Goal: Task Accomplishment & Management: Manage account settings

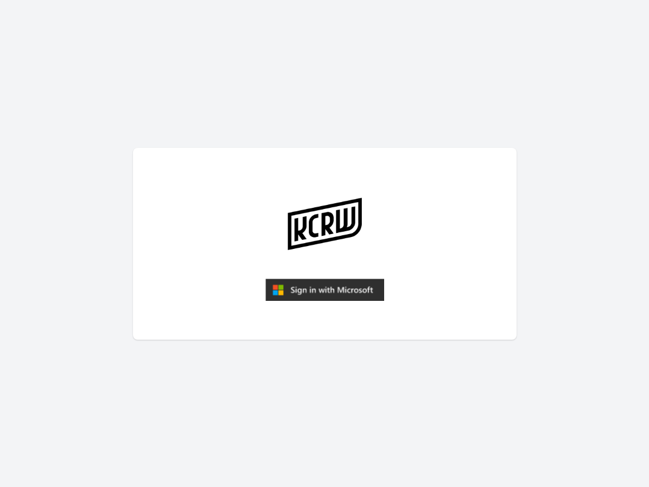
click at [320, 284] on img "submit" at bounding box center [324, 289] width 119 height 23
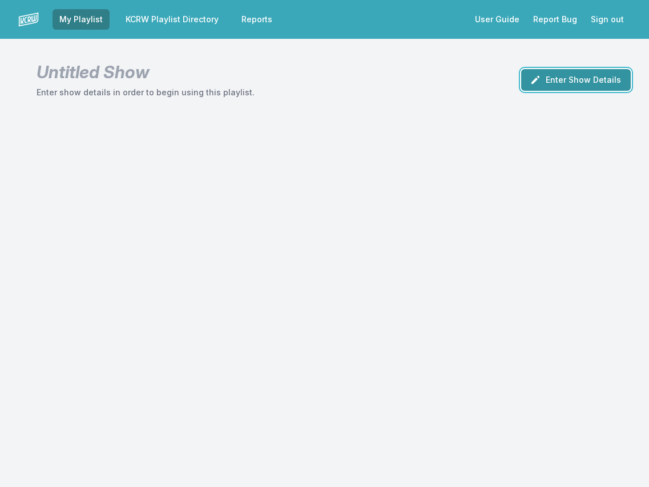
click at [584, 78] on button "Enter Show Details" at bounding box center [576, 80] width 110 height 22
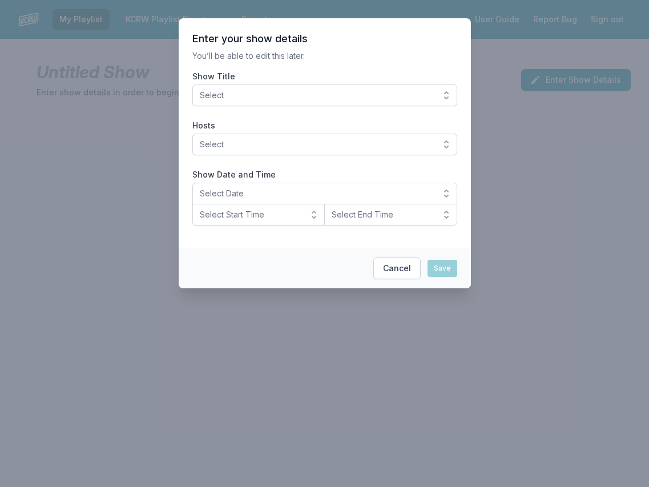
click at [245, 91] on span "Select" at bounding box center [317, 95] width 234 height 11
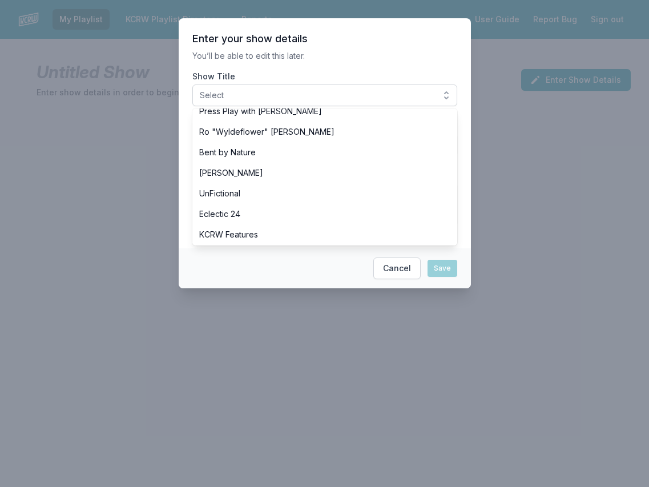
scroll to position [471, 0]
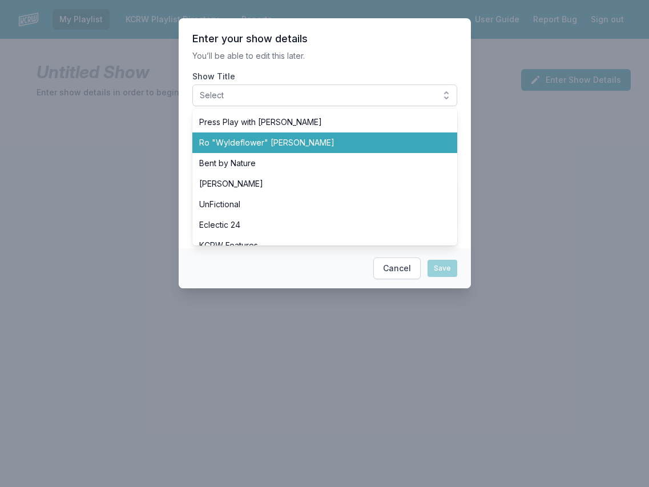
click at [241, 147] on span "Ro "Wyldeflower" [PERSON_NAME]" at bounding box center [317, 142] width 237 height 11
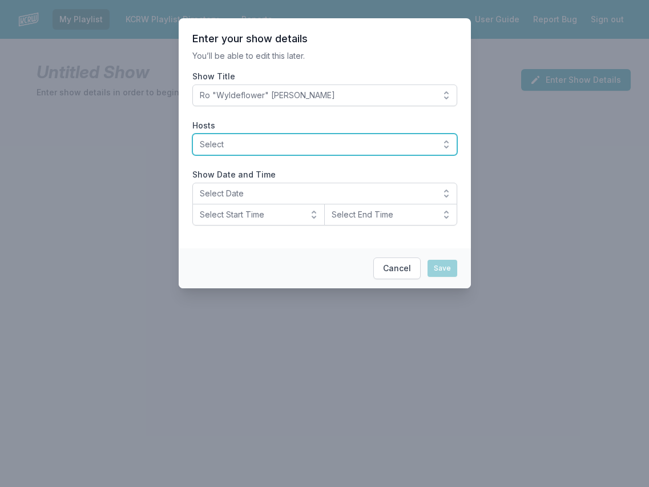
click at [233, 153] on button "Select" at bounding box center [324, 145] width 265 height 22
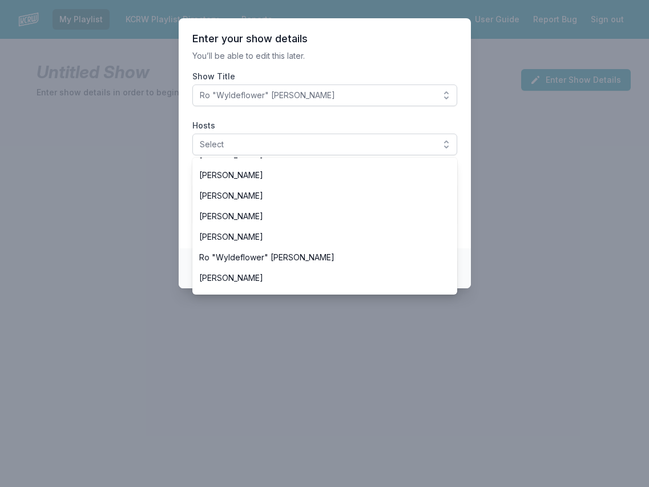
scroll to position [404, 0]
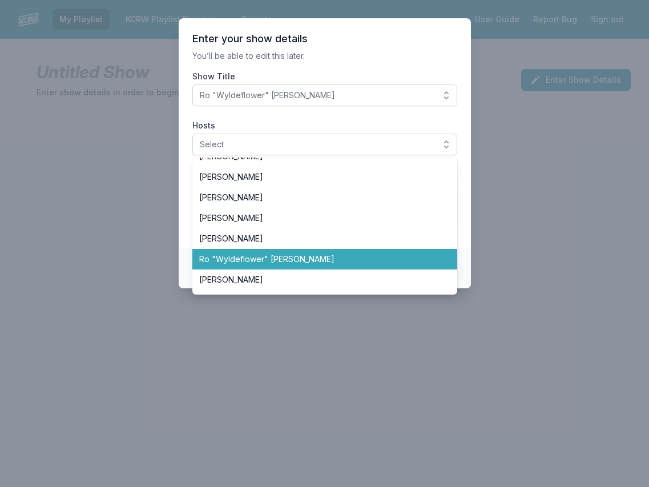
click at [219, 254] on span "Ro "Wyldeflower" [PERSON_NAME]" at bounding box center [317, 258] width 237 height 11
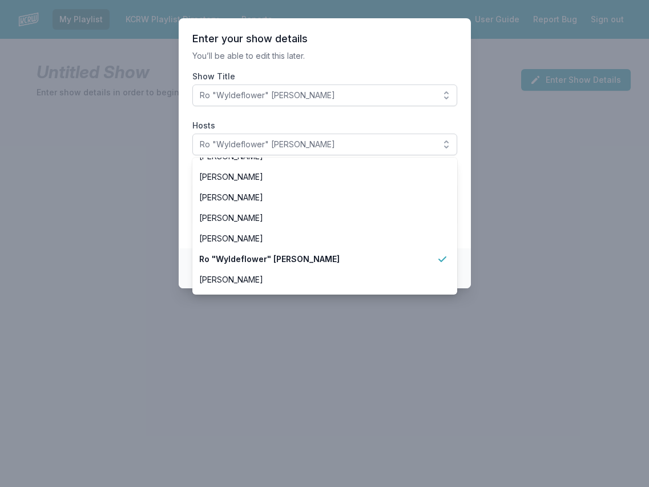
click at [106, 197] on div at bounding box center [324, 243] width 649 height 487
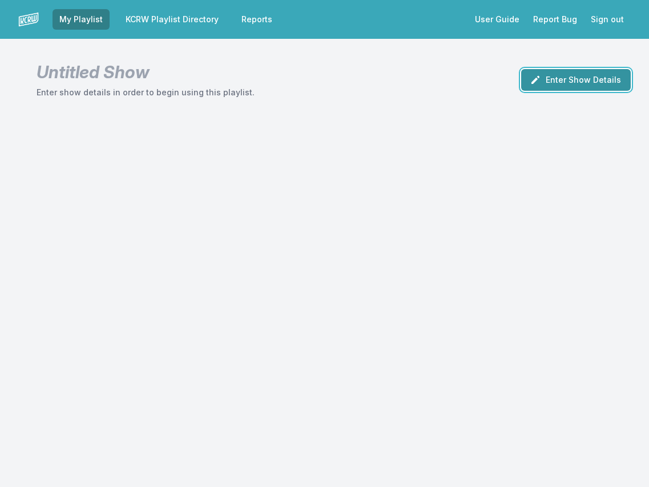
click at [594, 79] on button "Enter Show Details" at bounding box center [576, 80] width 110 height 22
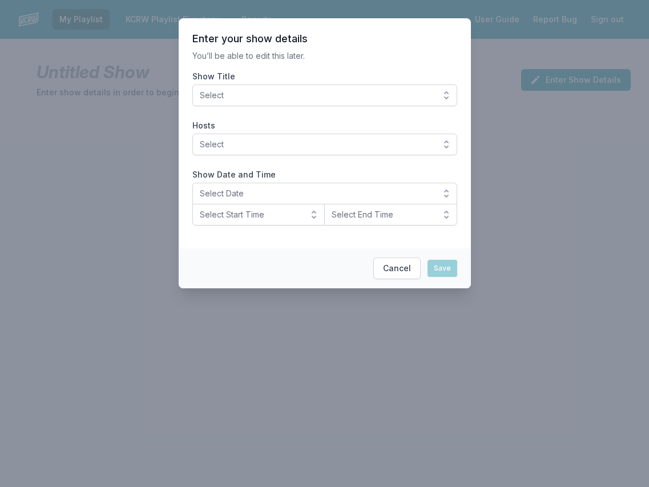
click at [272, 99] on span "Select" at bounding box center [317, 95] width 234 height 11
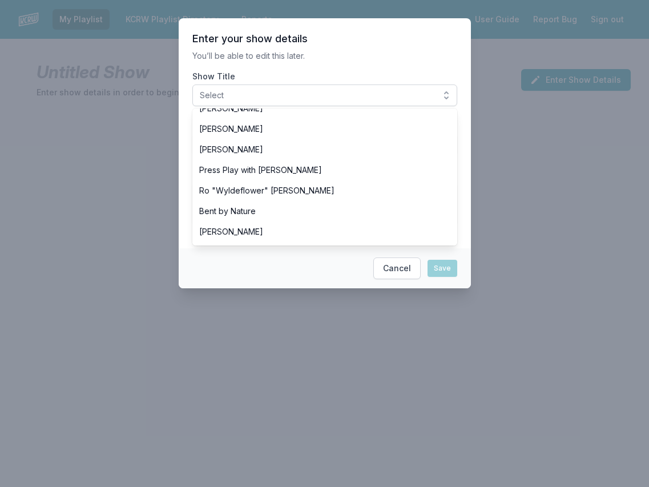
scroll to position [424, 0]
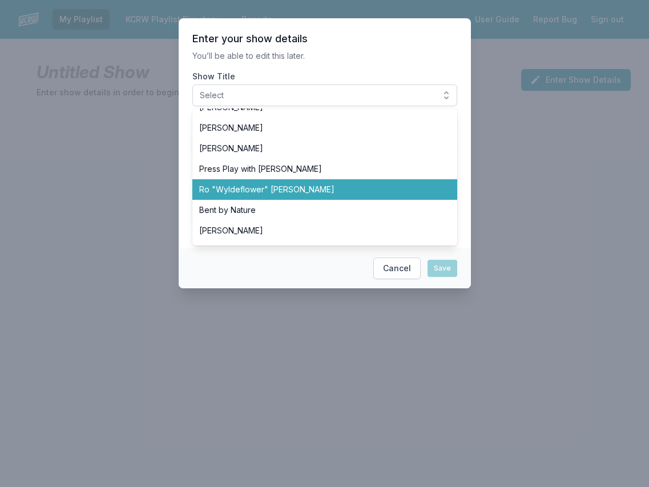
click at [266, 183] on li "Ro "Wyldeflower" [PERSON_NAME]" at bounding box center [324, 189] width 265 height 21
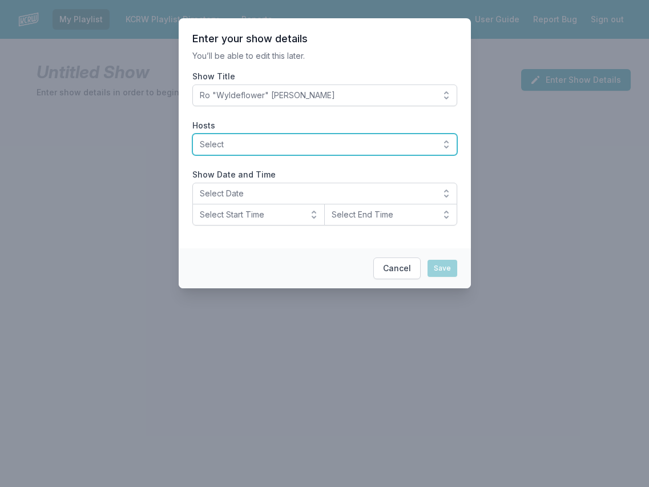
click at [254, 151] on button "Select" at bounding box center [324, 145] width 265 height 22
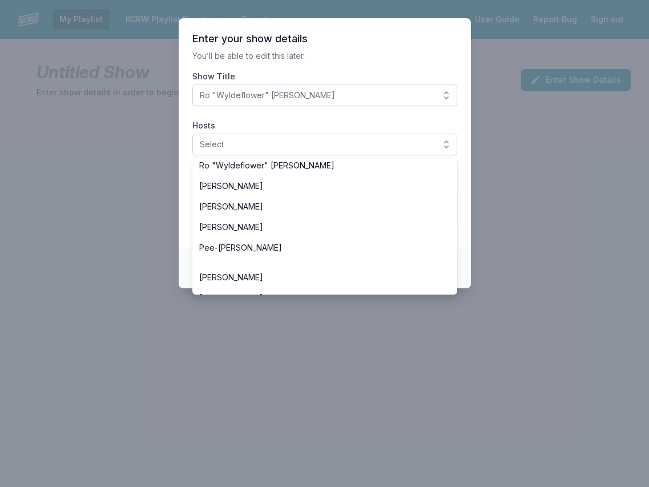
scroll to position [487, 0]
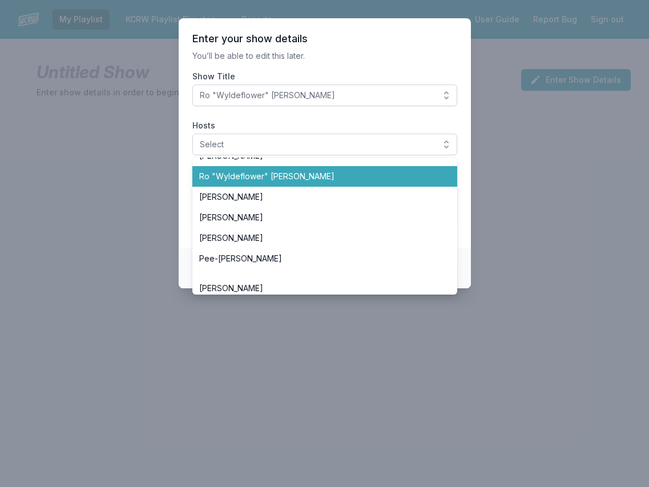
click at [250, 184] on li "Ro "Wyldeflower" [PERSON_NAME]" at bounding box center [324, 176] width 265 height 21
click at [253, 175] on span "Ro "Wyldeflower" [PERSON_NAME]" at bounding box center [317, 176] width 237 height 11
click at [210, 171] on span "Ro "Wyldeflower" [PERSON_NAME]" at bounding box center [317, 176] width 237 height 11
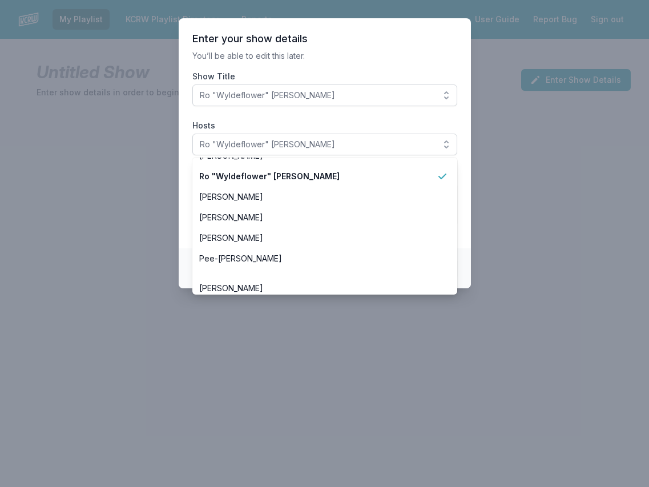
click at [184, 160] on section "Enter your show details You’ll be able to edit this later. Show Title Ro "Wylde…" at bounding box center [325, 133] width 292 height 230
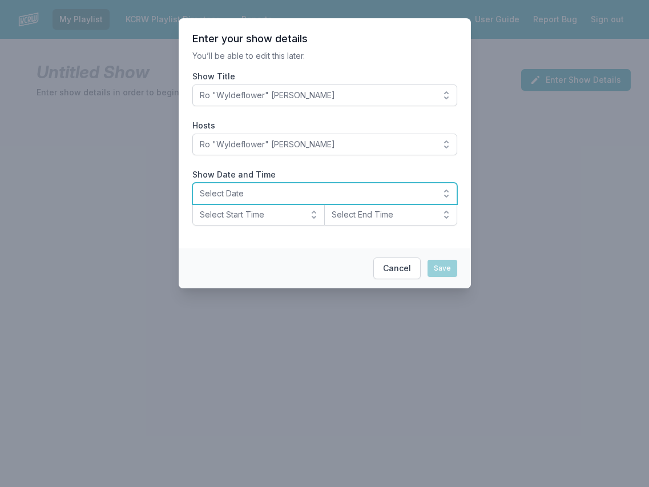
click at [224, 192] on span "Select Date" at bounding box center [317, 193] width 234 height 11
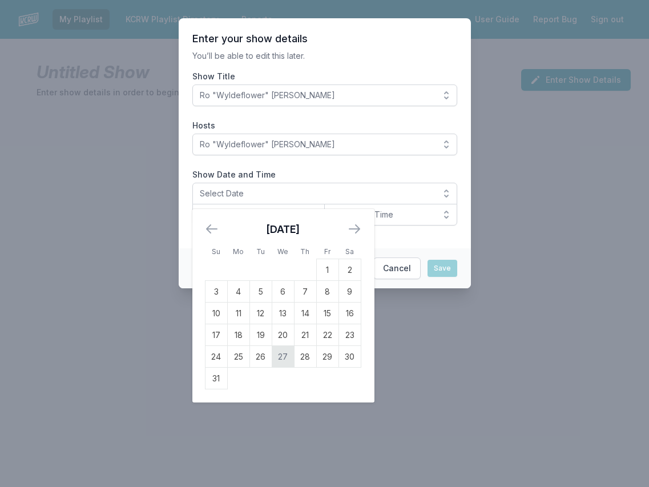
click at [284, 355] on td "27" at bounding box center [283, 357] width 22 height 22
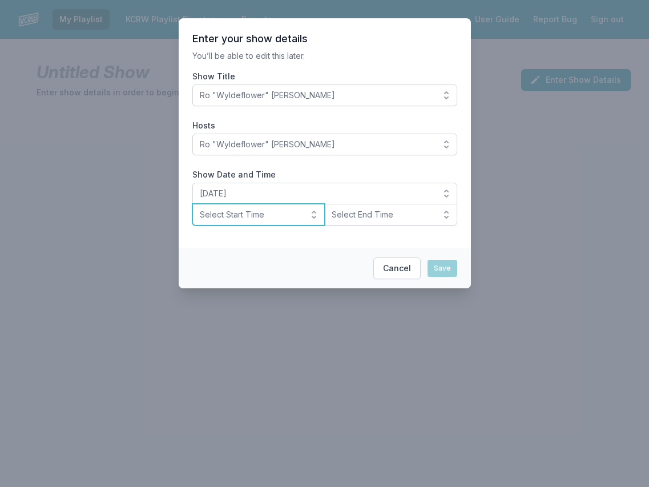
click at [234, 216] on span "Select Start Time" at bounding box center [251, 214] width 102 height 11
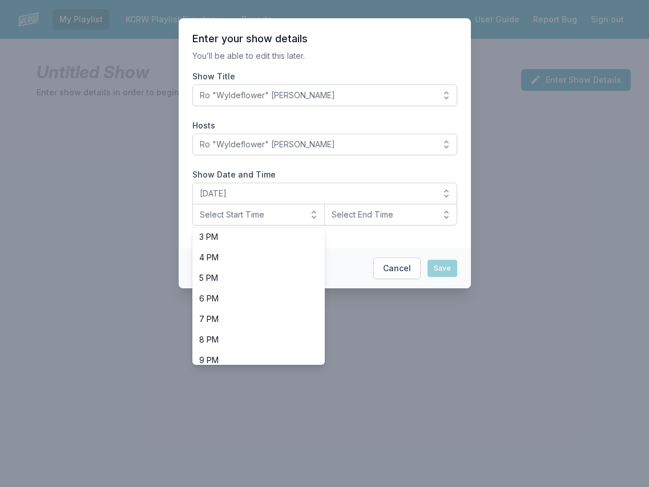
scroll to position [361, 0]
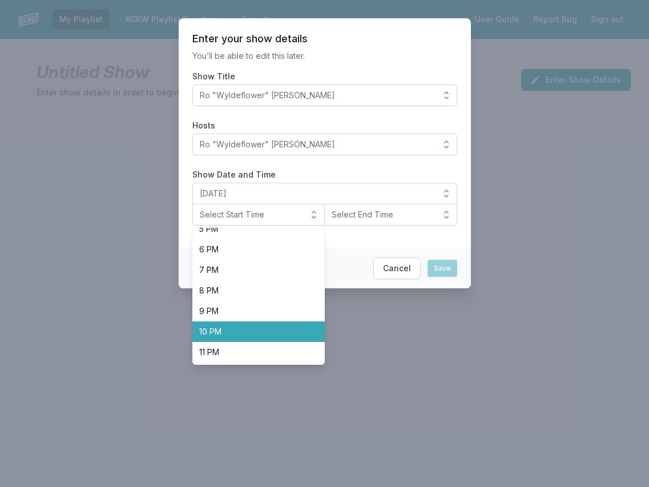
click at [223, 332] on span "10 PM" at bounding box center [252, 331] width 106 height 11
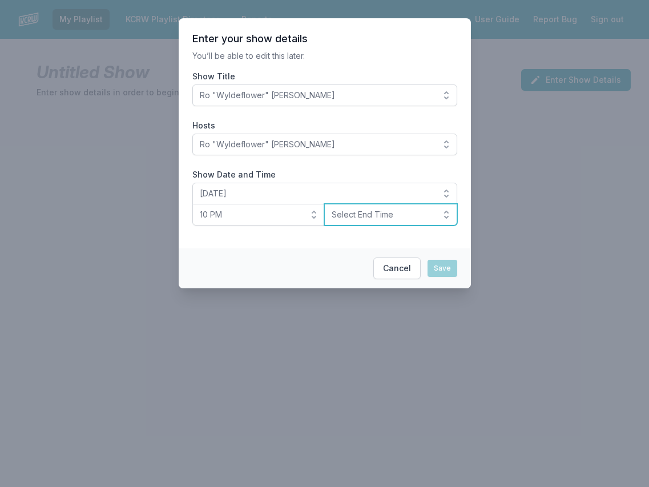
click at [413, 213] on span "Select End Time" at bounding box center [382, 214] width 102 height 11
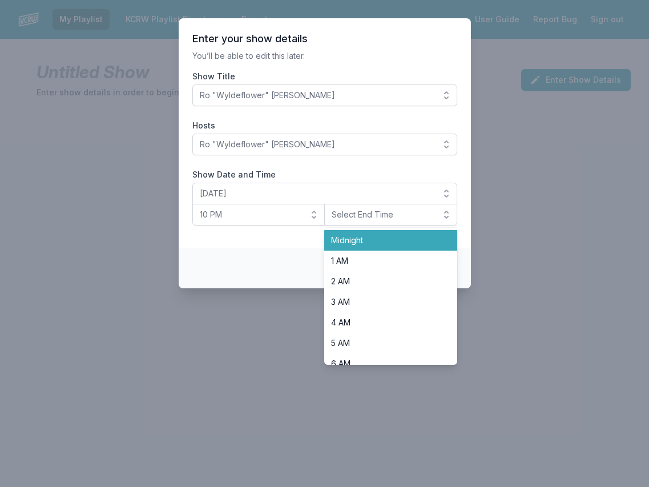
click at [385, 239] on span "Midnight" at bounding box center [384, 239] width 106 height 11
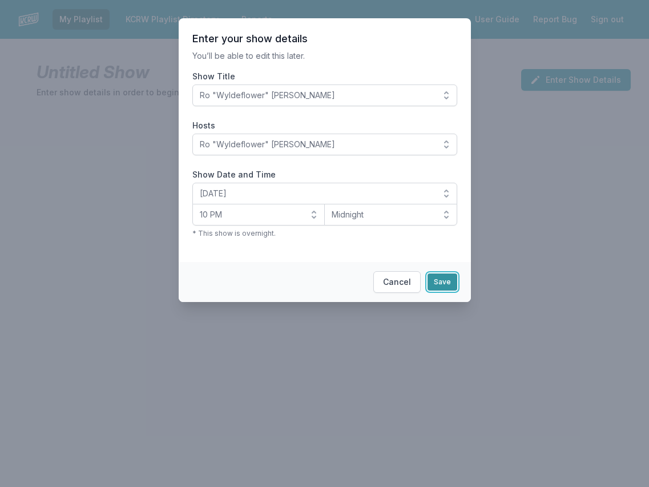
click at [442, 280] on button "Save" at bounding box center [442, 281] width 30 height 17
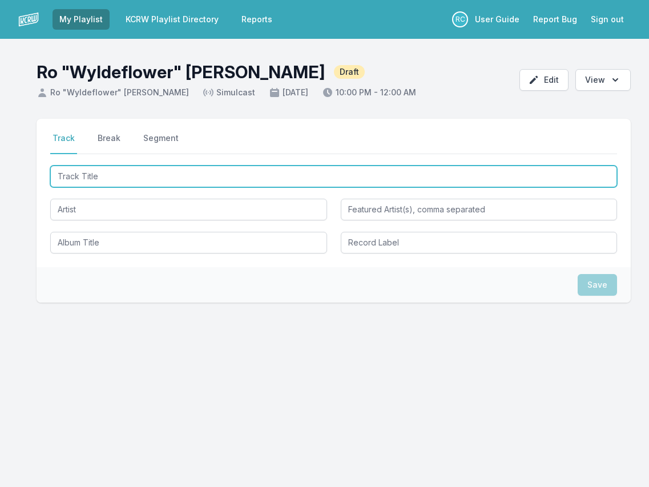
click at [94, 172] on input "Track Title" at bounding box center [333, 176] width 567 height 22
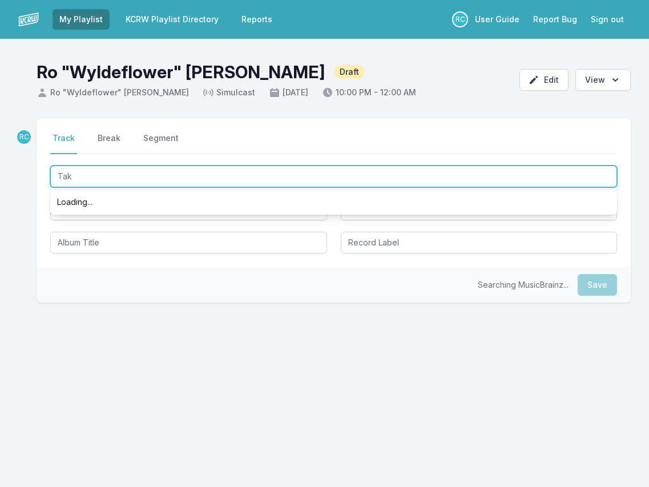
type input "Taka"
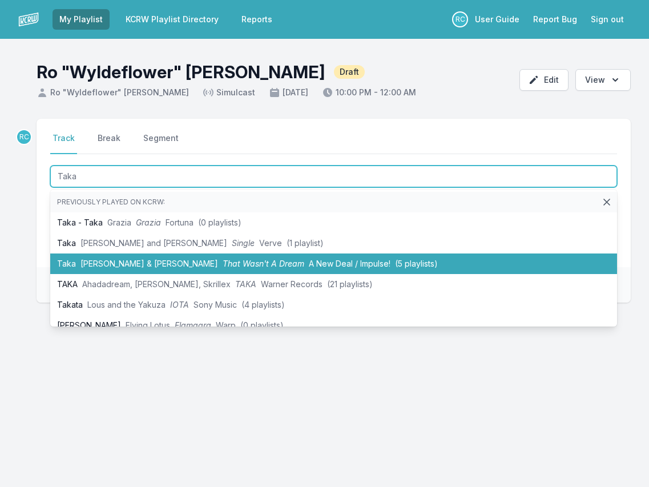
click at [125, 264] on span "[PERSON_NAME] & [PERSON_NAME]" at bounding box center [149, 263] width 138 height 10
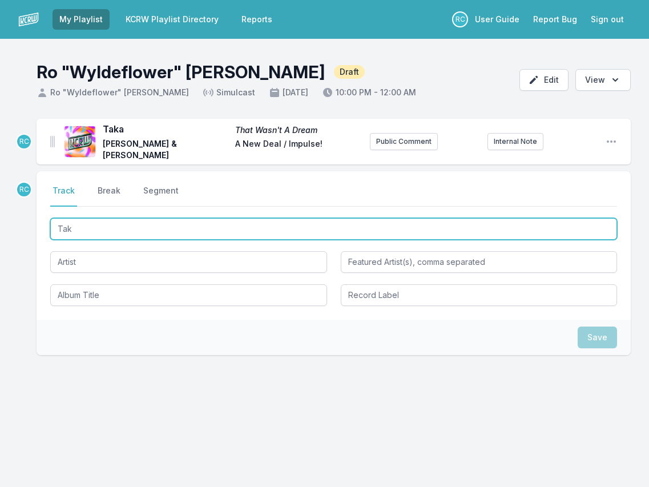
type input "Tak"
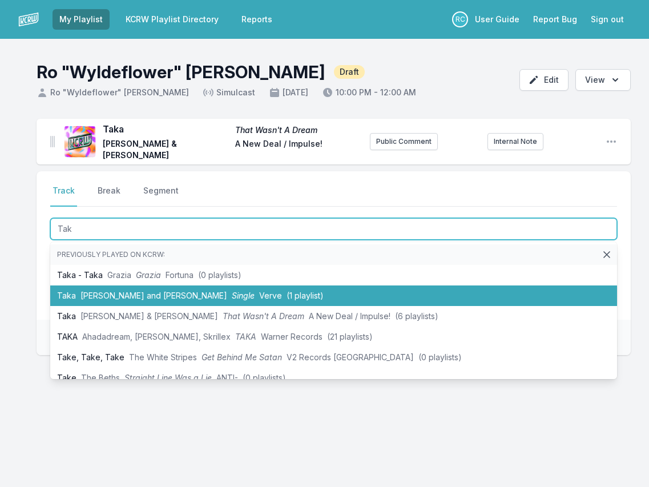
click at [133, 285] on li "Taka Pino Palladino and Blake Mills Single Verve (1 playlist)" at bounding box center [333, 295] width 567 height 21
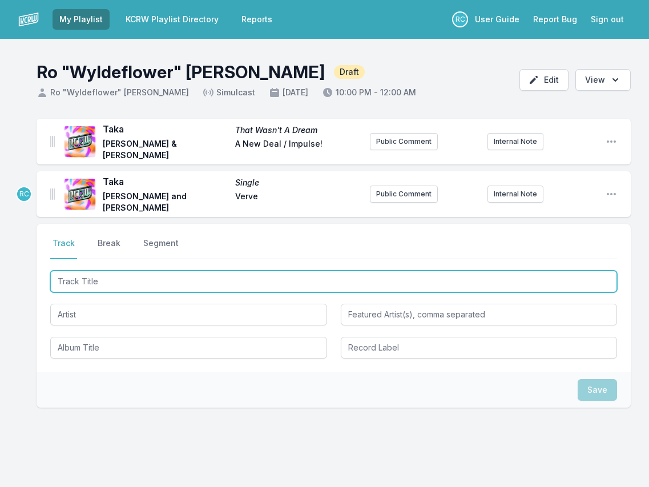
click at [129, 276] on input "Track Title" at bounding box center [333, 281] width 567 height 22
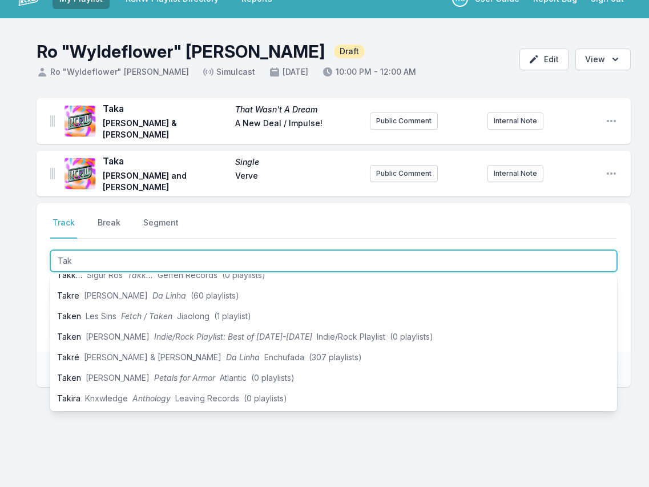
scroll to position [24, 0]
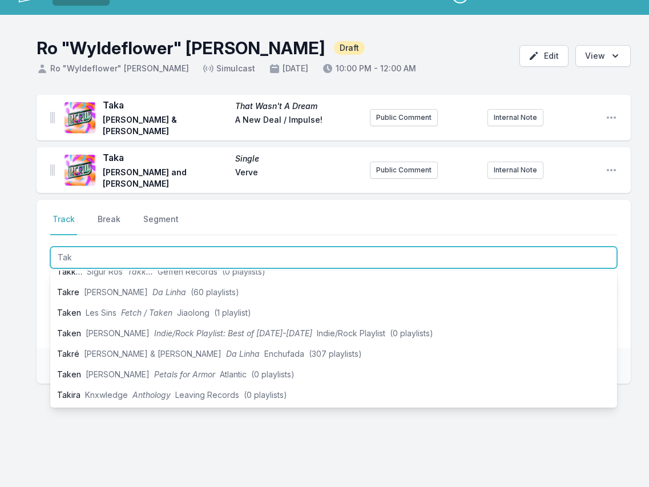
type input "Tak"
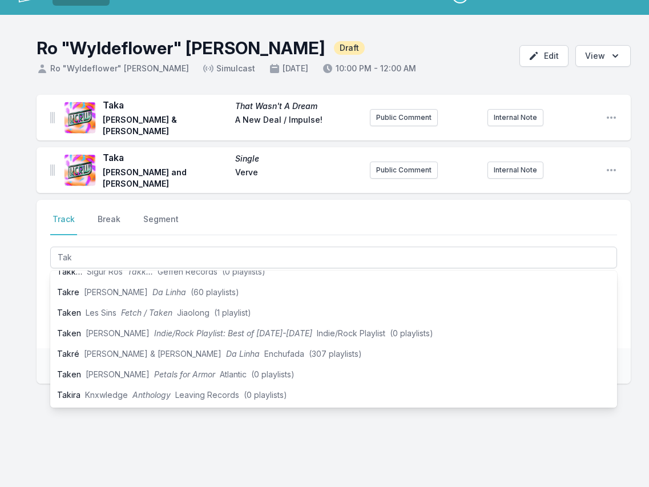
click at [329, 192] on div "Taka That Wasn't A Dream Pino Palladino & Blake Mills A New Deal / Impulse! Pub…" at bounding box center [324, 294] width 649 height 398
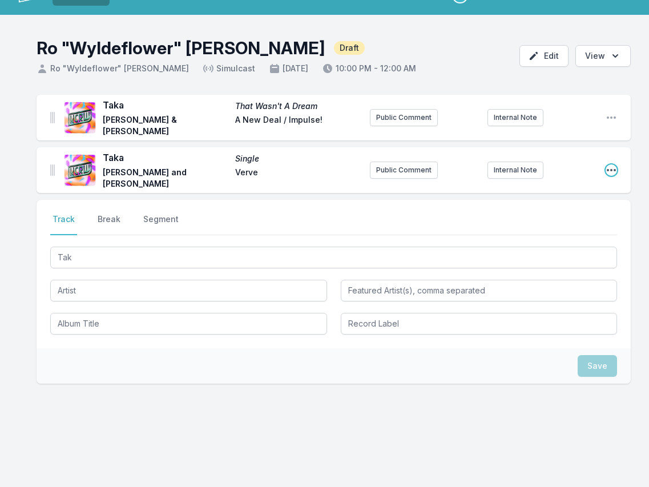
click at [609, 164] on icon "Open playlist item options" at bounding box center [610, 169] width 11 height 11
click at [527, 193] on button "Edit Track Details" at bounding box center [553, 193] width 128 height 21
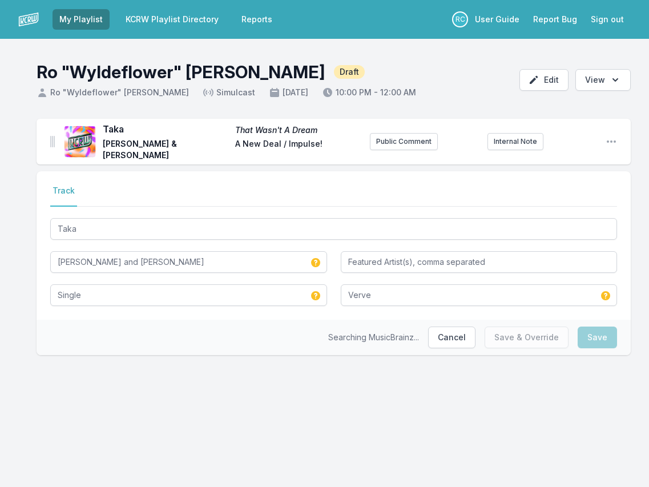
scroll to position [0, 0]
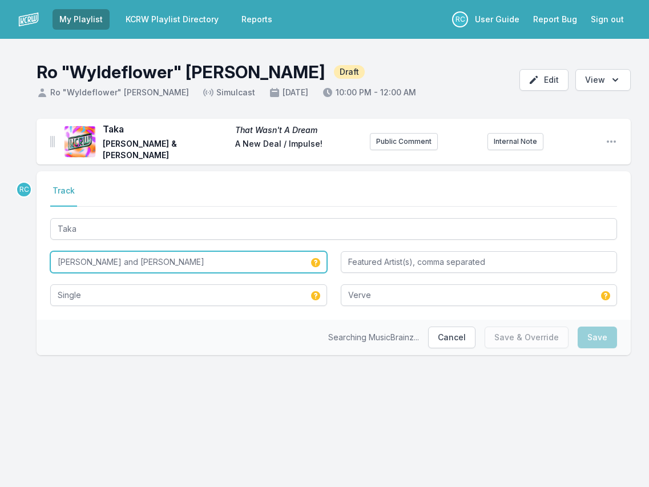
click at [120, 260] on input "[PERSON_NAME] and [PERSON_NAME]" at bounding box center [188, 262] width 277 height 22
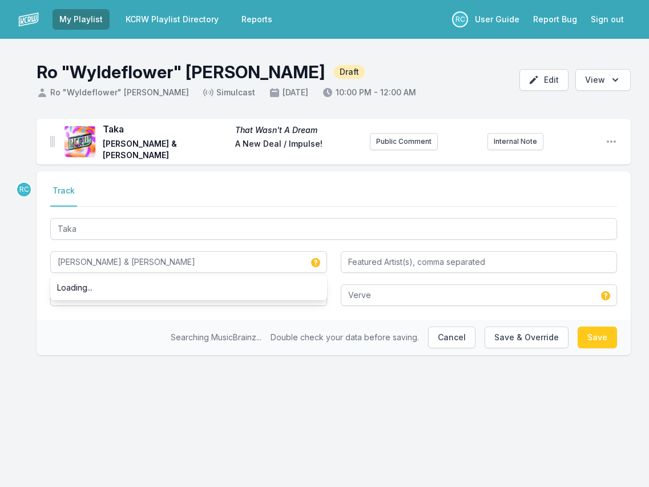
click at [145, 324] on div "Searching MusicBrainz... Double check your data before saving. Cancel Save & Ov…" at bounding box center [334, 337] width 594 height 35
click at [593, 338] on button "Save" at bounding box center [596, 337] width 39 height 22
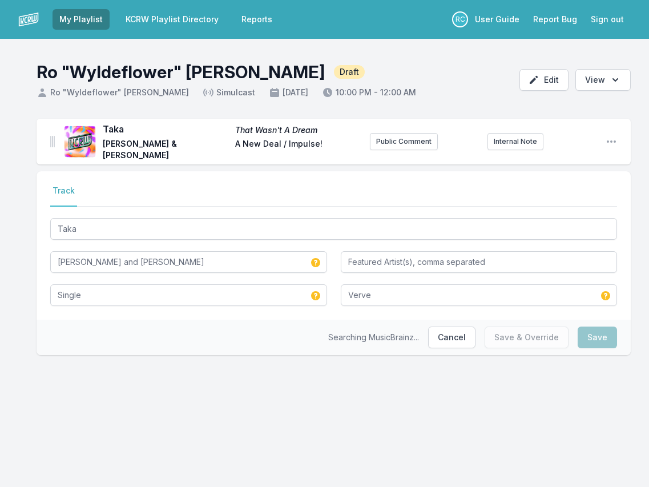
type input "[PERSON_NAME] & [PERSON_NAME]"
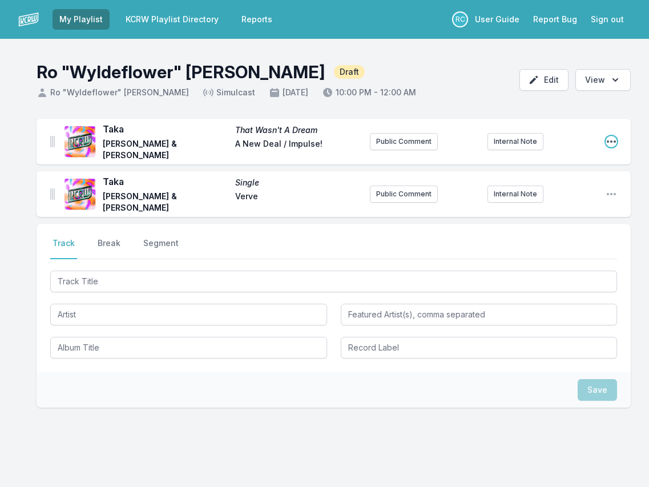
click at [610, 136] on icon "Open playlist item options" at bounding box center [610, 141] width 11 height 11
click at [319, 202] on span "Verve" at bounding box center [298, 202] width 126 height 23
drag, startPoint x: 319, startPoint y: 144, endPoint x: 287, endPoint y: 145, distance: 32.0
click at [287, 145] on span "A New Deal / Impulse!" at bounding box center [298, 149] width 126 height 23
copy span "Impulse!"
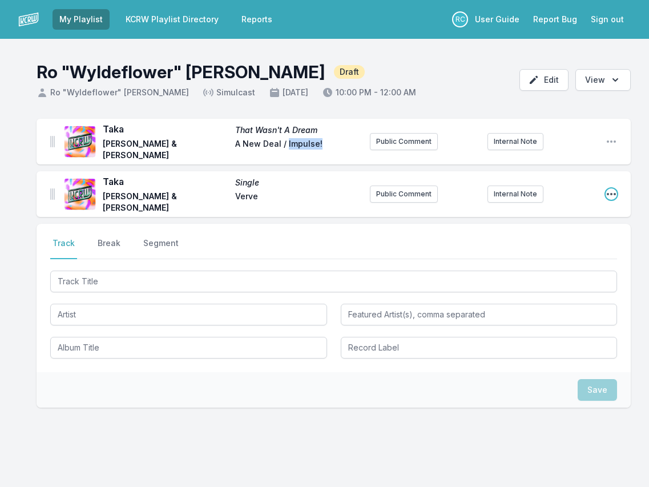
click at [611, 188] on icon "Open playlist item options" at bounding box center [610, 193] width 11 height 11
click at [553, 214] on button "Edit Track Details" at bounding box center [553, 217] width 128 height 21
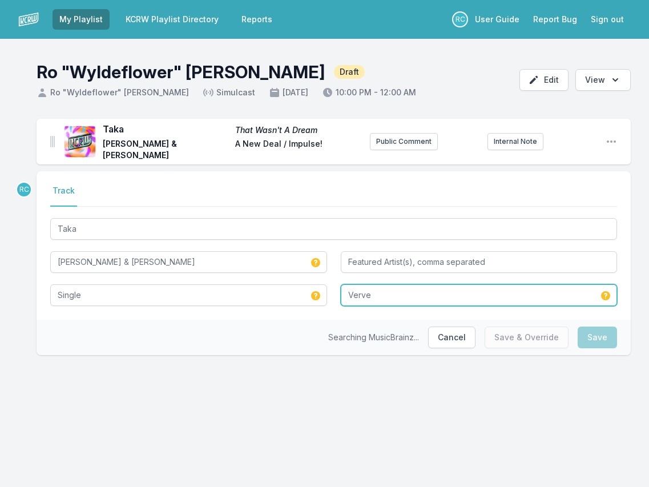
click at [379, 293] on input "Verve" at bounding box center [479, 295] width 277 height 22
paste input "Impulse!"
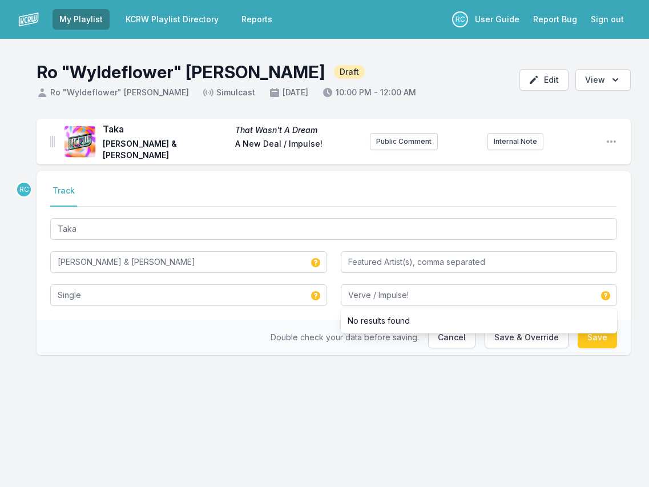
click at [516, 385] on div "Taka That Wasn't A Dream Pino Palladino & Blake Mills A New Deal / Impulse! Pub…" at bounding box center [324, 255] width 649 height 273
click at [591, 342] on button "Save" at bounding box center [596, 337] width 39 height 22
type input "Verve"
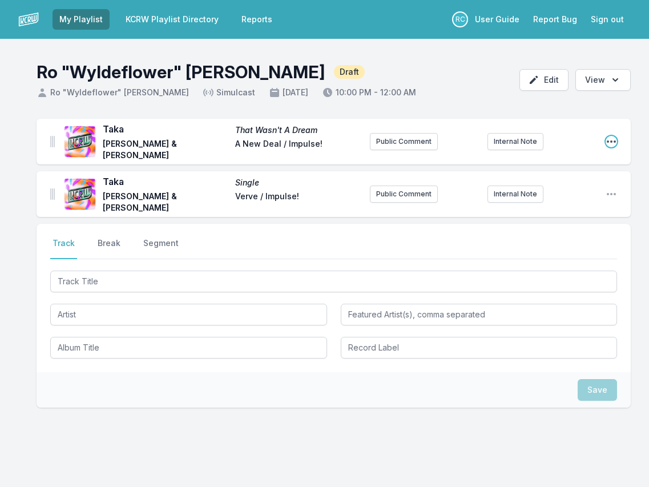
click at [612, 143] on icon "Open playlist item options" at bounding box center [610, 141] width 11 height 11
click at [545, 162] on button "Edit Track Details" at bounding box center [553, 164] width 128 height 21
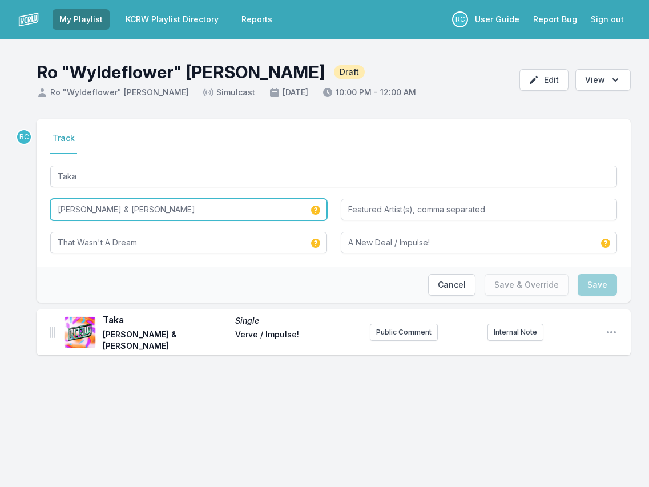
click at [115, 211] on input "[PERSON_NAME] & [PERSON_NAME]" at bounding box center [188, 210] width 277 height 22
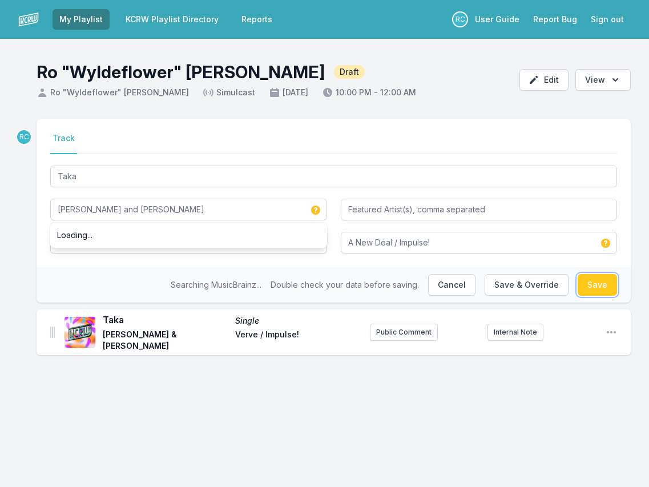
click at [600, 284] on button "Save" at bounding box center [596, 285] width 39 height 22
type input "[PERSON_NAME] & [PERSON_NAME]"
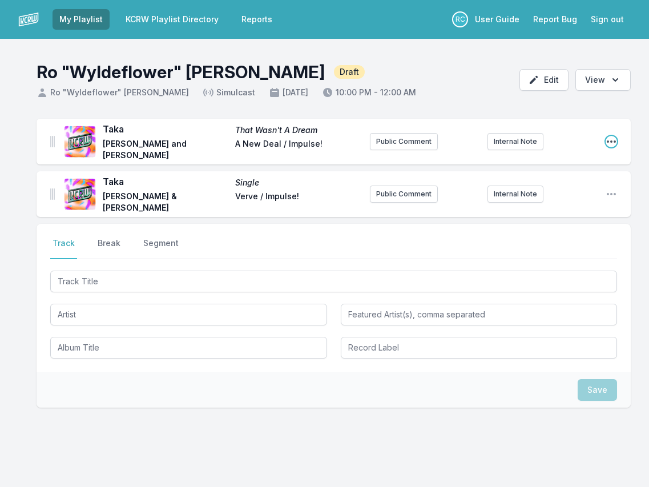
click at [609, 142] on icon "Open playlist item options" at bounding box center [610, 141] width 11 height 11
click at [569, 161] on button "Edit Track Details" at bounding box center [553, 164] width 128 height 21
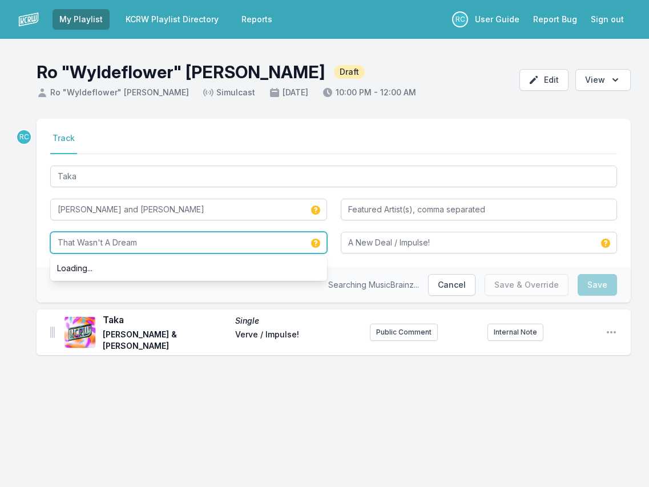
drag, startPoint x: 151, startPoint y: 242, endPoint x: 14, endPoint y: 215, distance: 139.1
click at [14, 215] on div "RC Select a tab Track Track Taka Pino Palladino and Blake Mills That Wasn't A D…" at bounding box center [324, 255] width 649 height 273
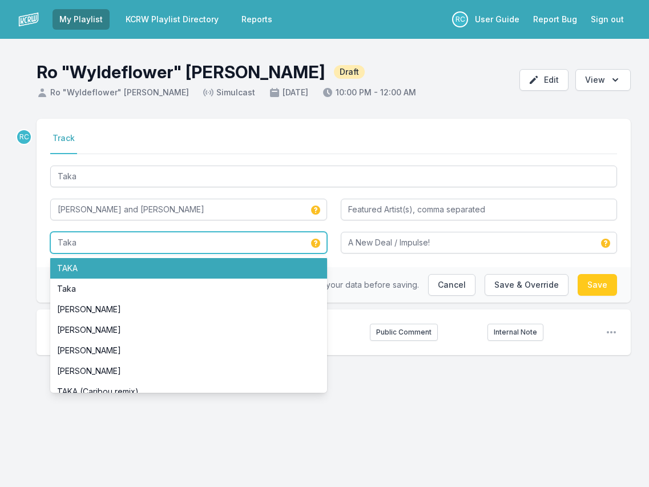
click at [59, 265] on li "TAKA" at bounding box center [188, 268] width 277 height 21
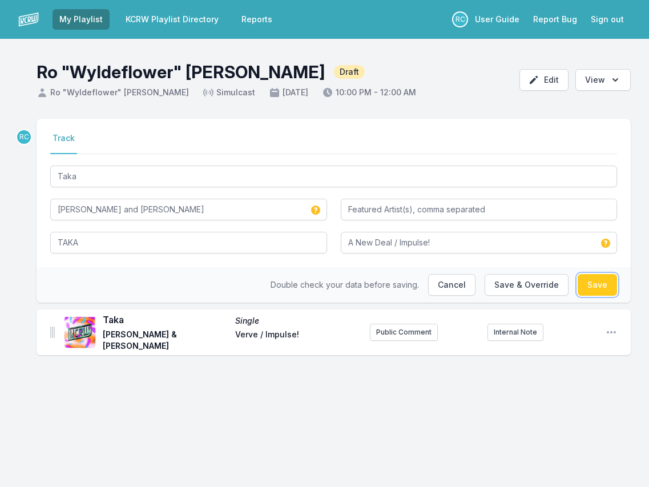
click at [604, 281] on button "Save" at bounding box center [596, 285] width 39 height 22
type input "That Wasn't A Dream"
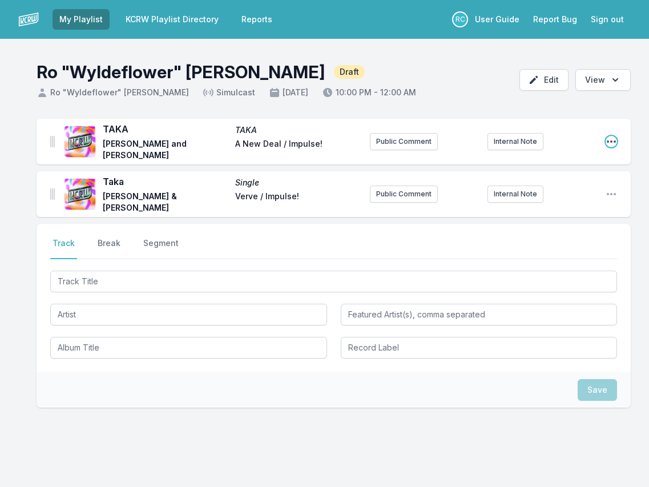
click at [609, 139] on icon "Open playlist item options" at bounding box center [610, 141] width 11 height 11
click at [588, 157] on button "Edit Track Details" at bounding box center [553, 164] width 128 height 21
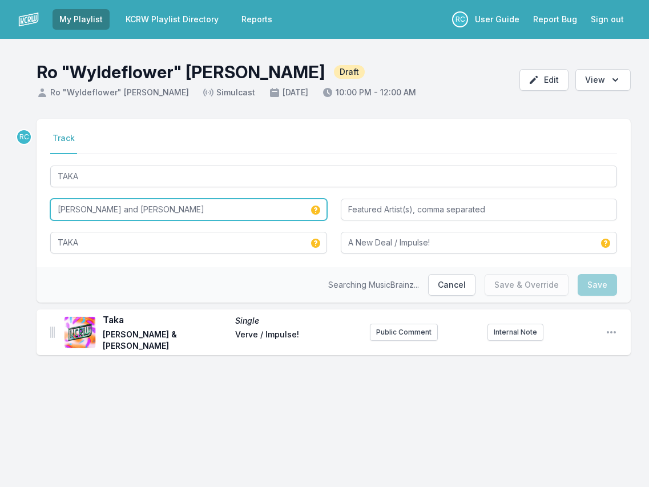
click at [120, 212] on input "[PERSON_NAME] and [PERSON_NAME]" at bounding box center [188, 210] width 277 height 22
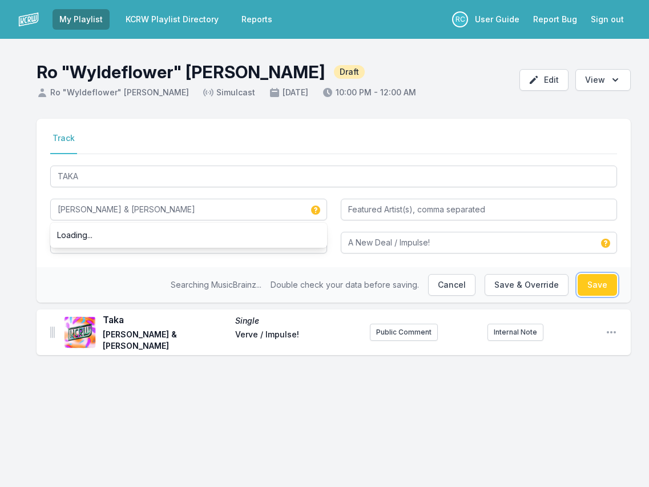
click at [601, 284] on button "Save" at bounding box center [596, 285] width 39 height 22
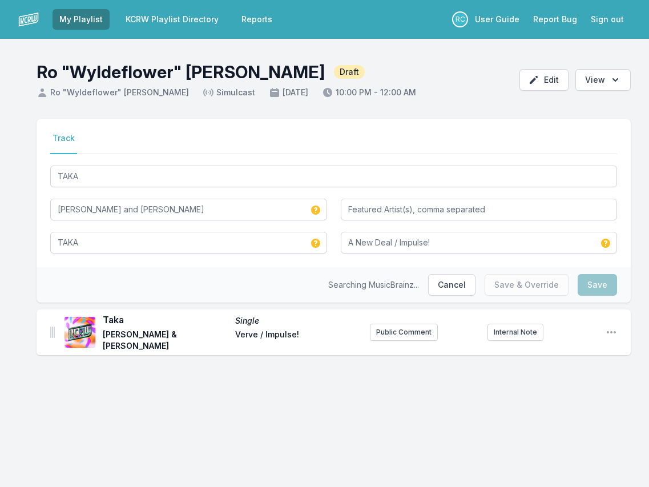
type input "[PERSON_NAME] & [PERSON_NAME]"
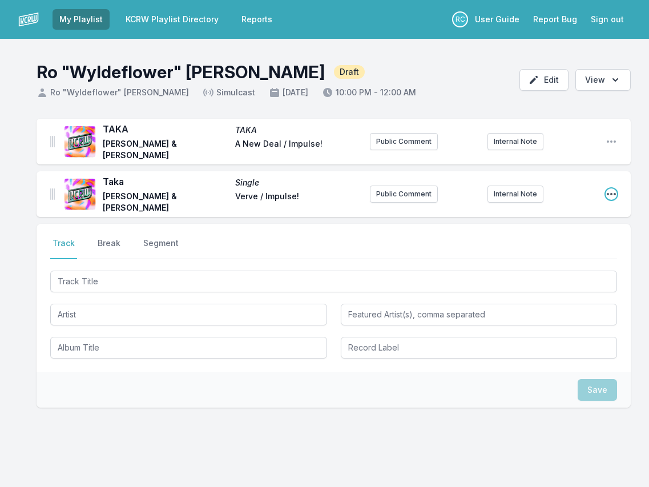
click at [608, 188] on icon "Open playlist item options" at bounding box center [610, 193] width 11 height 11
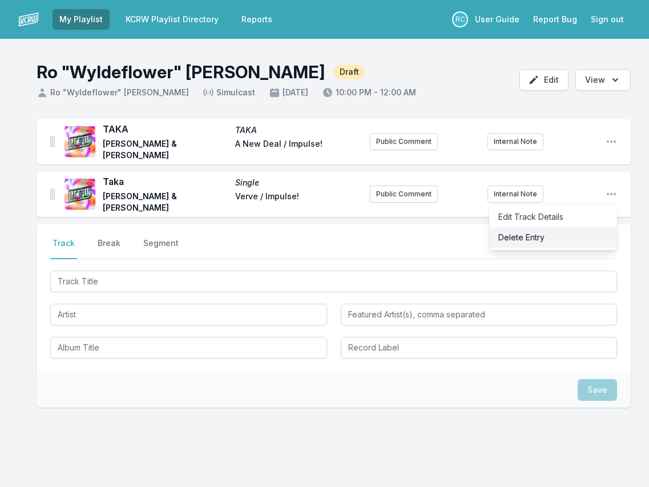
click at [541, 229] on button "Delete Entry" at bounding box center [553, 237] width 128 height 21
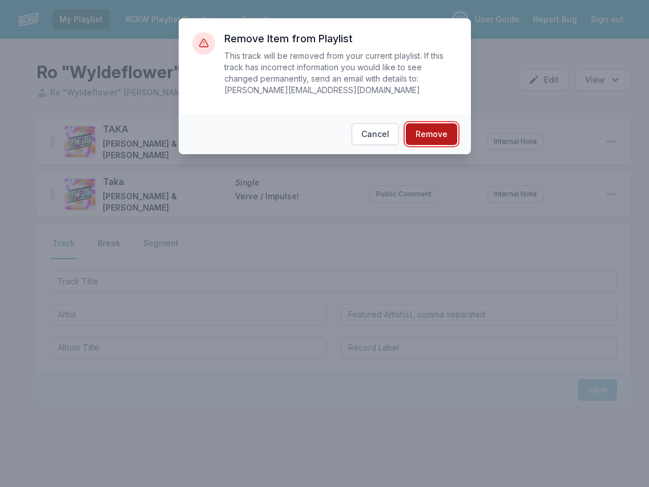
click at [448, 134] on button "Remove" at bounding box center [431, 134] width 51 height 22
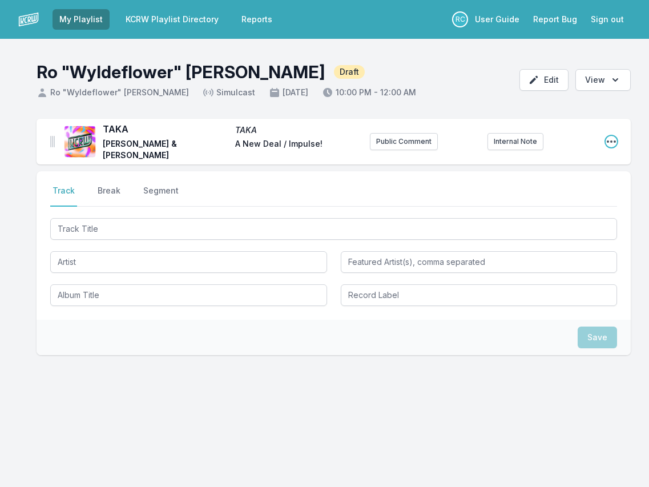
click at [609, 139] on icon "Open playlist item options" at bounding box center [610, 141] width 11 height 11
click at [564, 163] on button "Edit Track Details" at bounding box center [553, 164] width 128 height 21
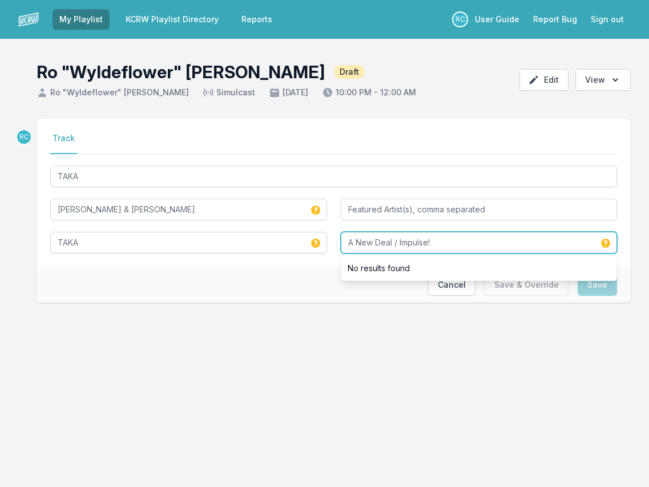
drag, startPoint x: 472, startPoint y: 239, endPoint x: 290, endPoint y: 229, distance: 182.3
click at [290, 229] on div "TAKA Pino Palladino & Blake Mills TAKA A New Deal / Impulse! No results found" at bounding box center [333, 208] width 567 height 90
type input "[PERSON_NAME] Label"
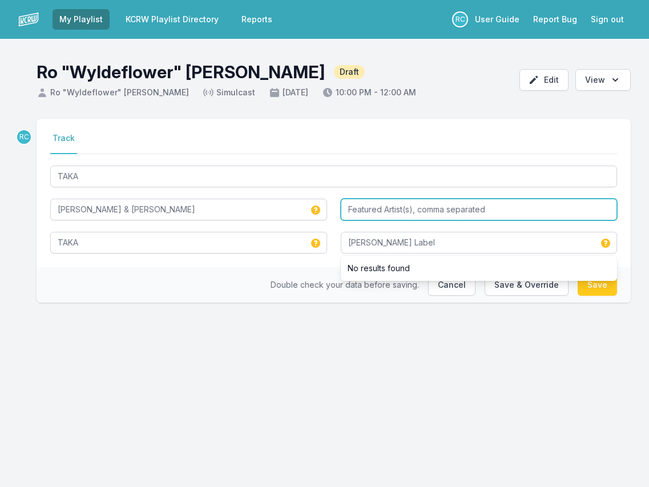
click at [355, 205] on input "Featured Artist(s), comma separated" at bounding box center [479, 210] width 277 height 22
type input "[PERSON_NAME]"
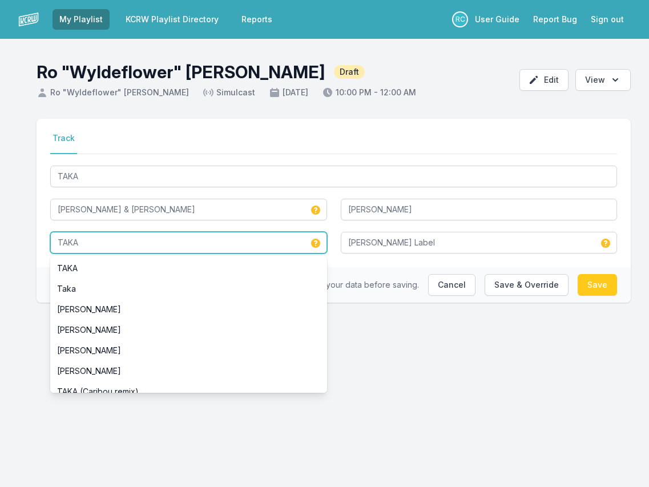
drag, startPoint x: 95, startPoint y: 245, endPoint x: 35, endPoint y: 232, distance: 62.0
click at [35, 232] on div "RC Select a tab Track Track TAKA Pino Palladino & Blake Mills Chris Dave TAKA T…" at bounding box center [324, 229] width 649 height 220
paste input "hat Wasn't A Dream"
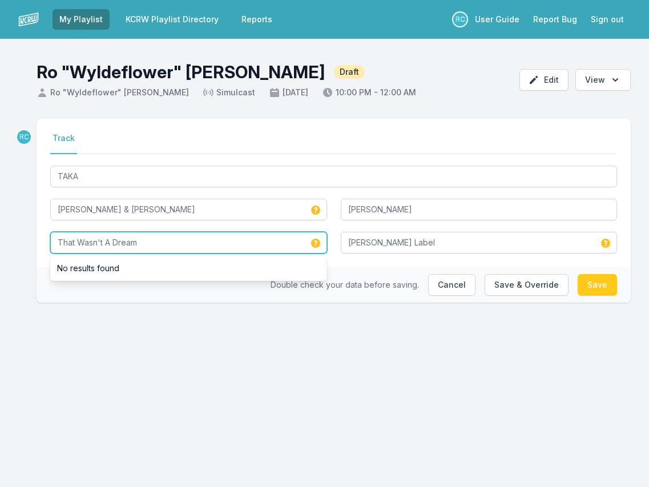
type input "That Wasn't A Dream"
click at [115, 354] on div "My Playlist KCRW Playlist Directory Reports RC User Guide Report Bug Sign out R…" at bounding box center [324, 243] width 649 height 487
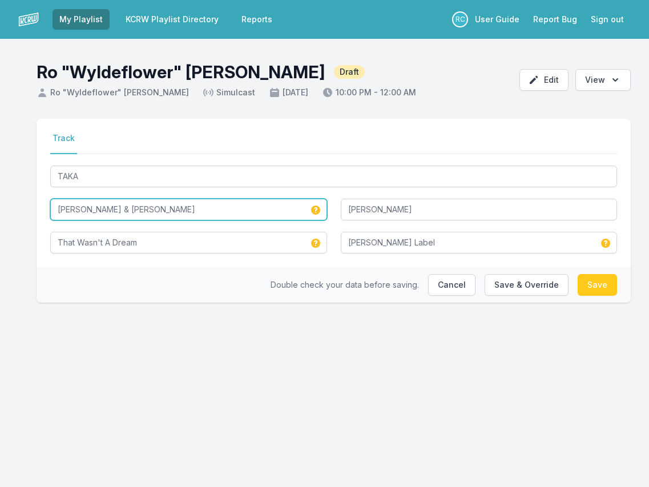
click at [119, 211] on input "[PERSON_NAME] & [PERSON_NAME]" at bounding box center [188, 210] width 277 height 22
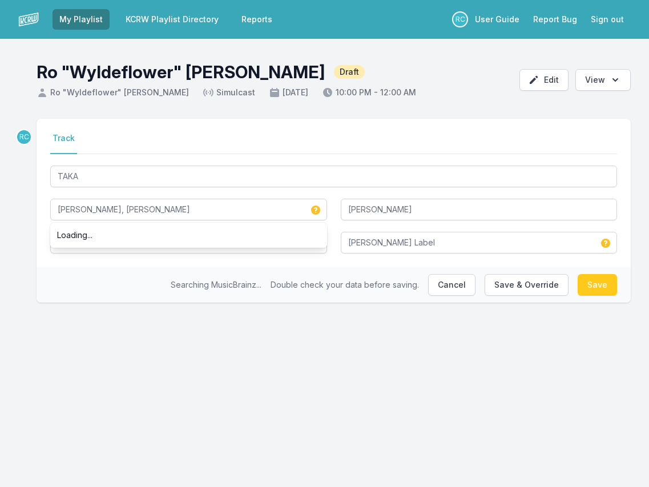
click at [446, 398] on div "My Playlist KCRW Playlist Directory Reports RC User Guide Report Bug Sign out R…" at bounding box center [324, 243] width 649 height 487
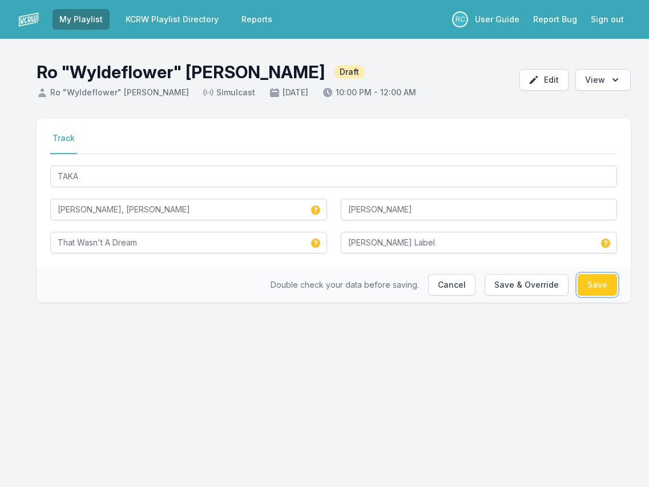
click at [616, 284] on button "Save" at bounding box center [596, 285] width 39 height 22
type input "[PERSON_NAME] & [PERSON_NAME]"
type input "TAKA"
type input "A New Deal / Impulse!"
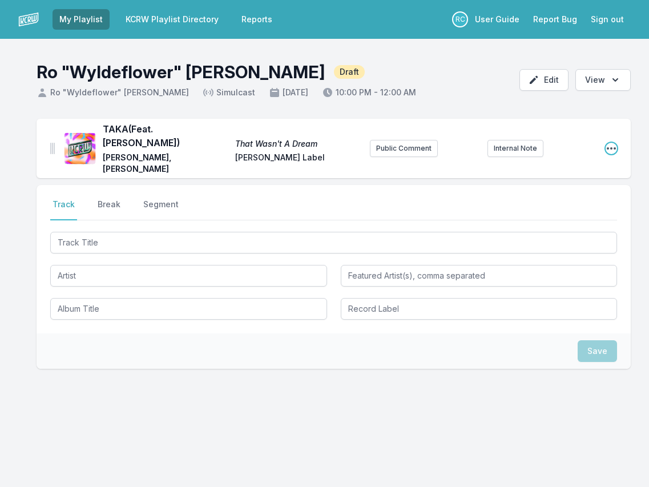
click at [612, 143] on icon "Open playlist item options" at bounding box center [610, 148] width 11 height 11
click at [563, 161] on button "Edit Track Details" at bounding box center [553, 171] width 128 height 21
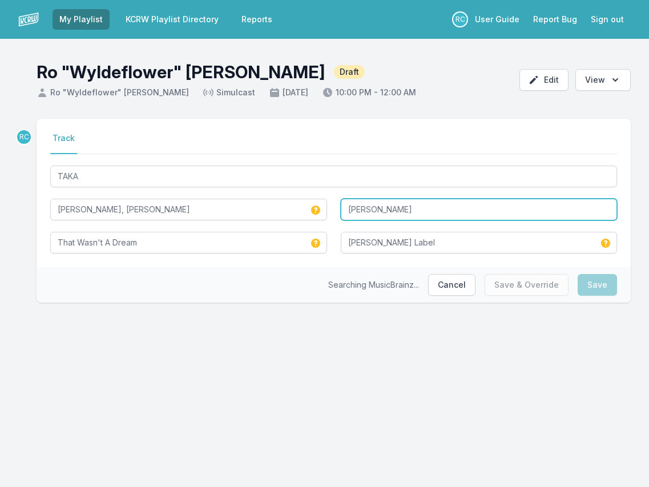
drag, startPoint x: 403, startPoint y: 208, endPoint x: 309, endPoint y: 190, distance: 95.3
click at [309, 190] on div "TAKA [PERSON_NAME], [PERSON_NAME] [PERSON_NAME] That Wasn't A Dream [PERSON_NAM…" at bounding box center [333, 208] width 567 height 90
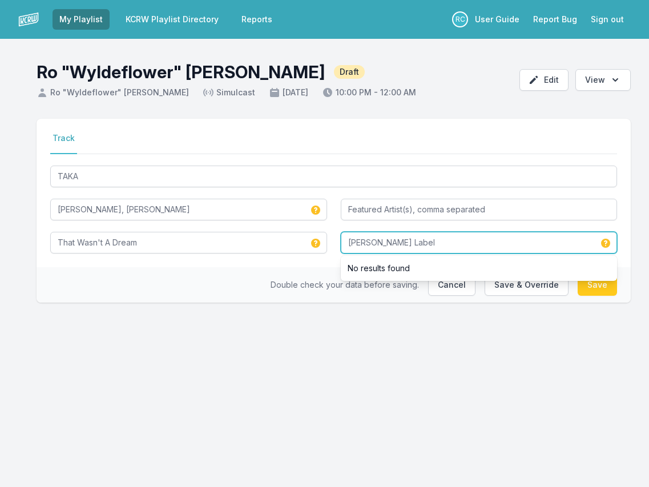
drag, startPoint x: 421, startPoint y: 240, endPoint x: 298, endPoint y: 221, distance: 124.2
click at [298, 221] on div "TAKA [PERSON_NAME], [PERSON_NAME] That Wasn't A Dream [PERSON_NAME] Label No re…" at bounding box center [333, 208] width 567 height 90
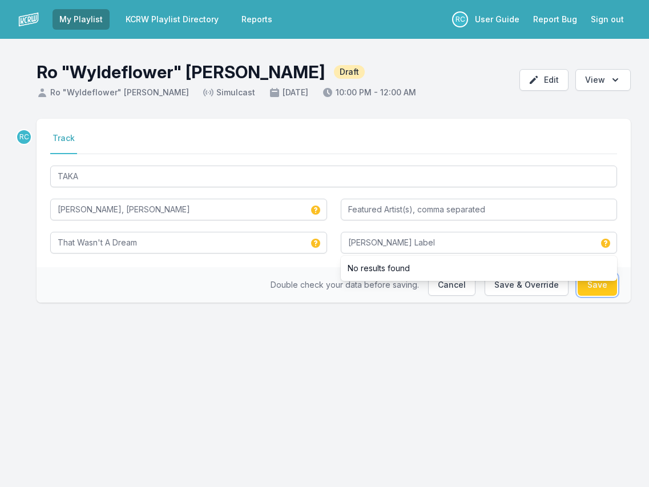
click at [596, 286] on button "Save" at bounding box center [596, 285] width 39 height 22
type input "[PERSON_NAME]"
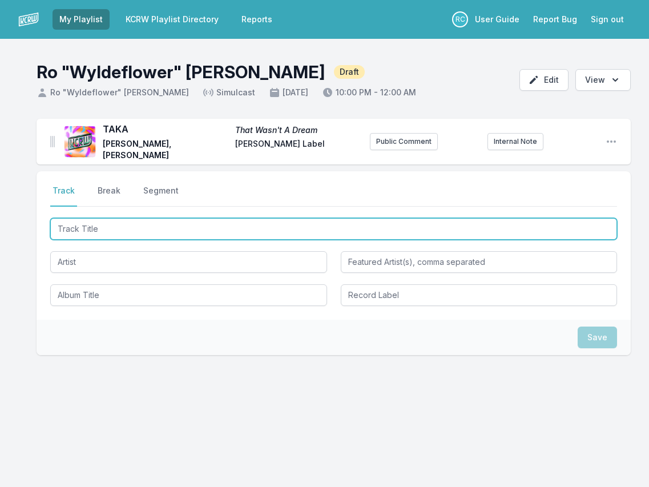
click at [553, 221] on input "Track Title" at bounding box center [333, 229] width 567 height 22
paste input "No Juego (feat. [PERSON_NAME])"
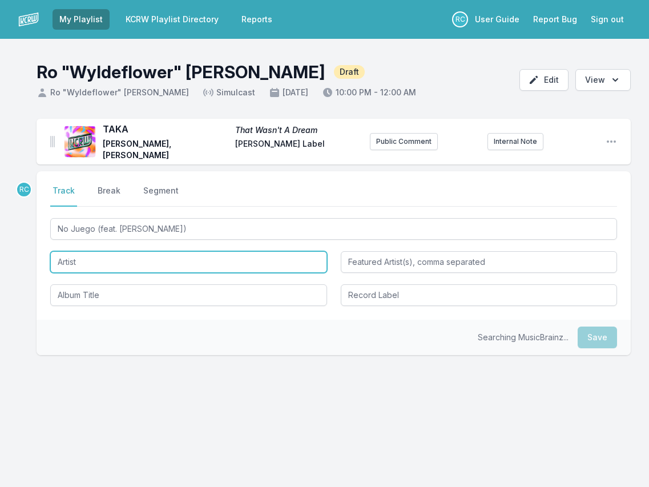
type input "No Juego"
type input "[PERSON_NAME]"
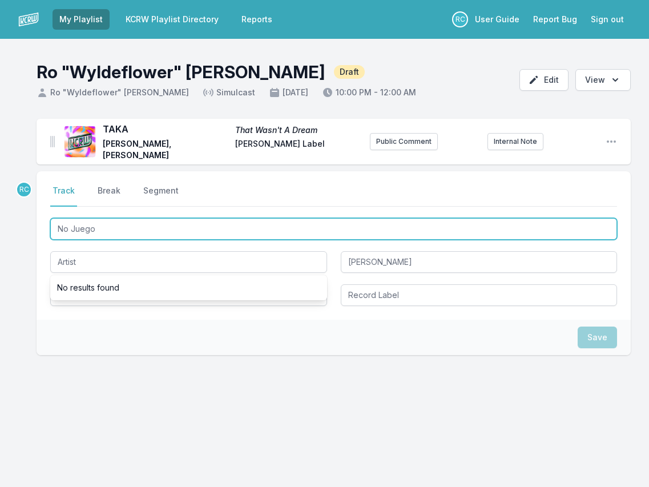
click at [123, 219] on input "No Juego" at bounding box center [333, 229] width 567 height 22
click at [122, 225] on input "No Juego" at bounding box center [333, 229] width 567 height 22
type input "No Jueg"
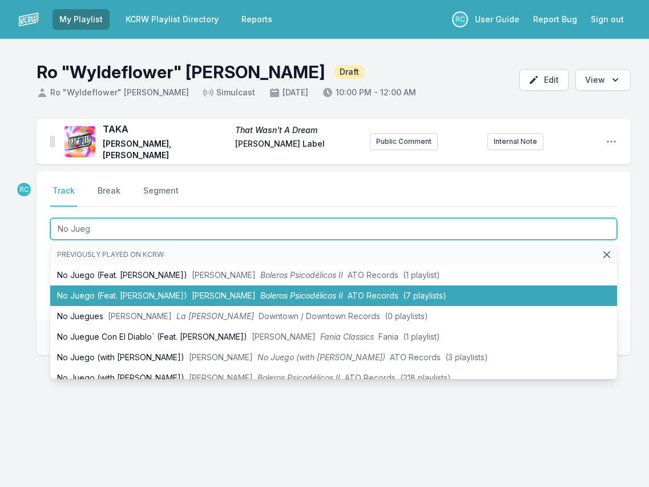
click at [118, 296] on li "No Juego (Feat. [PERSON_NAME]) [PERSON_NAME] Boleros Psicodélicos II ATO Record…" at bounding box center [333, 295] width 567 height 21
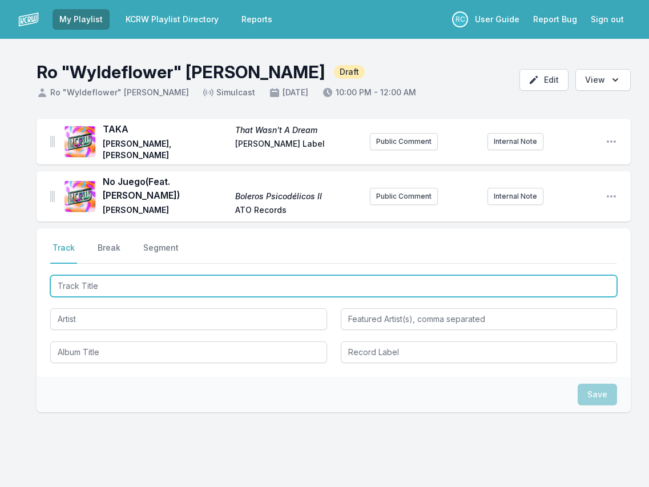
click at [560, 288] on input "Track Title" at bounding box center [333, 286] width 567 height 22
paste input "Fogata"
type input "Fogata"
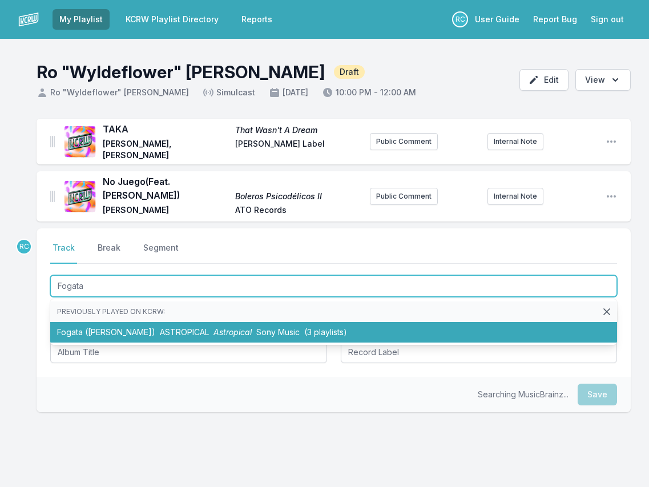
click at [151, 322] on li "Fogata ([PERSON_NAME]) ASTROPICAL Astropical Sony Music (3 playlists)" at bounding box center [333, 332] width 567 height 21
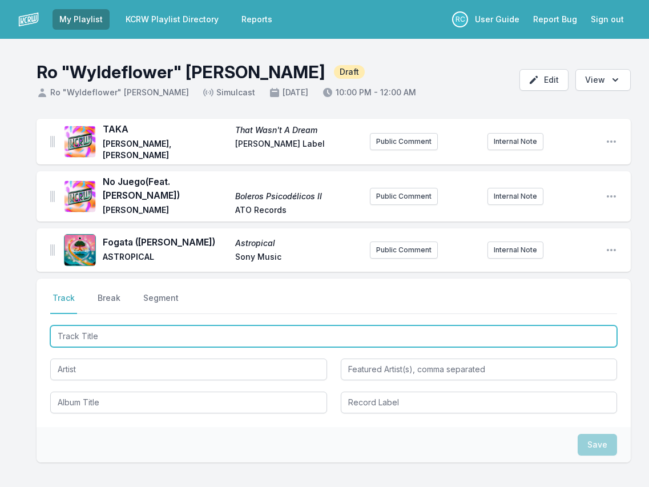
click at [556, 333] on input "Track Title" at bounding box center [333, 336] width 567 height 22
paste input "Say It Again"
type input "Say It Again"
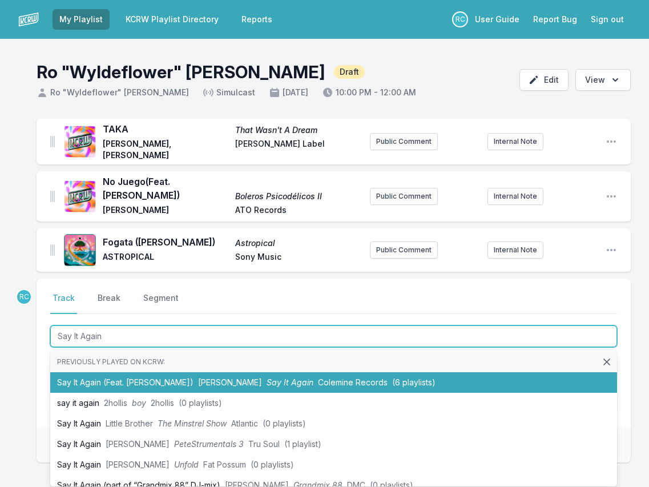
click at [126, 373] on li "Say It Again (Feat. [PERSON_NAME]) [PERSON_NAME] Say It Again Colemine Records …" at bounding box center [333, 382] width 567 height 21
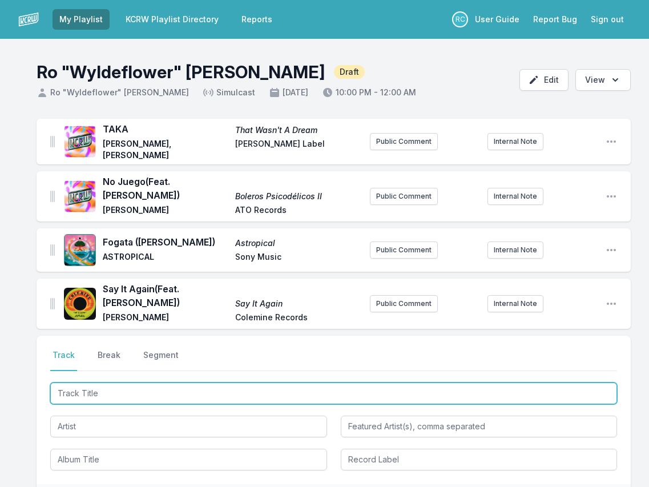
click at [555, 391] on input "Track Title" at bounding box center [333, 393] width 567 height 22
paste input "The [PERSON_NAME]"
type input "The [PERSON_NAME]"
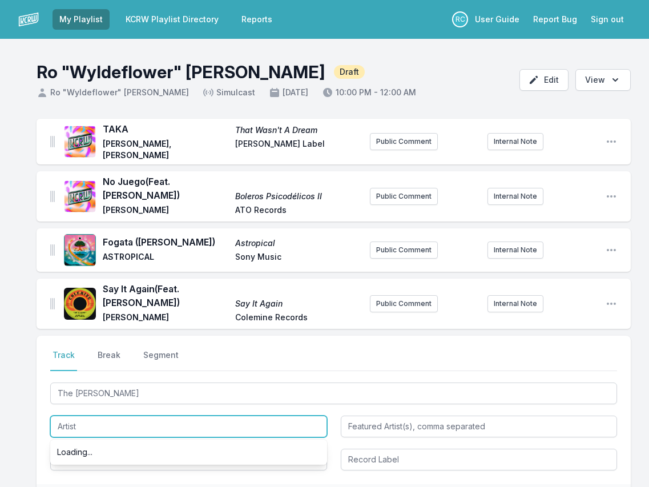
click at [180, 415] on input "Artist" at bounding box center [188, 426] width 277 height 22
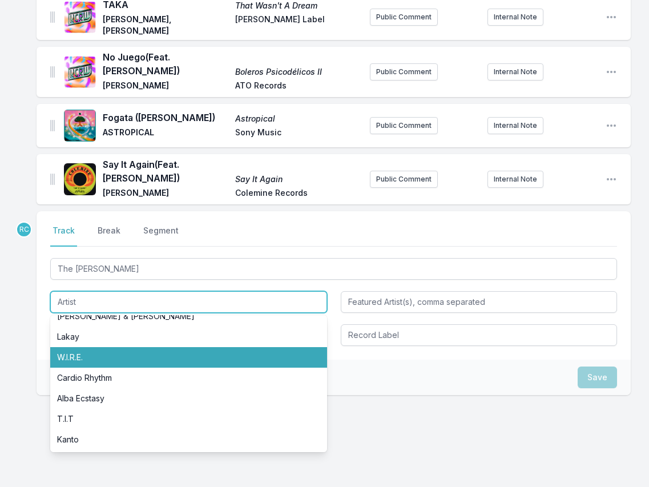
scroll to position [140, 0]
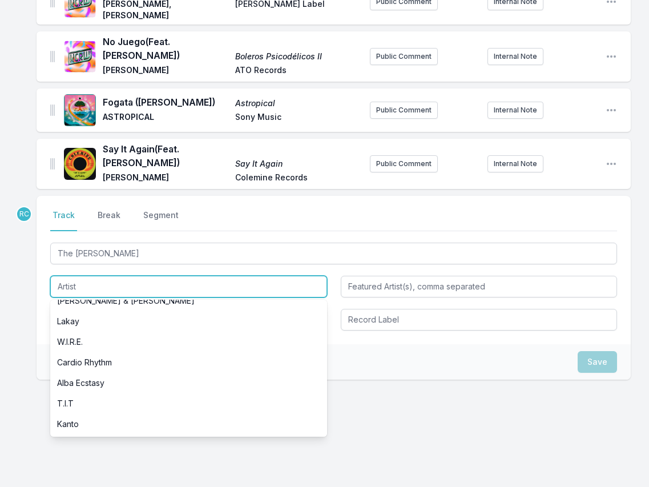
paste input "Thievery Corporation"
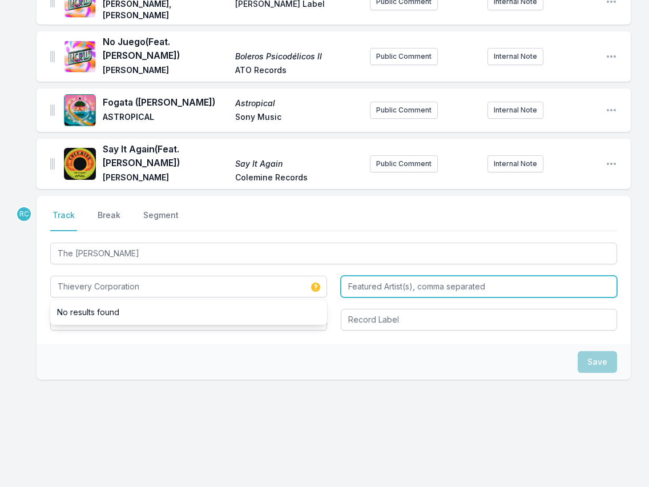
type input "Thievery Corporation"
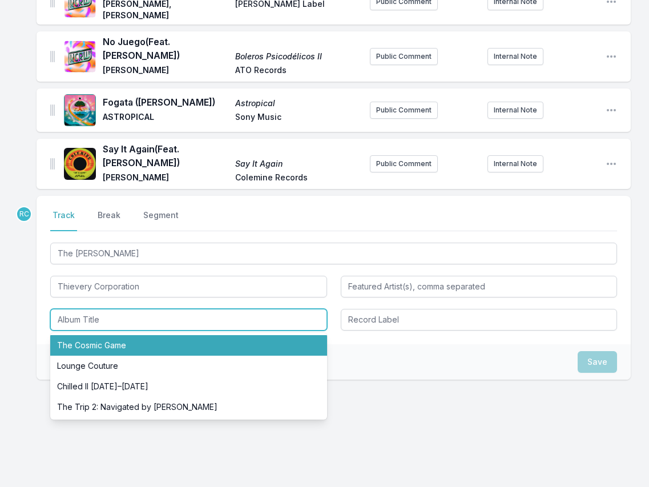
click at [110, 341] on li "The Cosmic Game" at bounding box center [188, 345] width 277 height 21
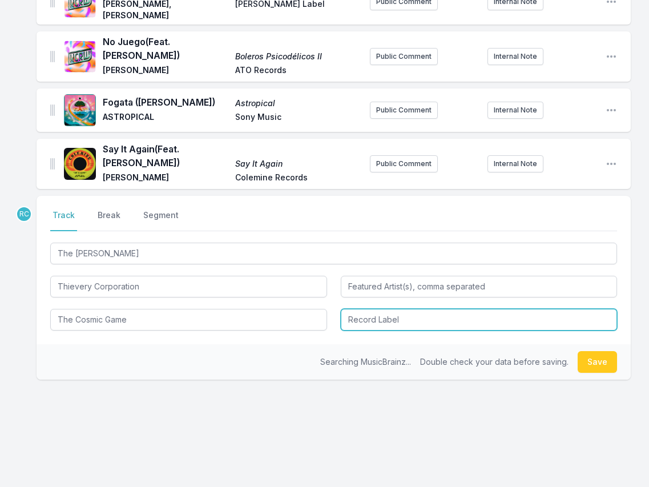
type input "The Cosmic Game"
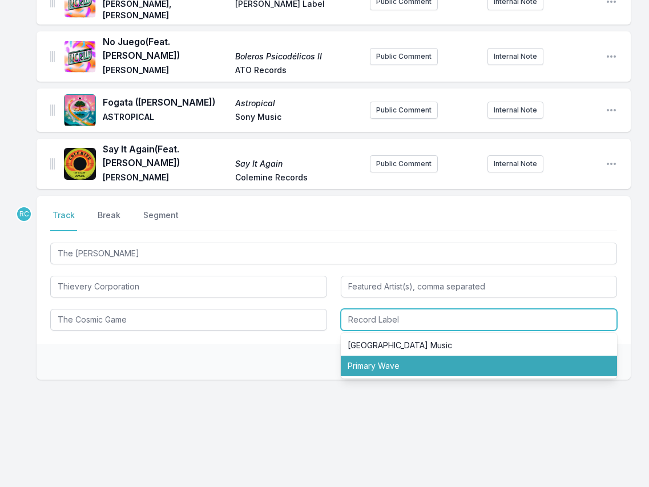
click at [437, 363] on li "Primary Wave" at bounding box center [479, 365] width 277 height 21
type input "Primary Wave"
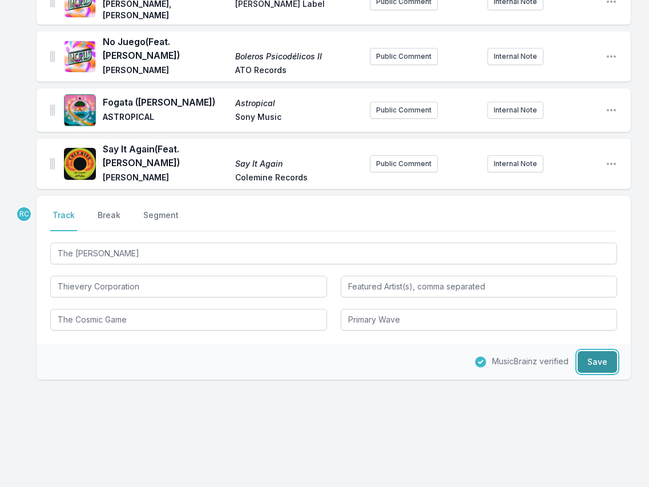
click at [595, 354] on button "Save" at bounding box center [596, 362] width 39 height 22
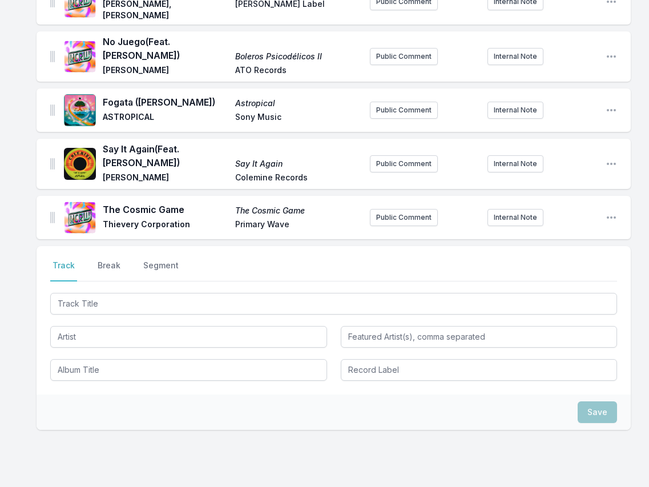
scroll to position [190, 0]
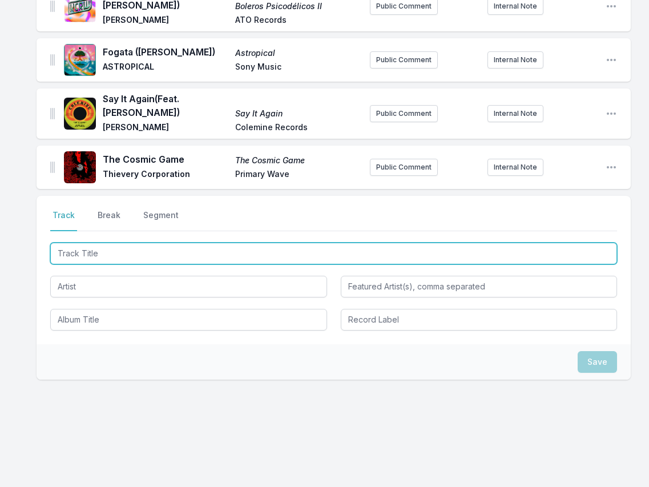
click at [543, 251] on input "Track Title" at bounding box center [333, 253] width 567 height 22
paste input "Best Disaster"
type input "Best Disaster"
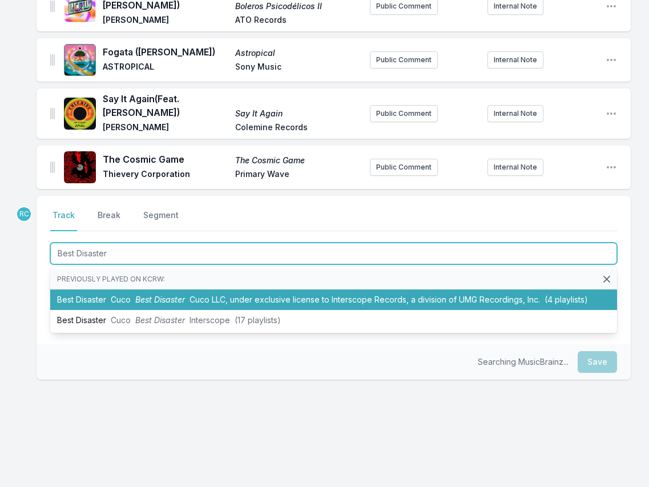
click at [136, 295] on span "Best Disaster" at bounding box center [160, 299] width 50 height 10
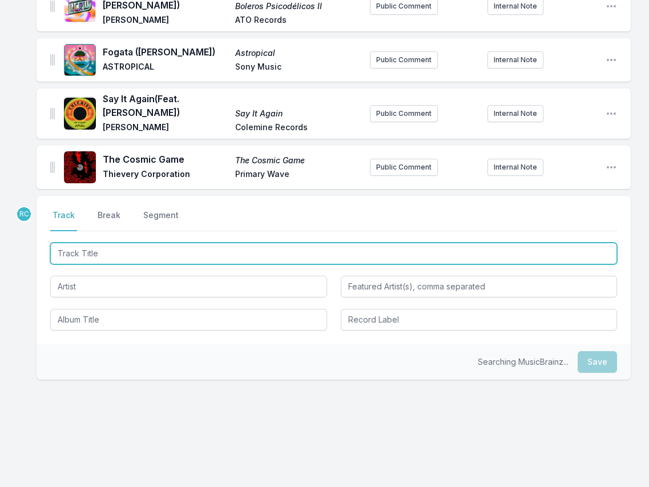
scroll to position [254, 0]
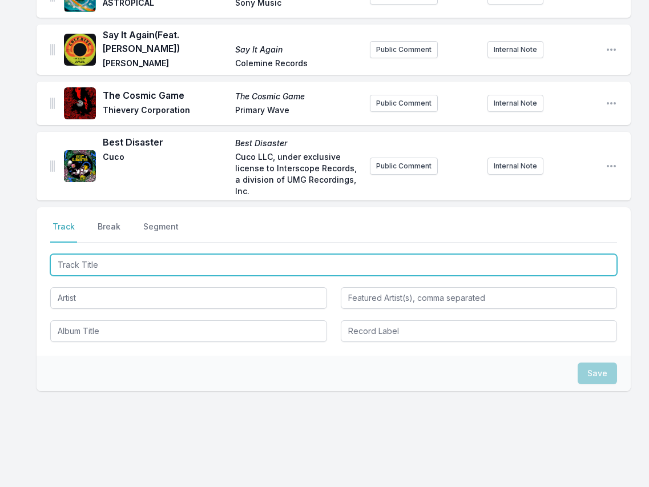
click at [558, 254] on input "Track Title" at bounding box center [333, 265] width 567 height 22
paste input "Devadip [PERSON_NAME] And Turiya [PERSON_NAME] - Illuminations"
drag, startPoint x: 253, startPoint y: 253, endPoint x: 254, endPoint y: 213, distance: 40.0
click at [254, 213] on div "Select a tab Track Break Segment Track Break Segment Devadip [PERSON_NAME] And …" at bounding box center [334, 281] width 594 height 148
type input "Illuminations"
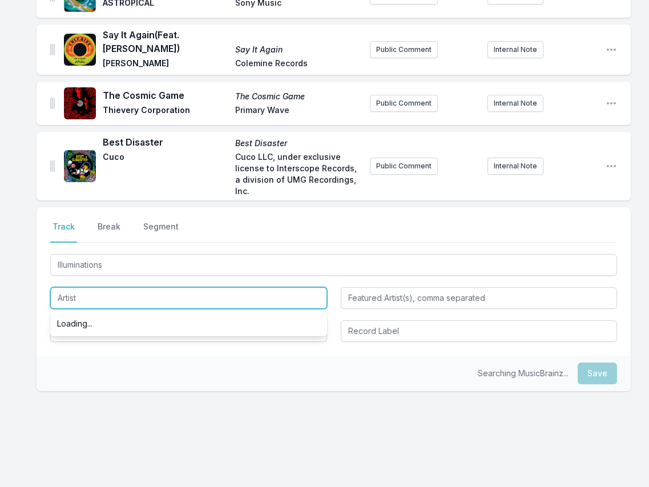
paste input "Devadip [PERSON_NAME] And Turiya [PERSON_NAME] -"
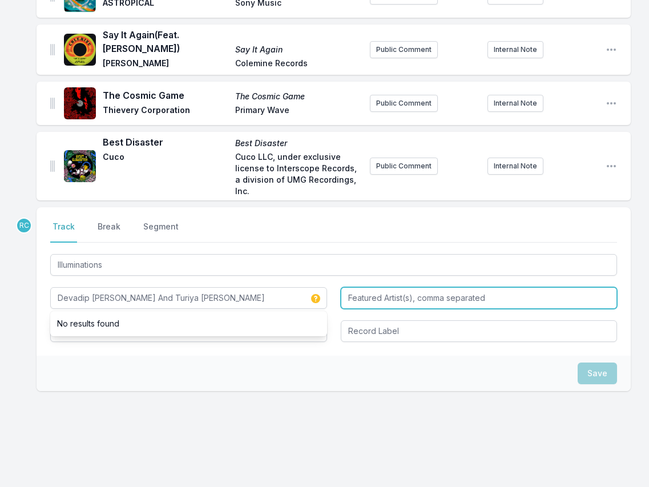
type input "Devadip [PERSON_NAME] And Turiya [PERSON_NAME]"
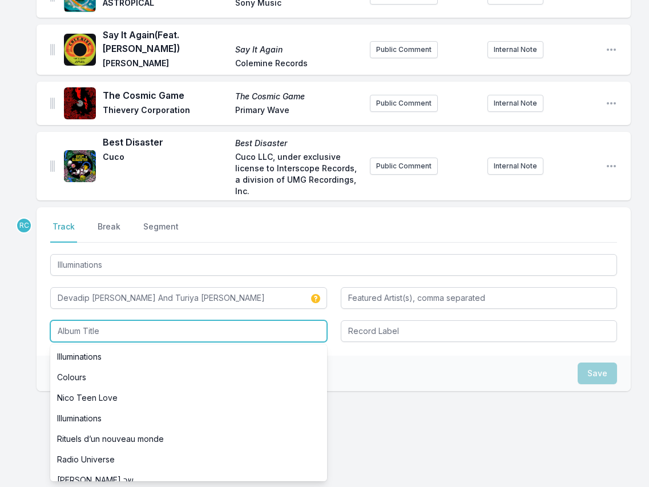
paste input "Late Night Tales: [PERSON_NAME]"
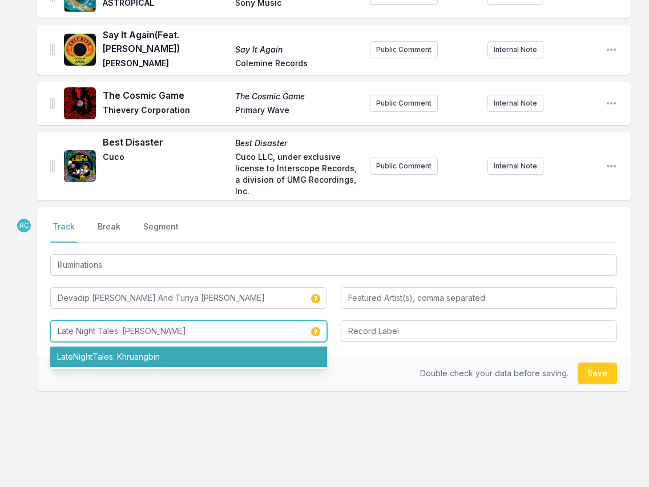
click at [201, 346] on li "LateNightTales: Khruangbin" at bounding box center [188, 356] width 277 height 21
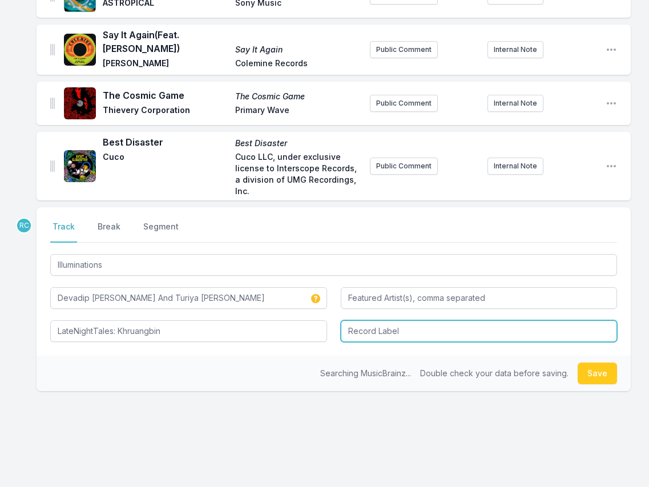
type input "LateNightTales: Khruangbin"
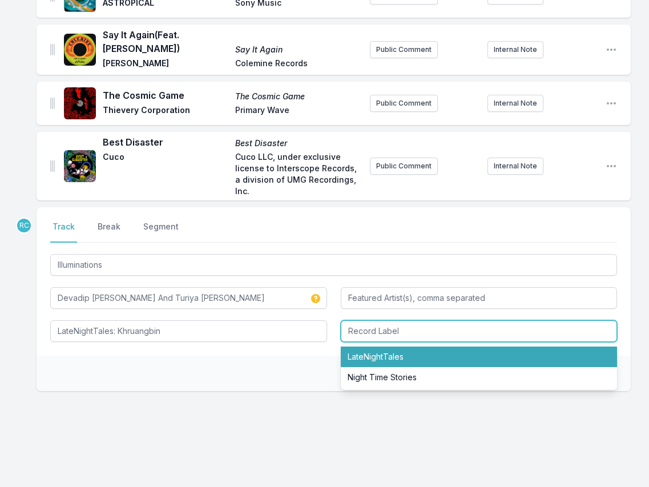
click at [419, 346] on li "LateNightTales" at bounding box center [479, 356] width 277 height 21
type input "LateNightTales"
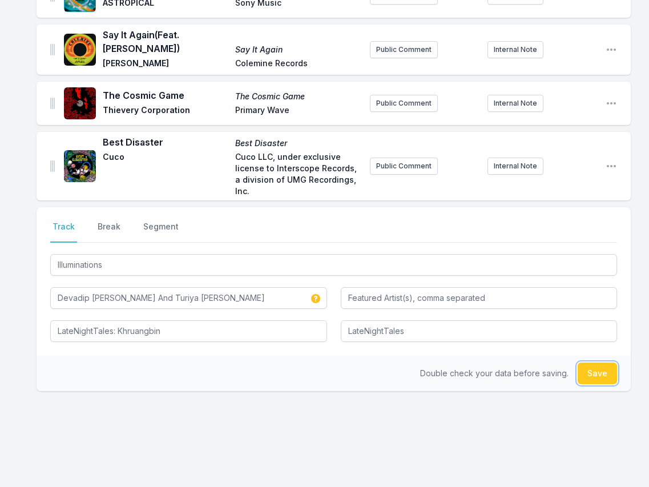
click at [599, 362] on button "Save" at bounding box center [596, 373] width 39 height 22
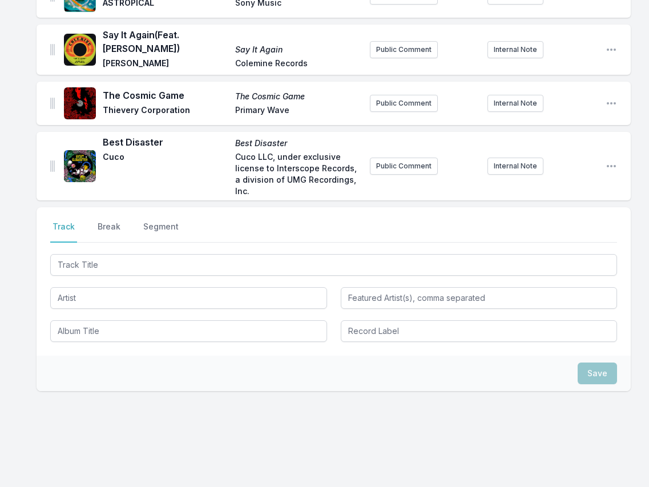
scroll to position [306, 0]
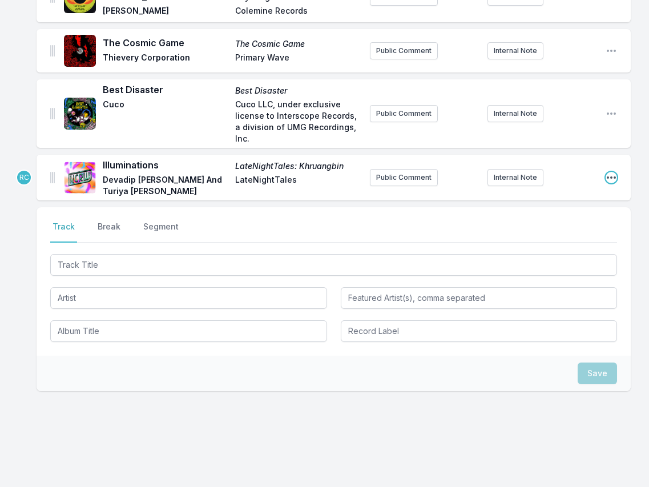
click at [608, 172] on icon "Open playlist item options" at bounding box center [610, 177] width 11 height 11
click at [565, 190] on button "Edit Track Details" at bounding box center [553, 200] width 128 height 21
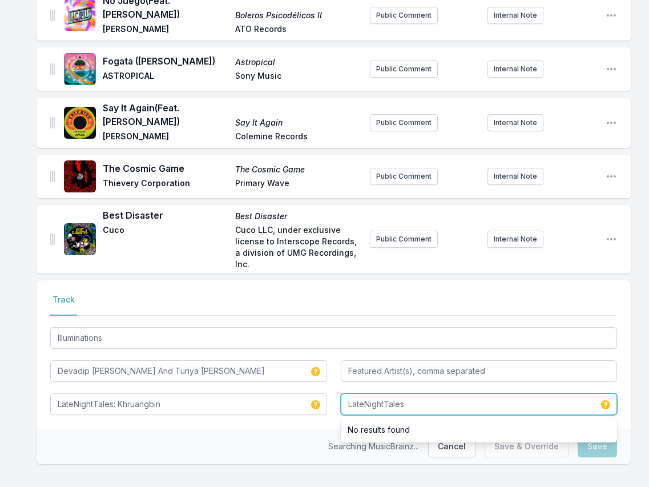
drag, startPoint x: 425, startPoint y: 394, endPoint x: 423, endPoint y: 382, distance: 12.8
click at [423, 393] on input "LateNightTales" at bounding box center [479, 404] width 277 height 22
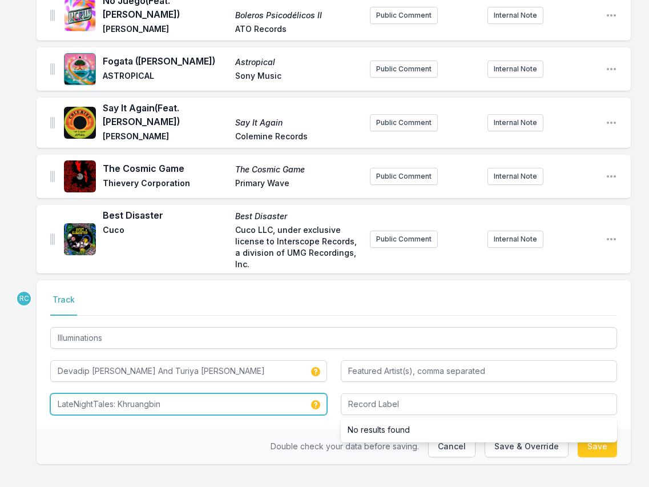
click at [261, 393] on input "LateNightTales: Khruangbin" at bounding box center [188, 404] width 277 height 22
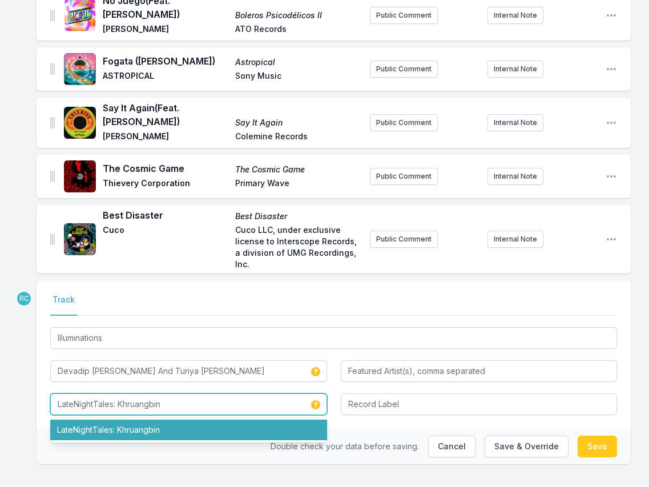
click at [230, 419] on li "LateNightTales: Khruangbin" at bounding box center [188, 429] width 277 height 21
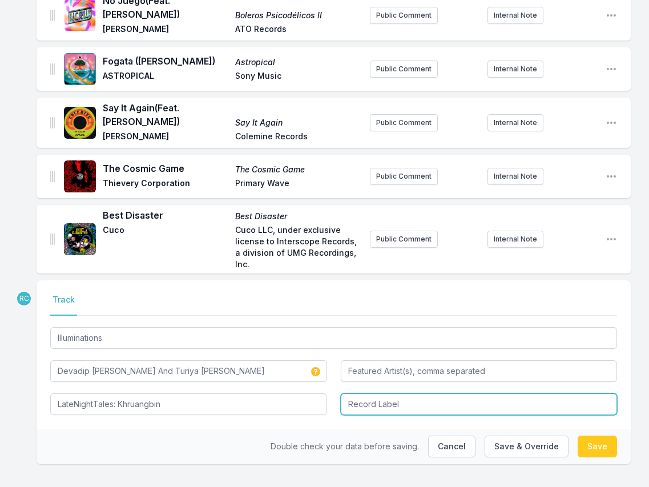
type input "LateNightTales: Khruangbin"
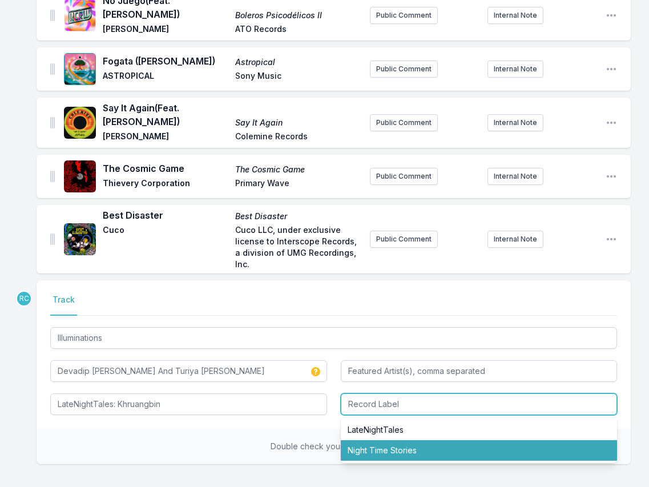
click at [379, 440] on li "Night Time Stories" at bounding box center [479, 450] width 277 height 21
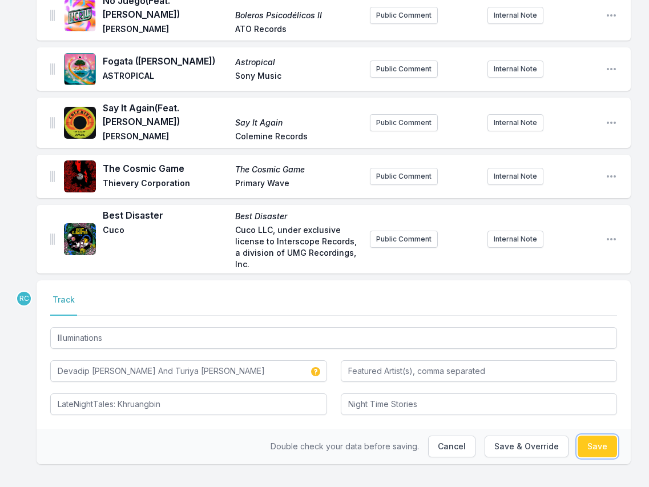
click at [601, 435] on button "Save" at bounding box center [596, 446] width 39 height 22
type input "LateNightTales"
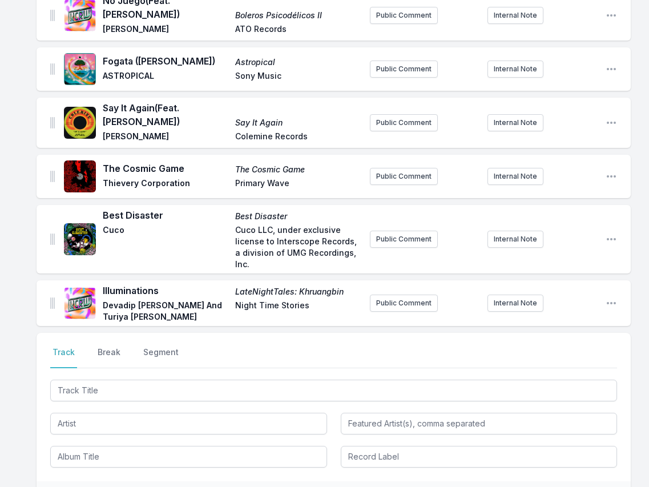
click at [112, 333] on div "Select a tab Track Break Segment Track Break Segment" at bounding box center [334, 407] width 594 height 148
click at [110, 346] on button "Break" at bounding box center [108, 357] width 27 height 22
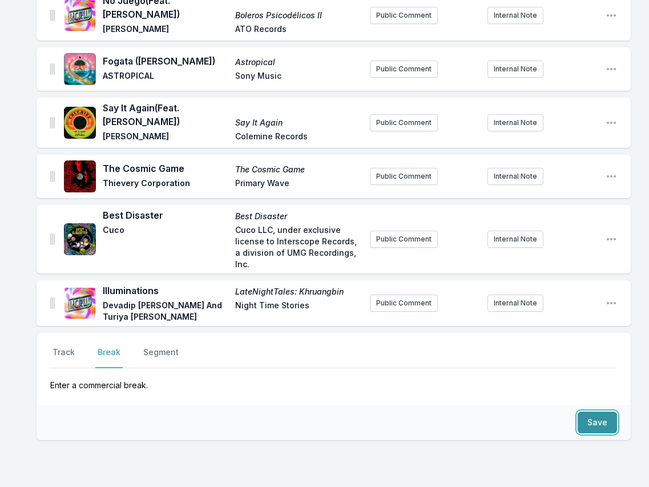
click at [595, 411] on button "Save" at bounding box center [596, 422] width 39 height 22
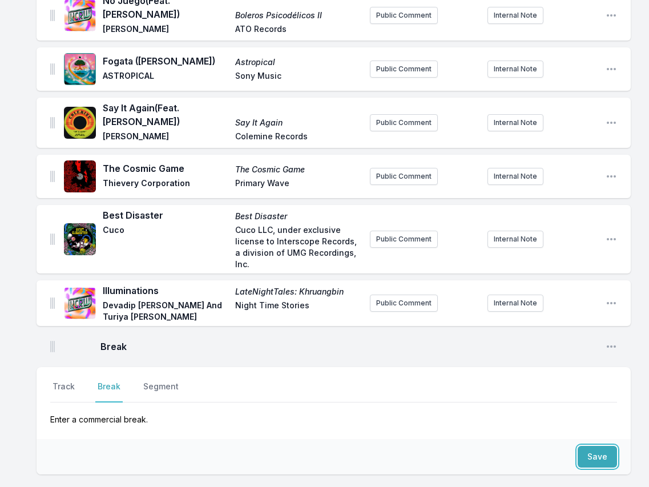
scroll to position [215, 0]
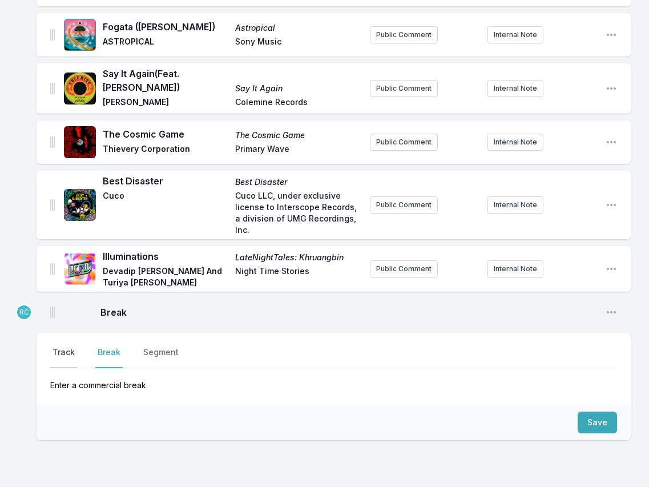
click at [64, 346] on button "Track" at bounding box center [63, 357] width 27 height 22
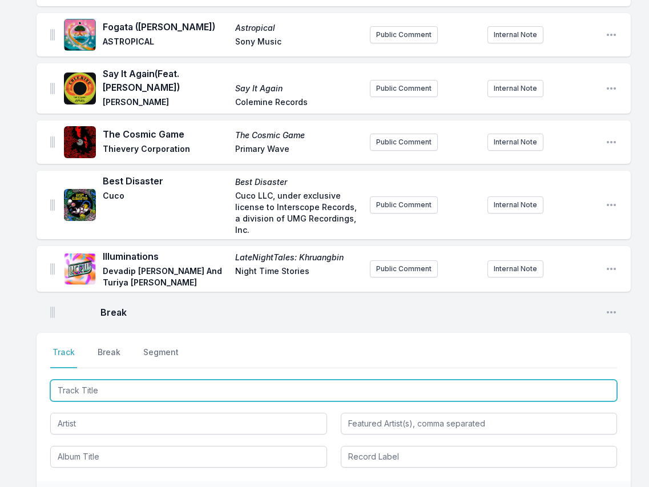
click at [552, 379] on input "Track Title" at bounding box center [333, 390] width 567 height 22
paste input "Intro//A Cosmic Drama"
type input "Intro//A Cosmic Drama"
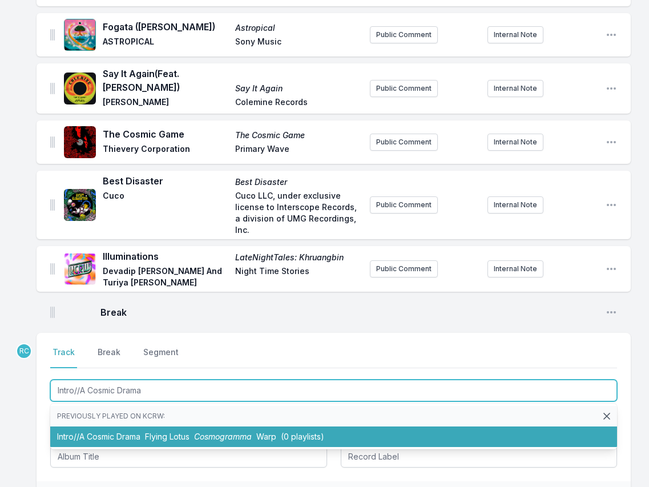
click at [153, 431] on span "Flying Lotus" at bounding box center [167, 436] width 45 height 10
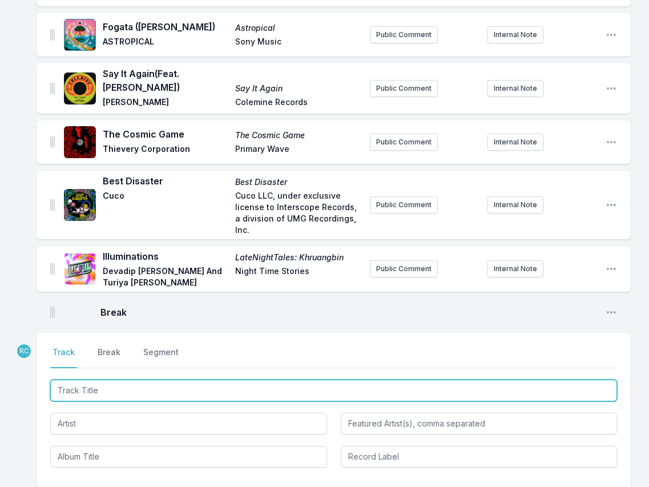
scroll to position [265, 0]
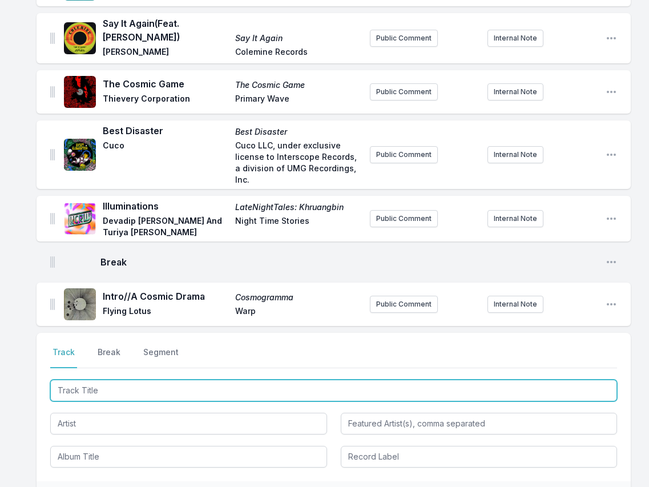
click at [551, 382] on input "Track Title" at bounding box center [333, 390] width 567 height 22
paste input "A Love Supreme"
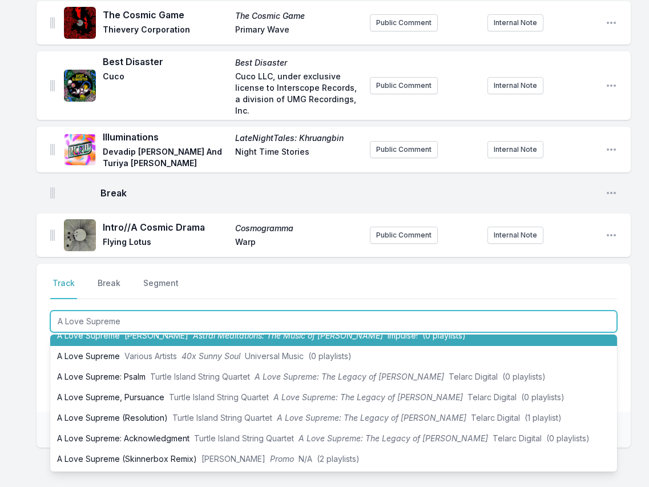
scroll to position [346, 0]
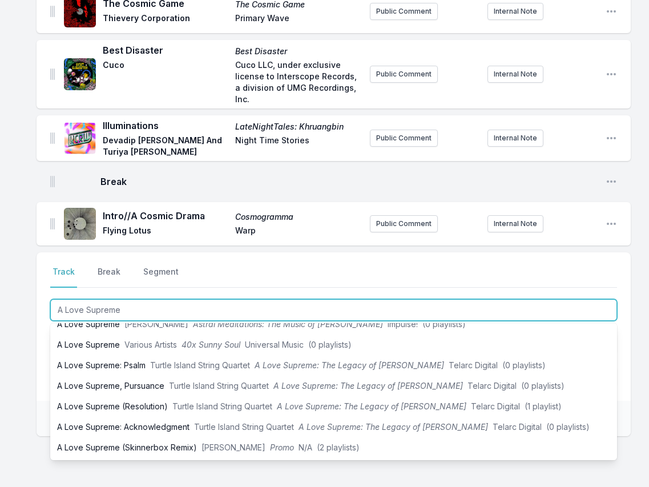
type input "A Love Supreme"
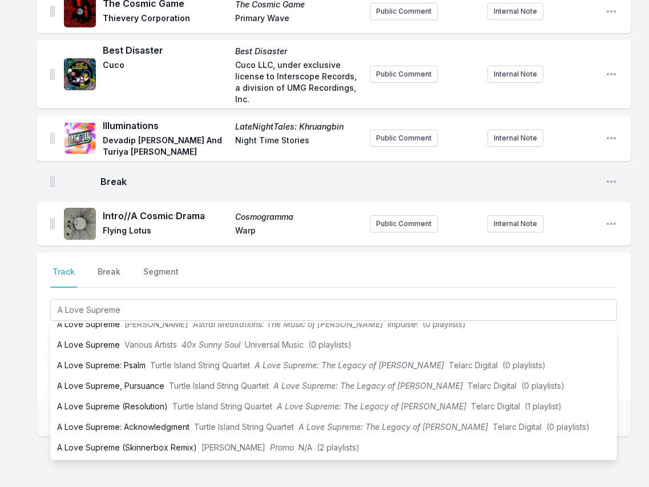
click at [20, 358] on div "TAKA That Wasn't A Dream [PERSON_NAME], [PERSON_NAME] [PERSON_NAME] Label Publi…" at bounding box center [324, 159] width 649 height 773
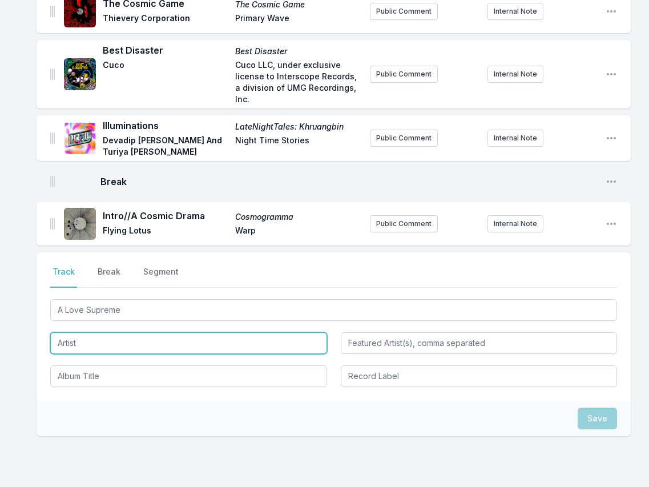
click at [85, 332] on input "Artist" at bounding box center [188, 343] width 277 height 22
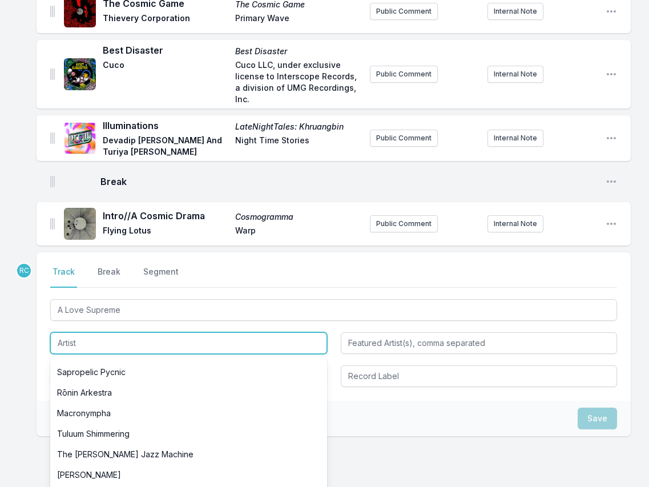
scroll to position [203, 0]
paste input "[PERSON_NAME]"
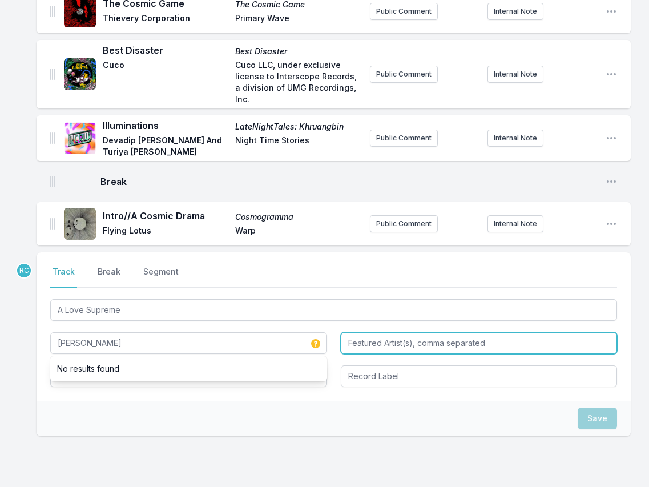
type input "[PERSON_NAME]"
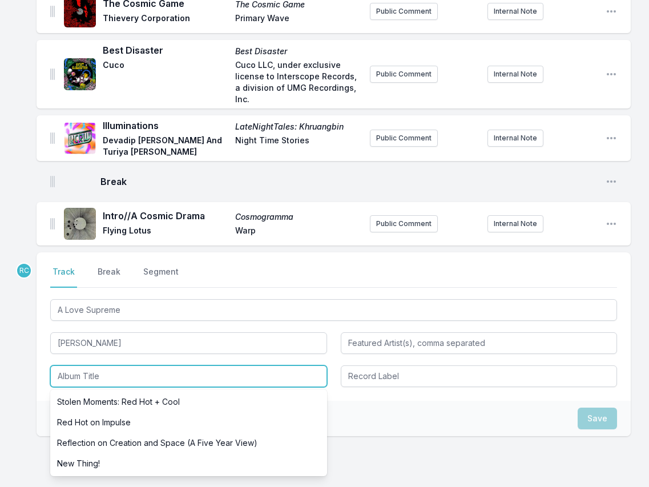
paste input "World Galaxy"
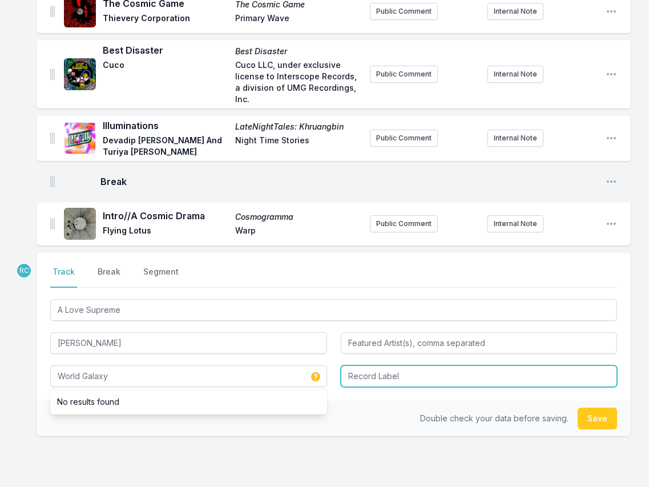
type input "World Galaxy"
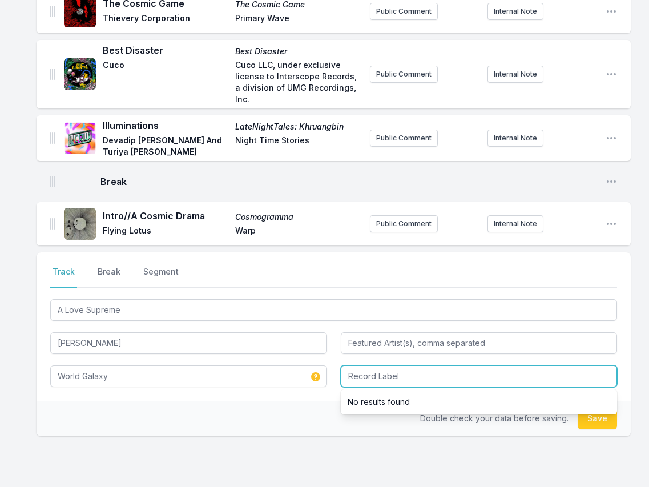
click at [494, 365] on input "Record Label" at bounding box center [479, 376] width 277 height 22
type input "Impluse!"
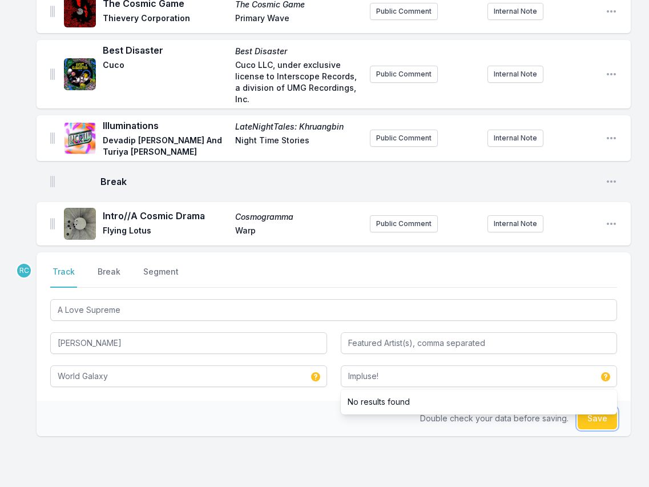
click at [596, 412] on button "Save" at bounding box center [596, 418] width 39 height 22
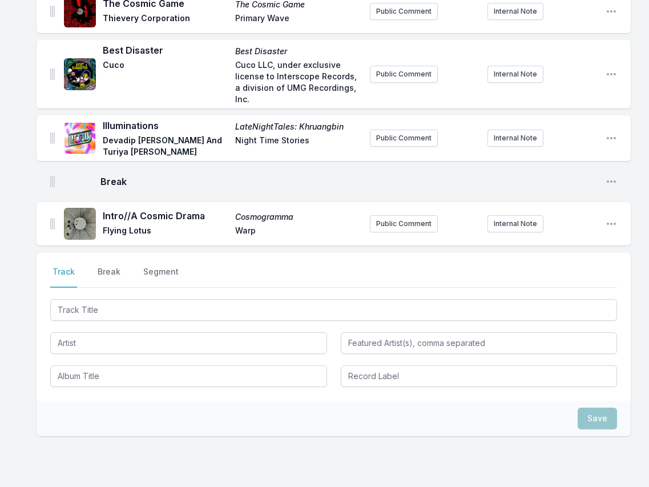
scroll to position [396, 0]
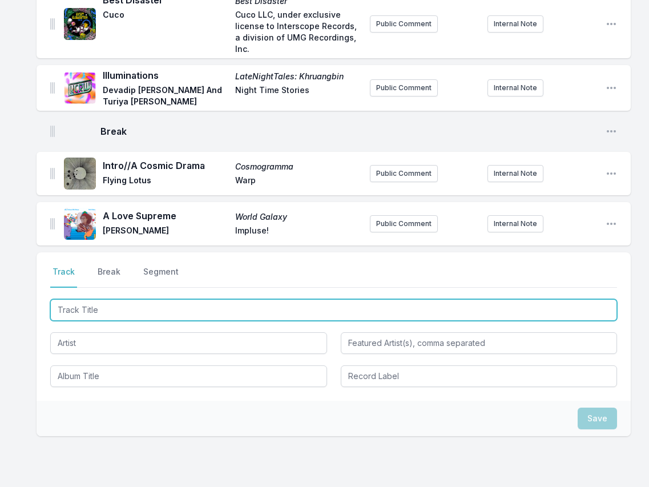
click at [606, 304] on input "Track Title" at bounding box center [333, 310] width 567 height 22
paste input "Auntie's Harp"
type input "Auntie's Harp"
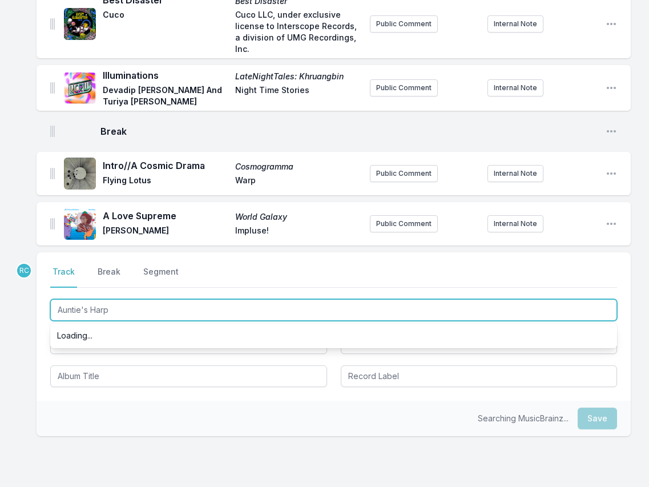
scroll to position [0, 0]
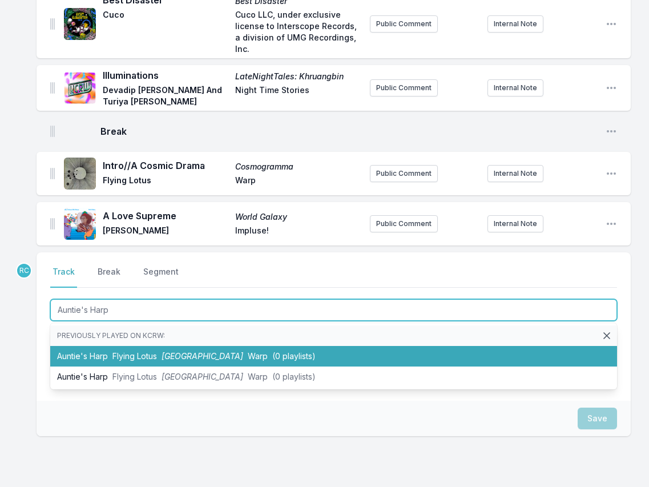
click at [167, 351] on span "[GEOGRAPHIC_DATA]" at bounding box center [202, 356] width 82 height 10
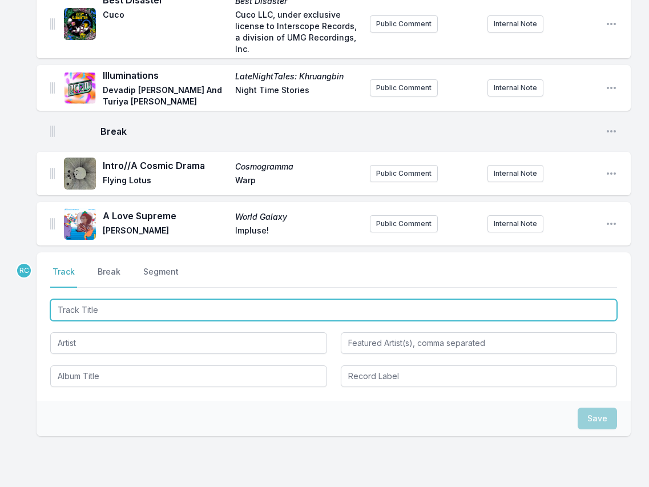
scroll to position [446, 0]
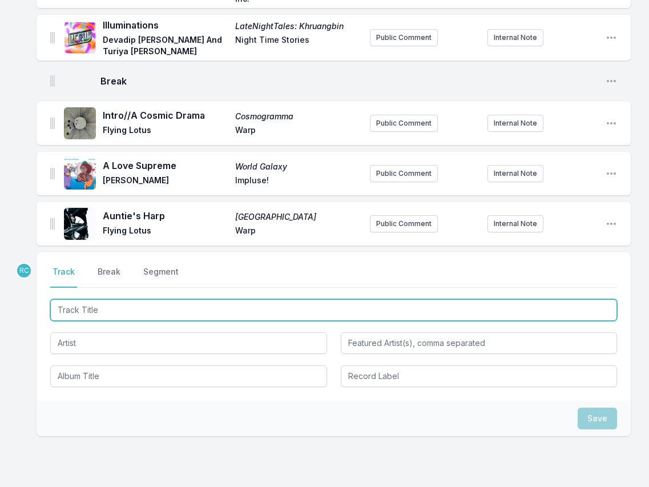
click at [575, 299] on input "Track Title" at bounding box center [333, 310] width 567 height 22
paste input "Spiritual Eternal"
type input "Spiritual Eternal"
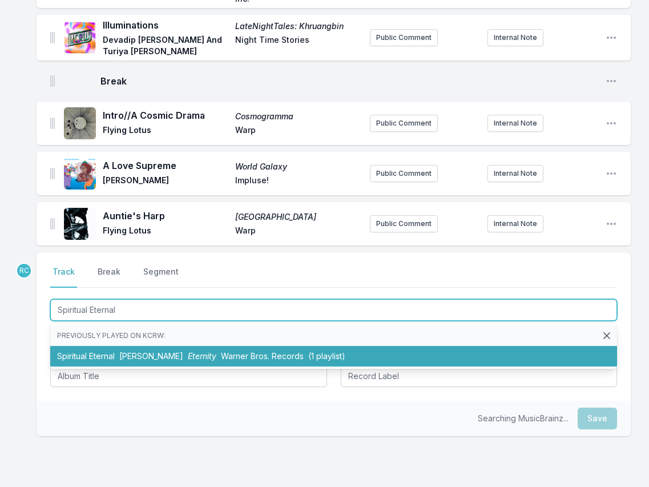
click at [112, 346] on li "Spiritual Eternal [PERSON_NAME] Eternity Warner Bros. Records (1 playlist)" at bounding box center [333, 356] width 567 height 21
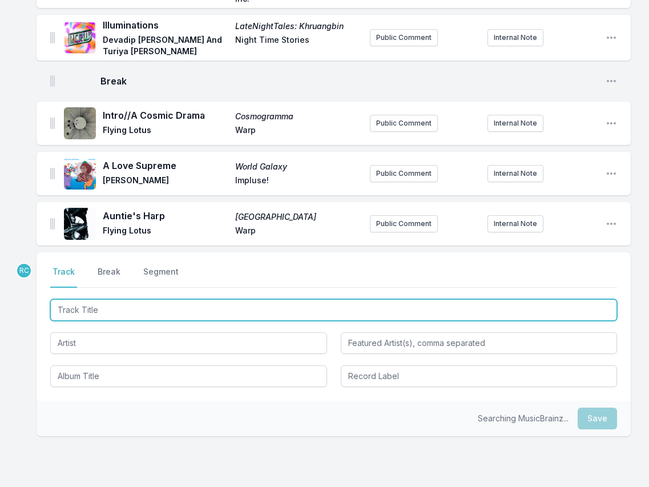
scroll to position [496, 0]
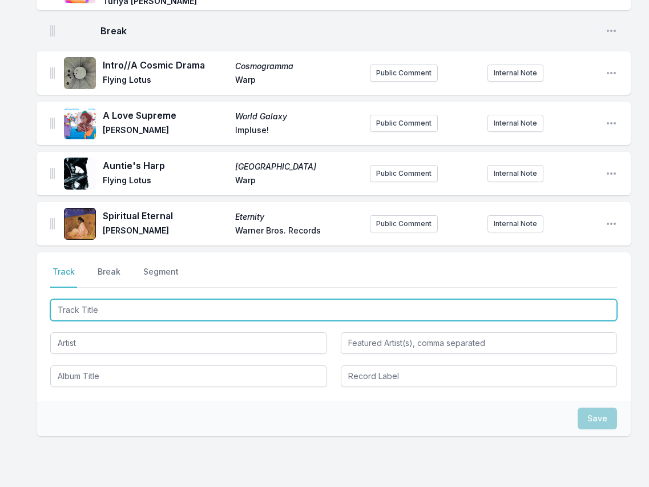
click at [528, 299] on input "Track Title" at bounding box center [333, 310] width 567 height 22
paste input "Auntie's Lock/Infinitum (Featuring [PERSON_NAME])"
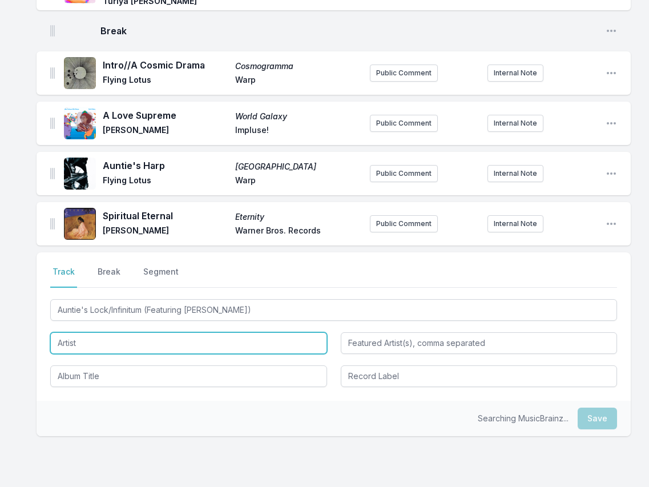
type input "Auntie's Lock/Infinitum"
type input "[PERSON_NAME]"
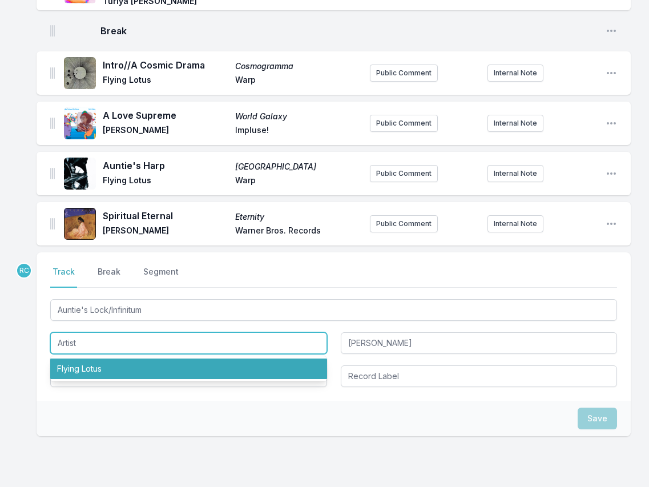
click at [285, 358] on li "Flying Lotus" at bounding box center [188, 368] width 277 height 21
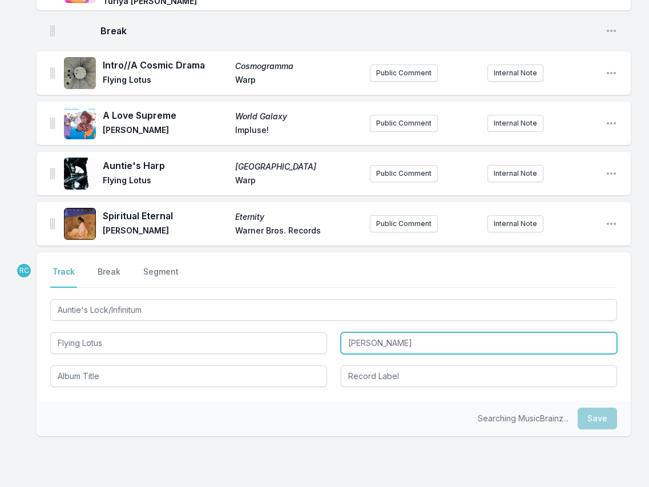
type input "Flying Lotus"
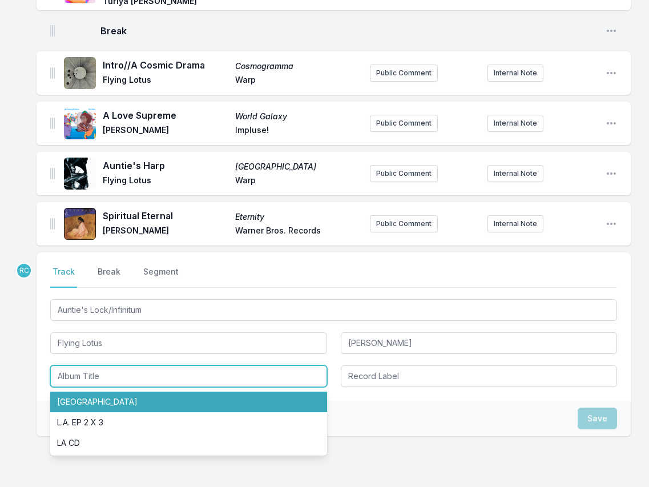
click at [112, 393] on li "[GEOGRAPHIC_DATA]" at bounding box center [188, 401] width 277 height 21
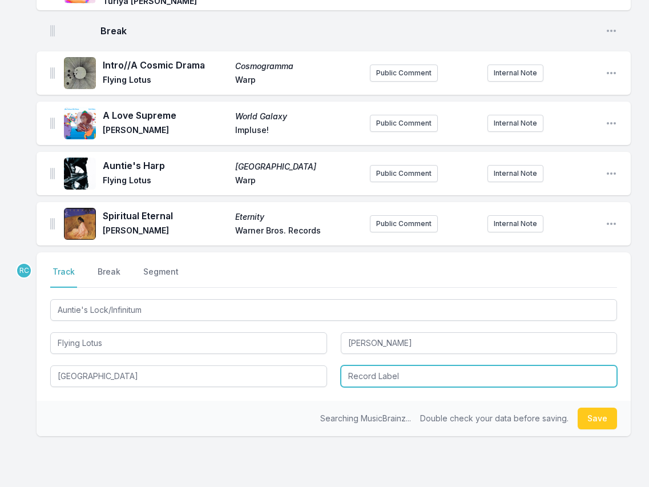
type input "[GEOGRAPHIC_DATA]"
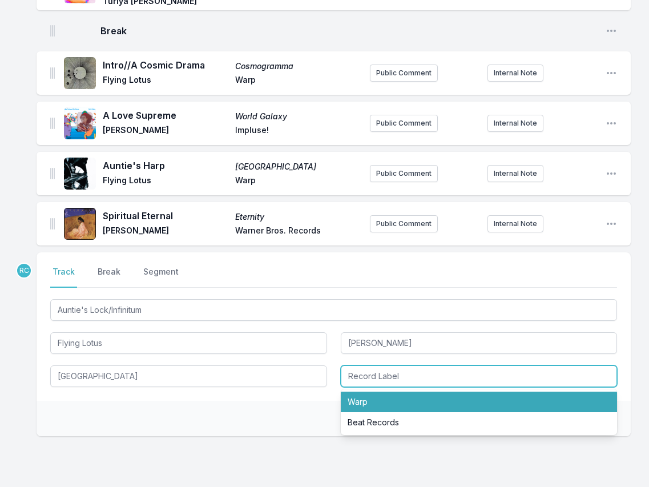
click at [406, 391] on li "Warp" at bounding box center [479, 401] width 277 height 21
type input "Warp"
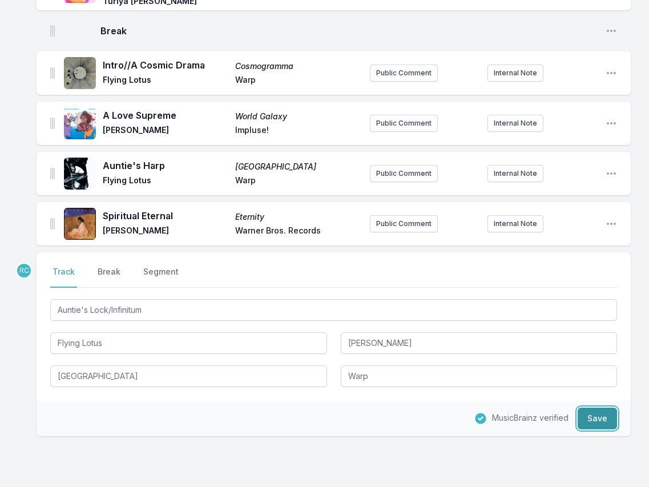
click at [597, 407] on button "Save" at bounding box center [596, 418] width 39 height 22
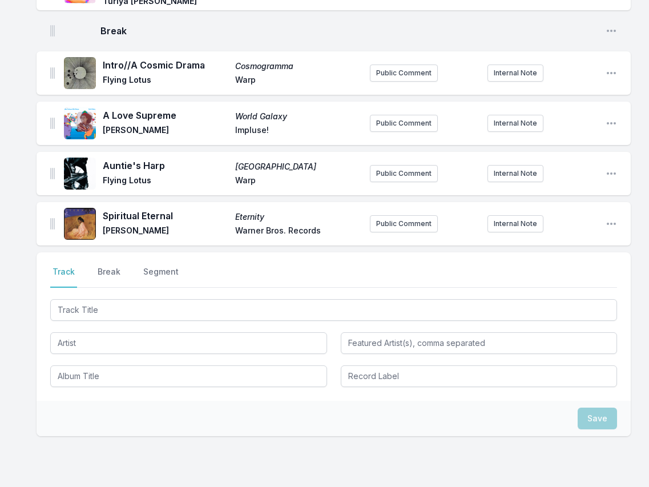
scroll to position [553, 0]
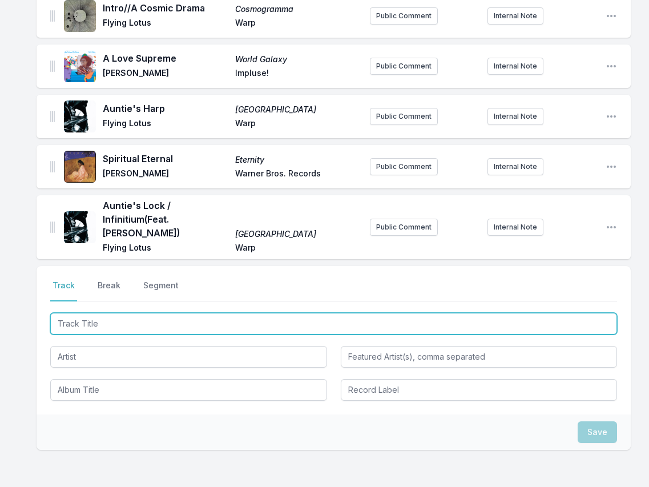
click at [576, 313] on input "Track Title" at bounding box center [333, 324] width 567 height 22
paste input "MmmHmm ft.Thundercat"
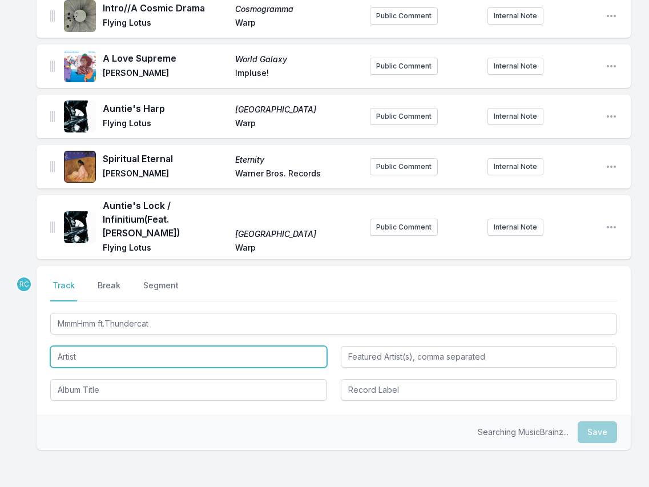
type input "MmmHmm"
type input "Thundercat"
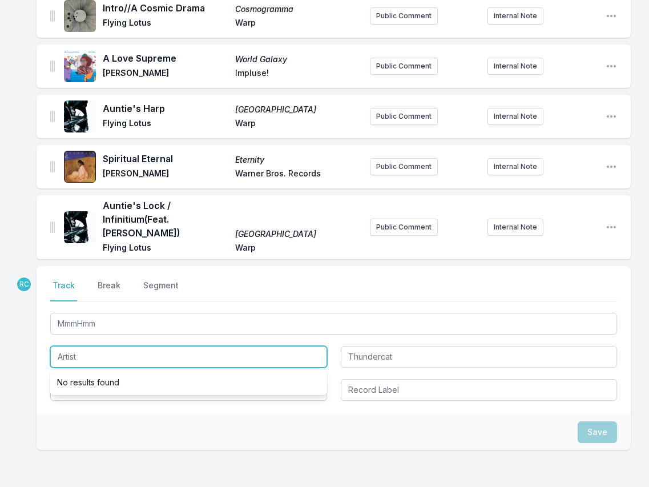
paste input "Flying Lotus"
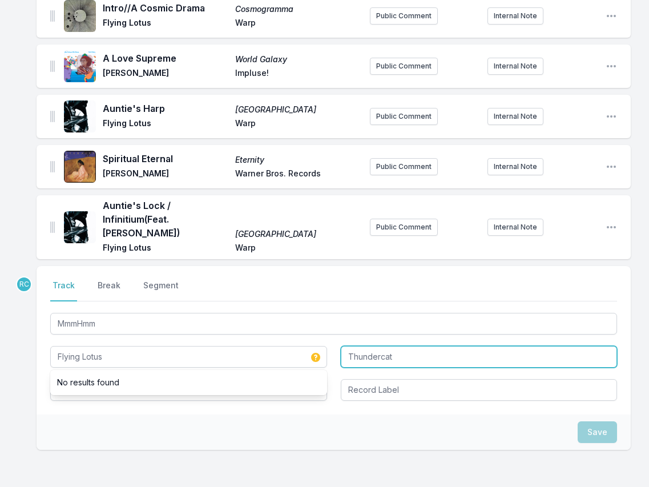
type input "Flying Lotus"
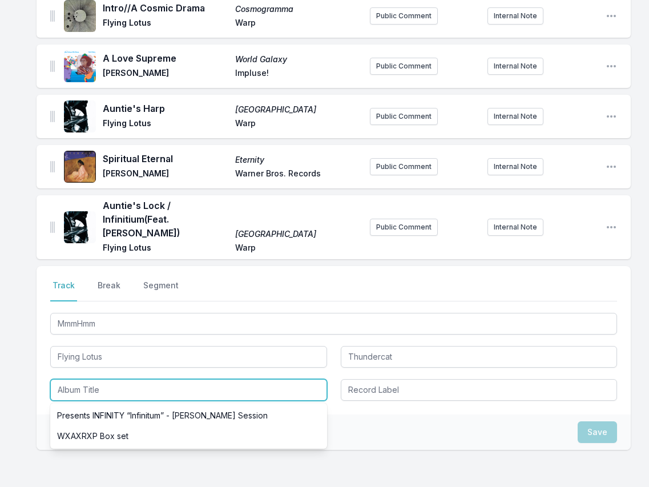
paste input "Cosmogramma"
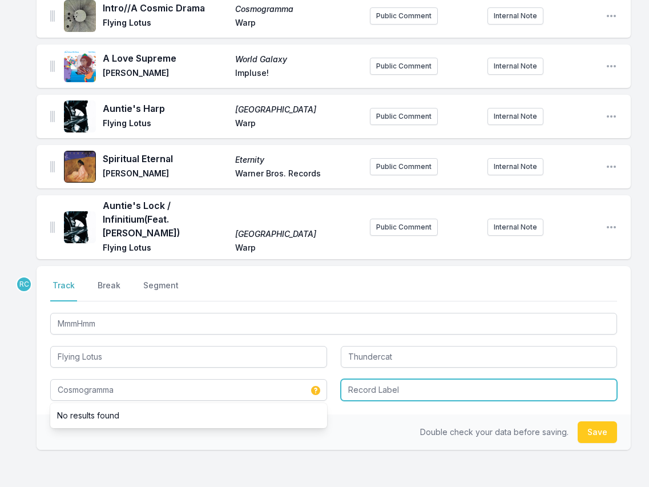
type input "Cosmogramma"
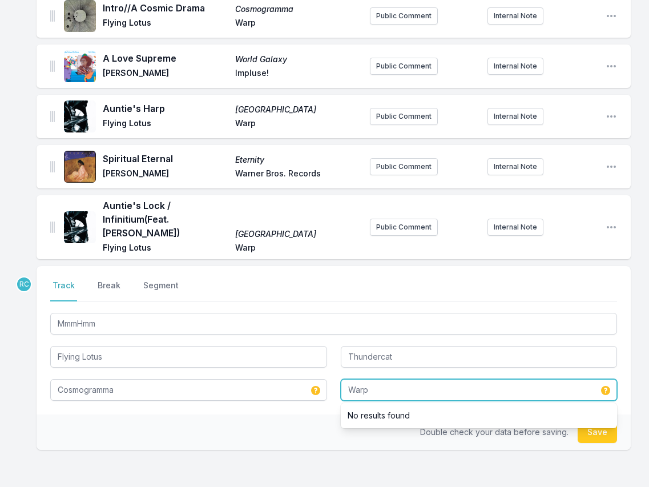
type input "Warp"
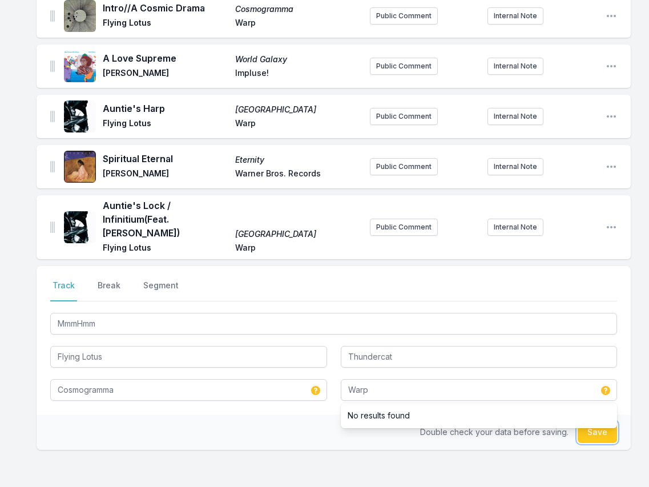
click at [593, 421] on button "Save" at bounding box center [596, 432] width 39 height 22
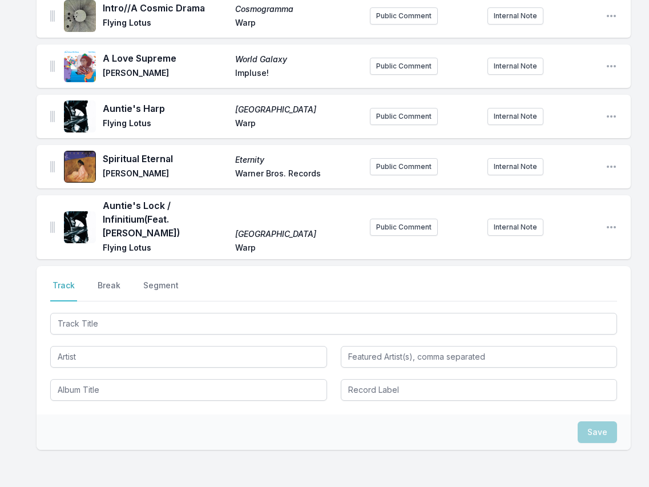
scroll to position [610, 0]
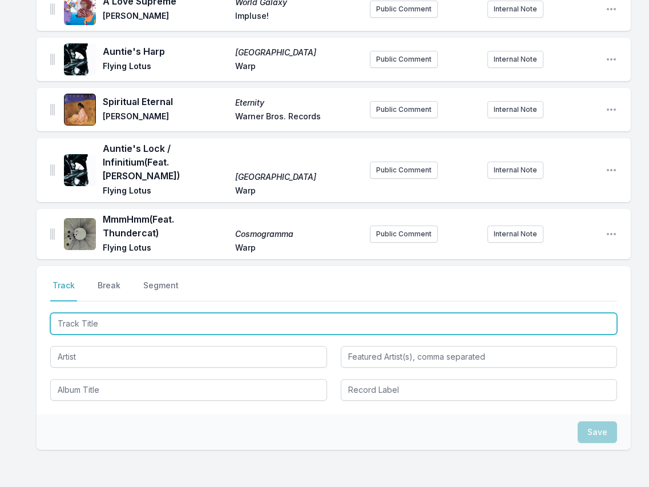
click at [519, 313] on input "Track Title" at bounding box center [333, 324] width 567 height 22
paste input "Journey in [GEOGRAPHIC_DATA]"
type input "Journey in [GEOGRAPHIC_DATA]"
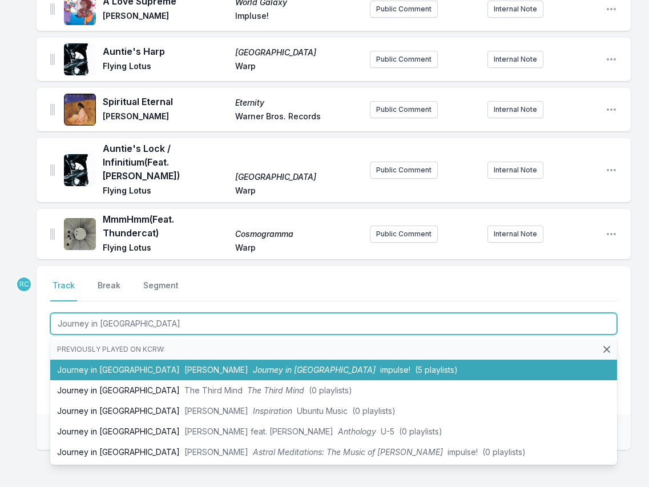
click at [184, 365] on span "[PERSON_NAME]" at bounding box center [216, 370] width 64 height 10
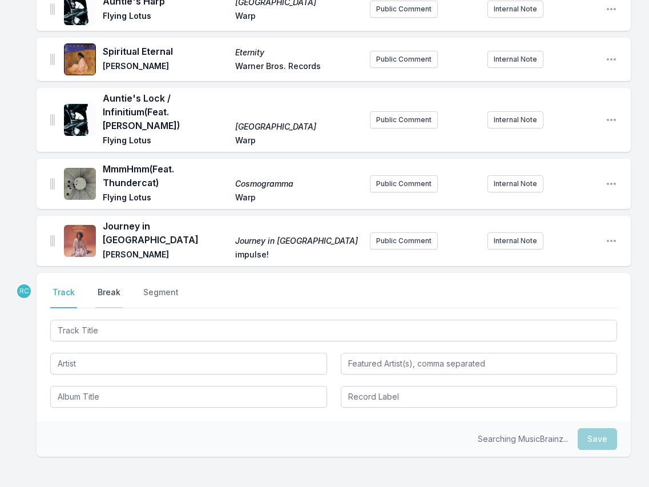
click at [107, 286] on button "Break" at bounding box center [108, 297] width 27 height 22
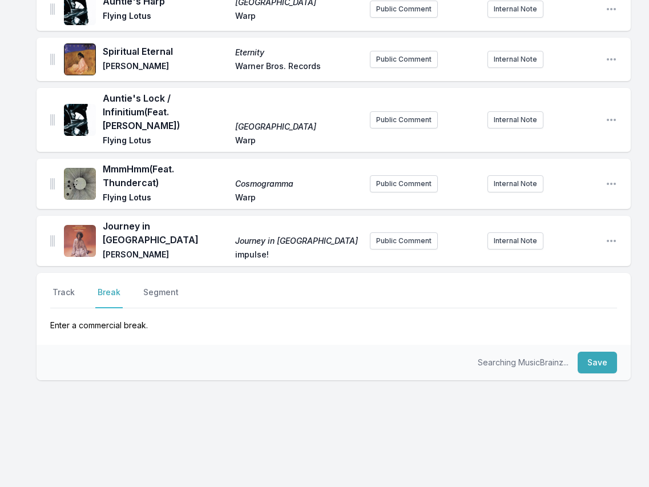
scroll to position [629, 0]
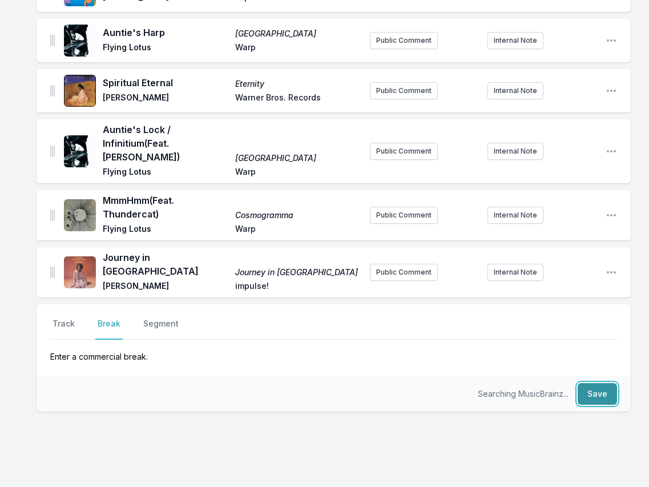
click at [589, 383] on button "Save" at bounding box center [596, 394] width 39 height 22
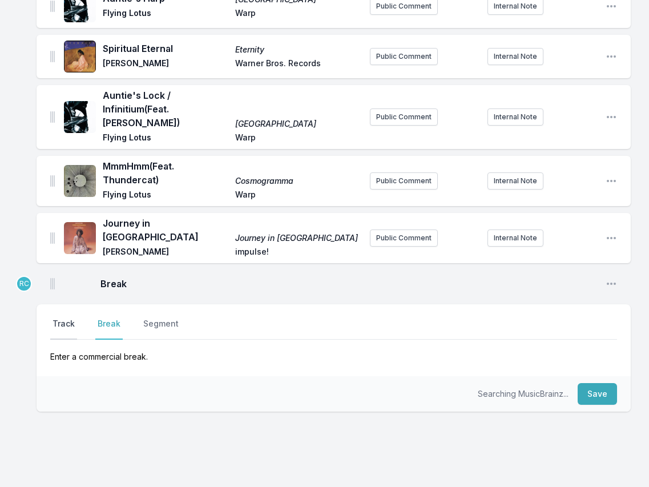
click at [55, 318] on button "Track" at bounding box center [63, 329] width 27 height 22
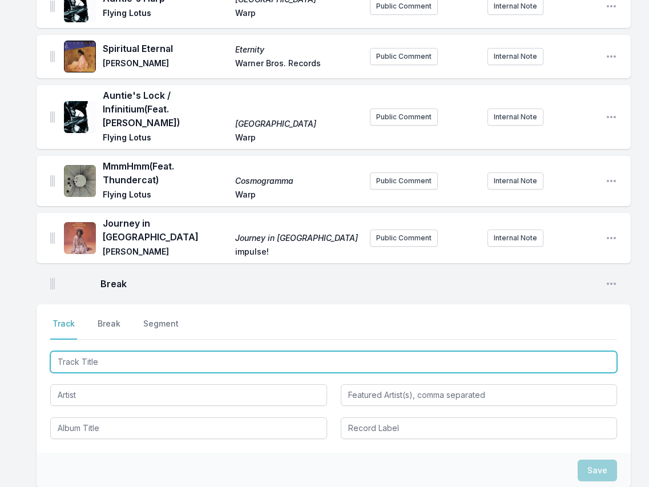
click at [557, 351] on input "Track Title" at bounding box center [333, 362] width 567 height 22
paste input "ed in [GEOGRAPHIC_DATA]"
type input "red in [GEOGRAPHIC_DATA]"
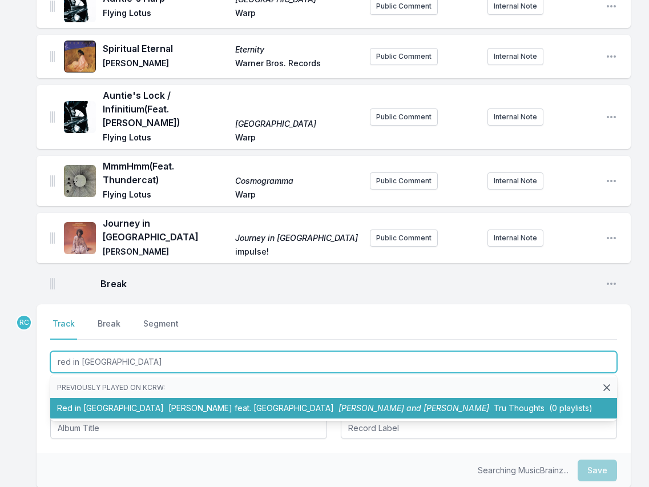
click at [168, 403] on span "[PERSON_NAME] feat. [GEOGRAPHIC_DATA]" at bounding box center [250, 408] width 165 height 10
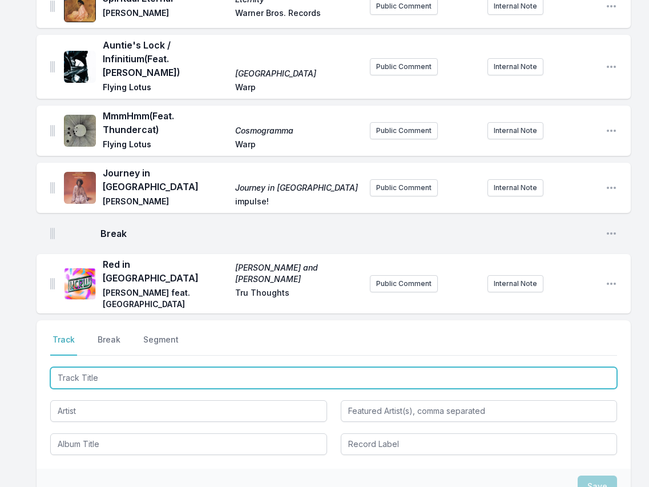
click at [548, 367] on input "Track Title" at bounding box center [333, 378] width 567 height 22
paste input "Bam Bam Jam"
type input "Bam Bam Jam"
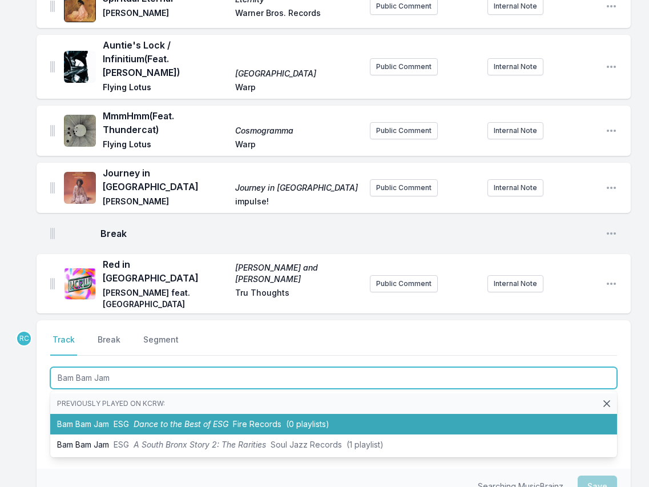
click at [194, 419] on span "Dance to the Best of ESG" at bounding box center [181, 424] width 95 height 10
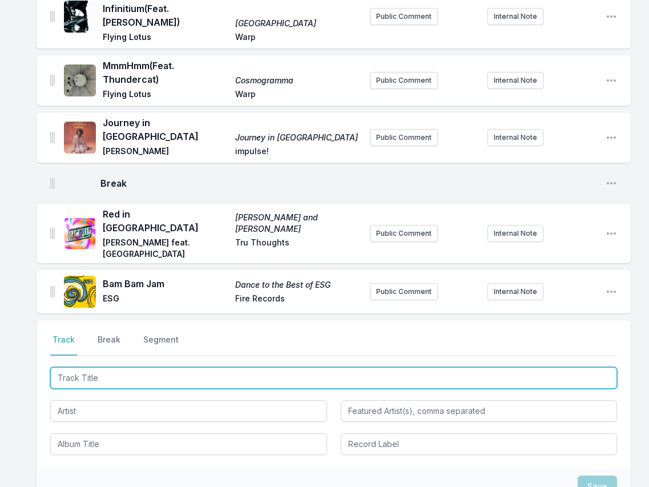
click at [541, 367] on input "Track Title" at bounding box center [333, 378] width 567 height 22
paste input "Dominoes"
type input "Dominoes"
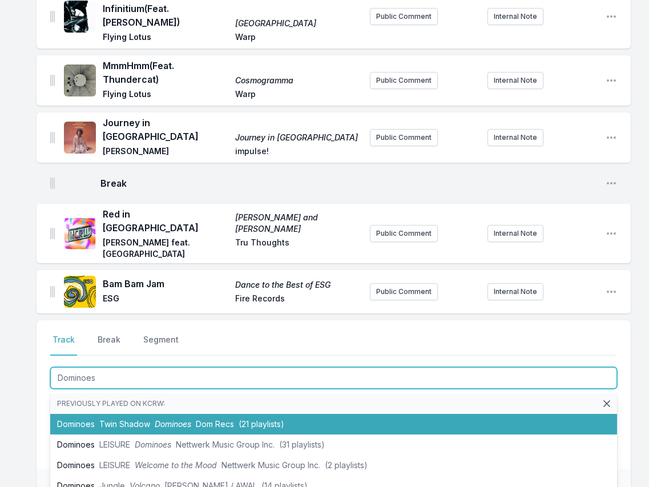
click at [139, 419] on span "Twin Shadow" at bounding box center [124, 424] width 51 height 10
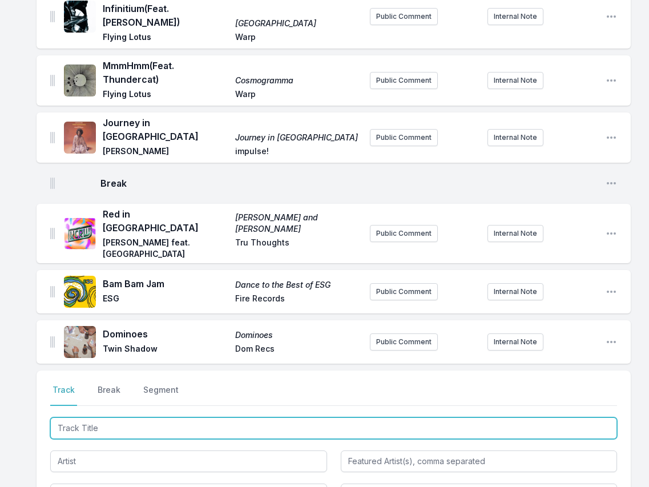
scroll to position [814, 0]
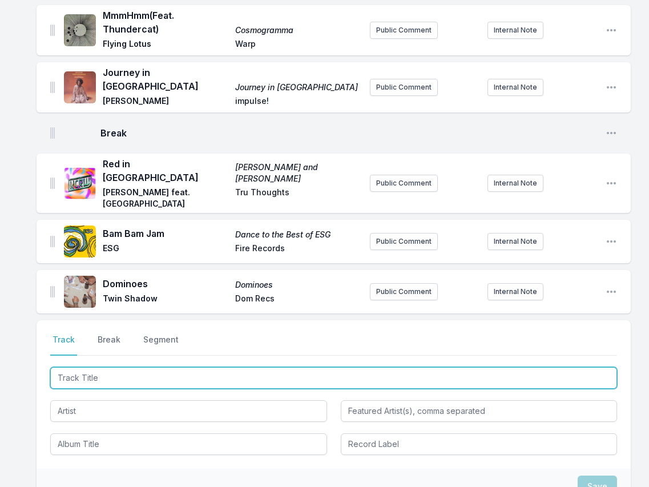
click at [563, 367] on input "Track Title" at bounding box center [333, 378] width 567 height 22
paste input "Lazy"
type input "Lazy"
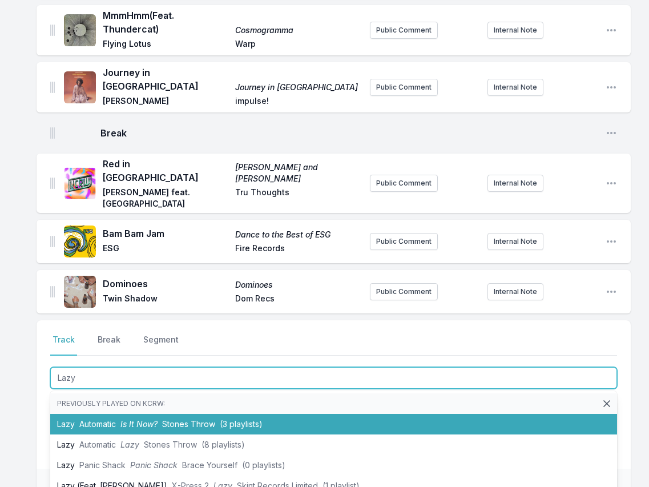
click at [172, 414] on li "Lazy Automatic Is It Now? Stones Throw (3 playlists)" at bounding box center [333, 424] width 567 height 21
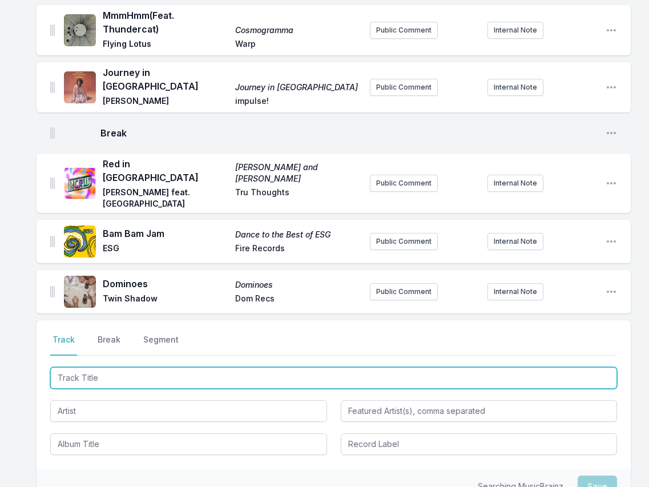
scroll to position [864, 0]
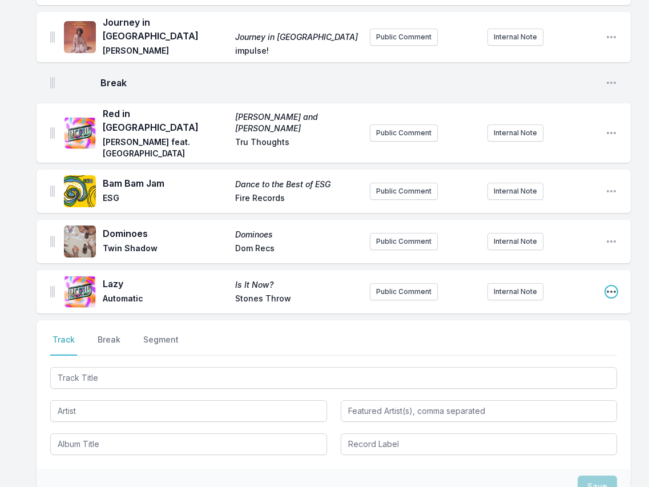
click at [610, 286] on icon "Open playlist item options" at bounding box center [610, 291] width 11 height 11
click at [545, 304] on button "Edit Track Details" at bounding box center [553, 314] width 128 height 21
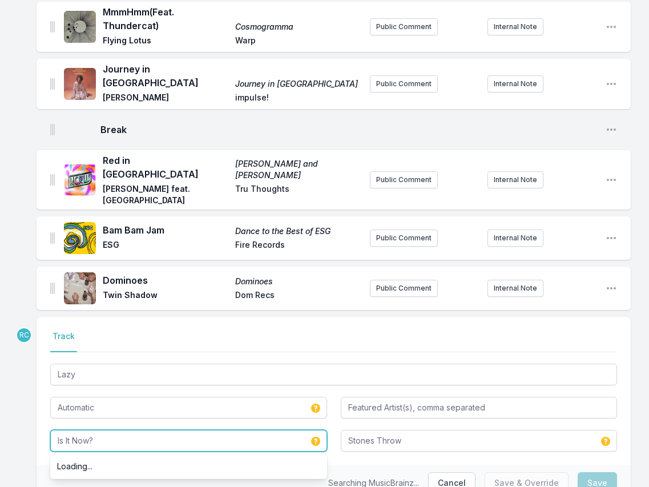
drag, startPoint x: 106, startPoint y: 390, endPoint x: 10, endPoint y: 383, distance: 95.5
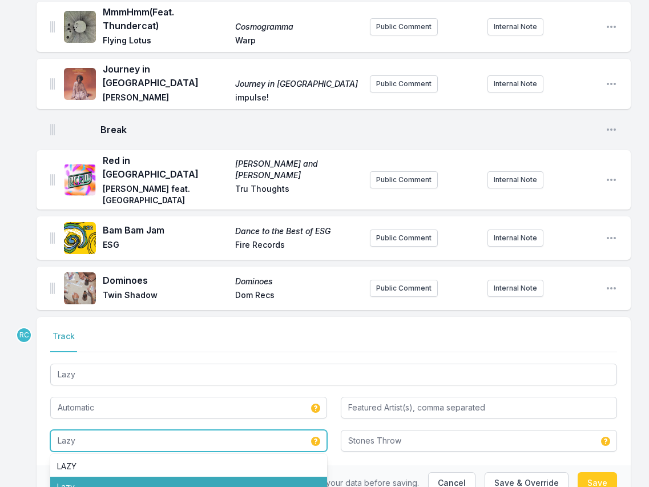
click at [132, 476] on li "Lazy" at bounding box center [188, 486] width 277 height 21
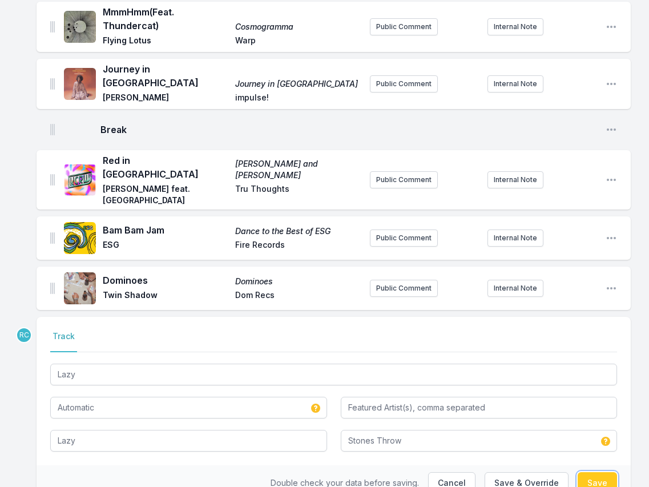
click at [601, 472] on button "Save" at bounding box center [596, 483] width 39 height 22
type input "Is It Now?"
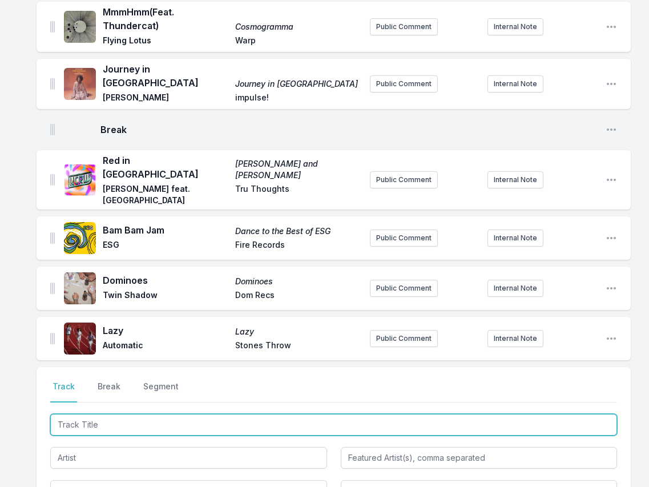
click at [544, 414] on input "Track Title" at bounding box center [333, 425] width 567 height 22
paste input "Come Back Down"
type input "Come Back Down"
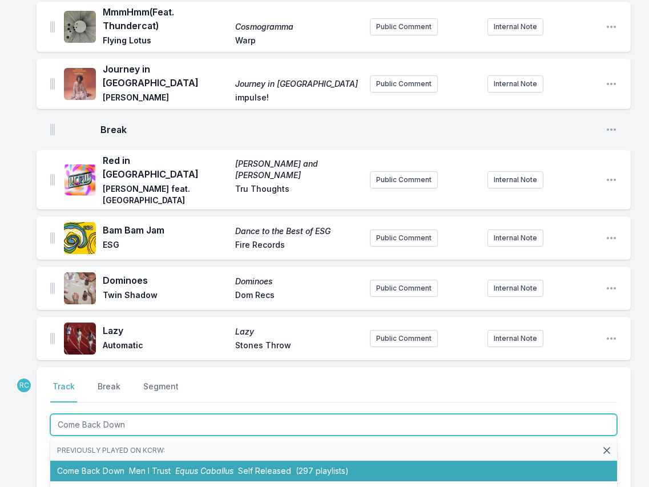
click at [211, 466] on span "Equus Caballus" at bounding box center [204, 471] width 58 height 10
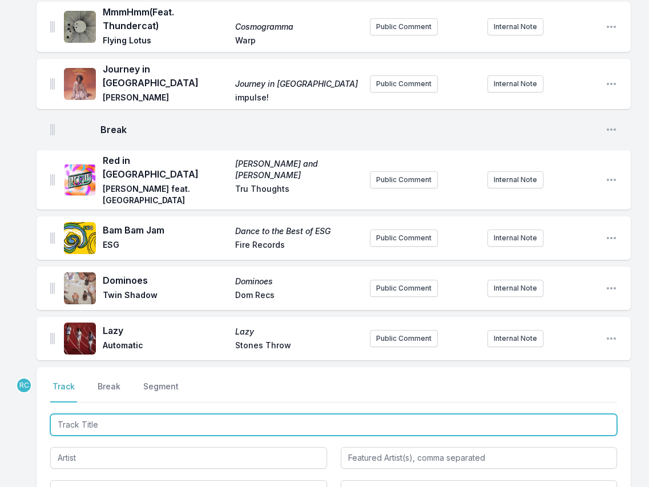
scroll to position [868, 0]
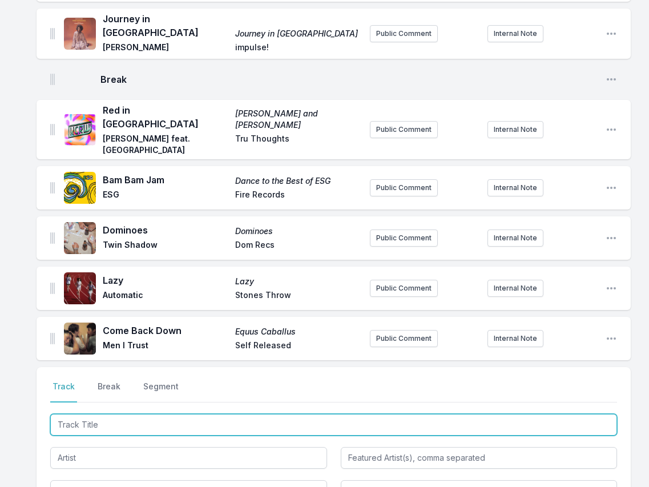
click at [549, 414] on input "Track Title" at bounding box center [333, 425] width 567 height 22
paste input "THINGS"
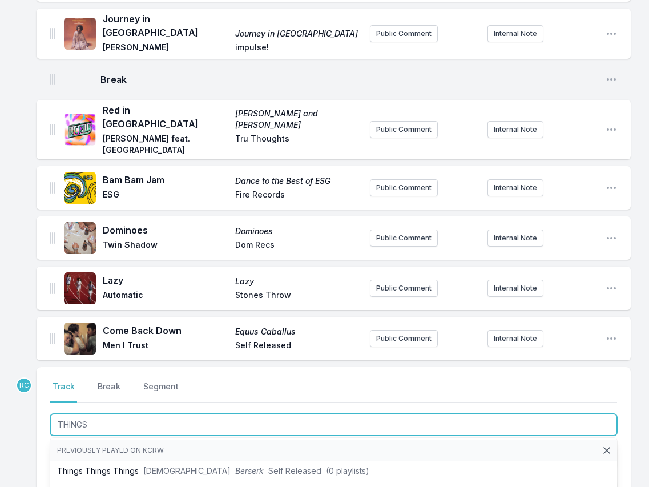
type input "THINGS"
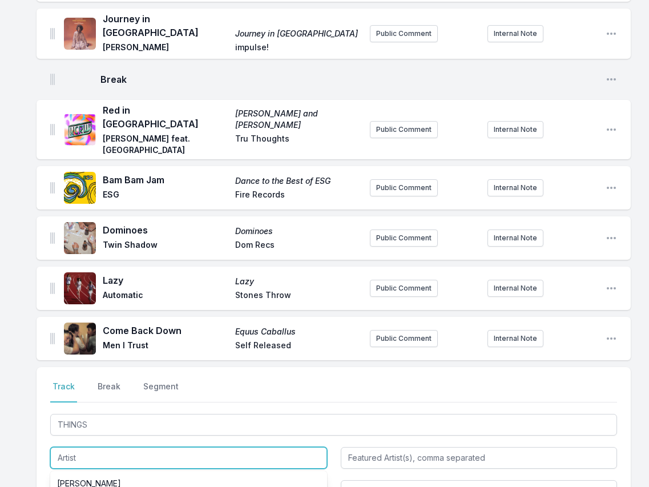
click at [64, 447] on input "Artist" at bounding box center [188, 458] width 277 height 22
paste input "KAYTRANADA"
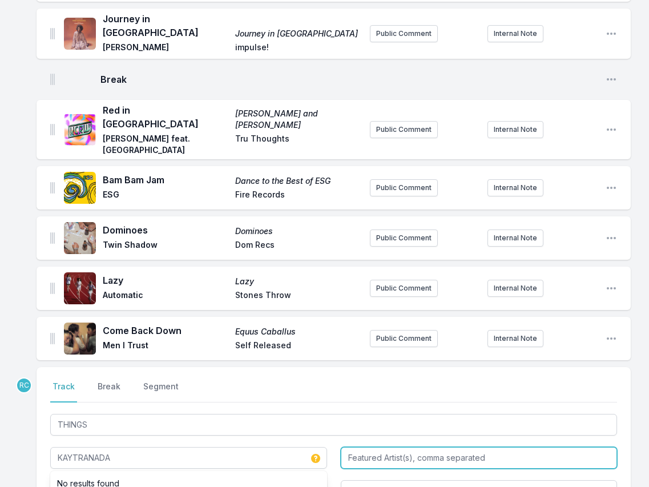
type input "KAYTRANADA"
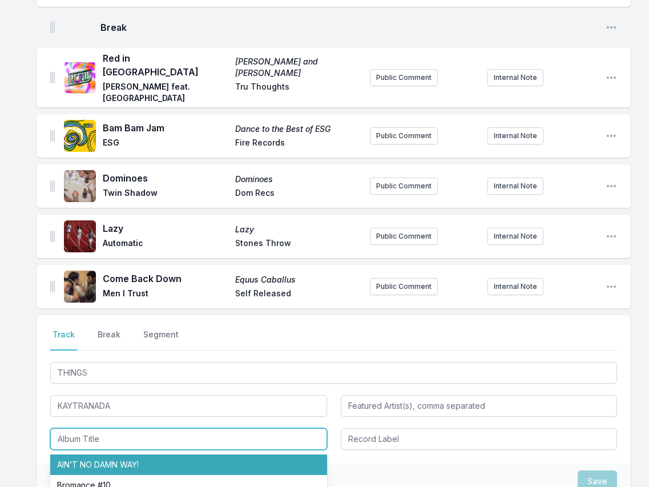
scroll to position [927, 0]
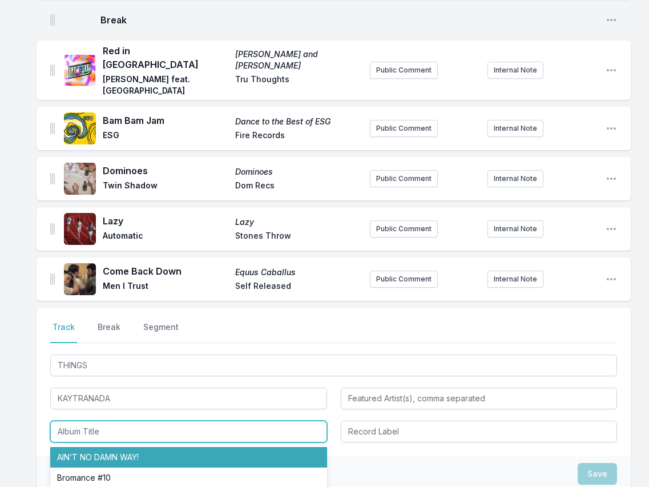
click at [153, 447] on li "AIN’T NO DAMN WAY!" at bounding box center [188, 457] width 277 height 21
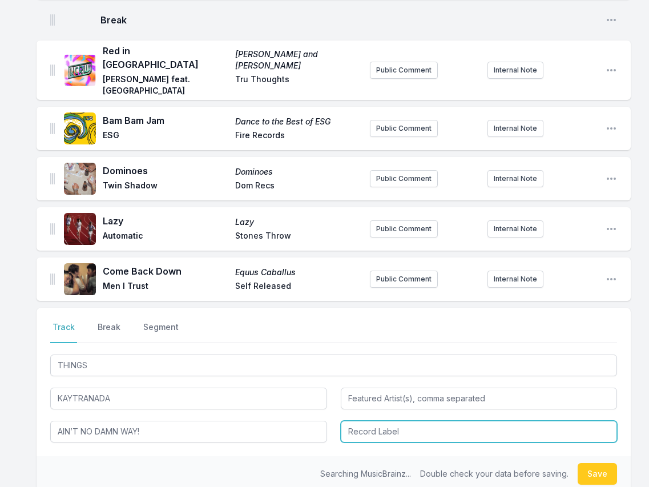
type input "AIN’T NO DAMN WAY!"
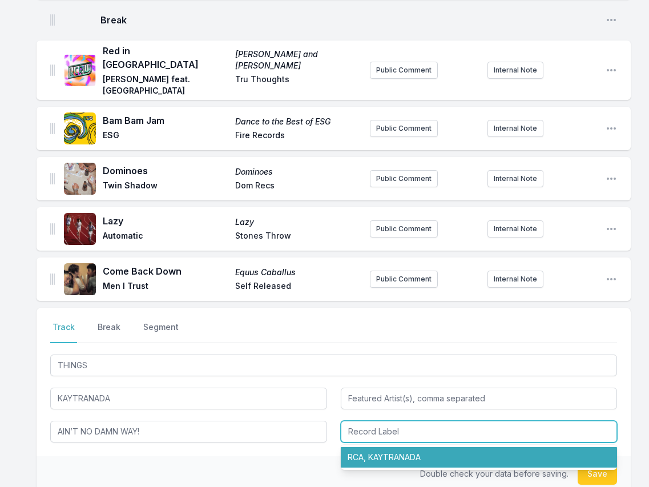
click at [385, 447] on li "RCA, KAYTRANADA" at bounding box center [479, 457] width 277 height 21
type input "RCA, KAYTRANADA"
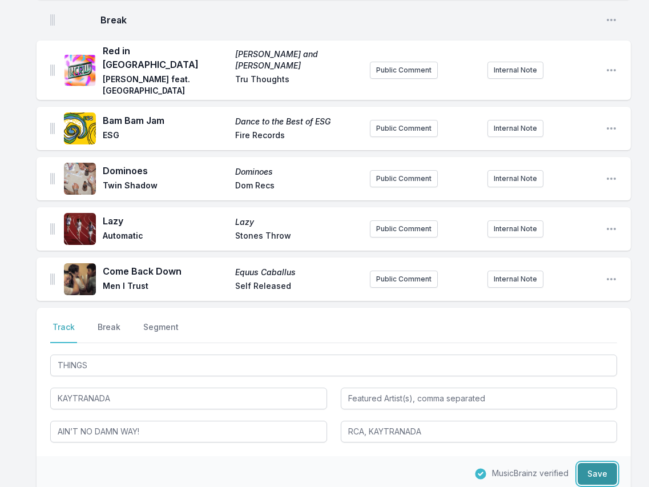
click at [593, 463] on button "Save" at bounding box center [596, 474] width 39 height 22
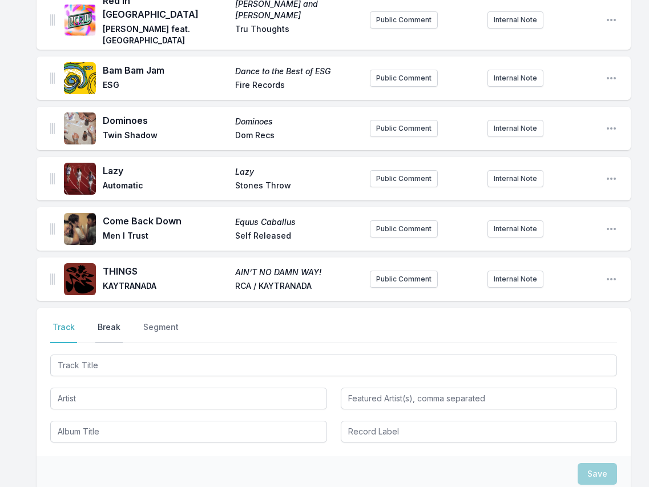
click at [107, 321] on button "Break" at bounding box center [108, 332] width 27 height 22
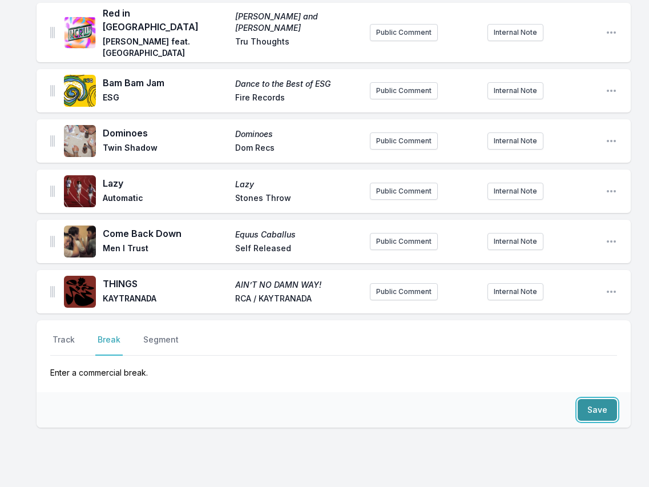
click at [606, 399] on button "Save" at bounding box center [596, 410] width 39 height 22
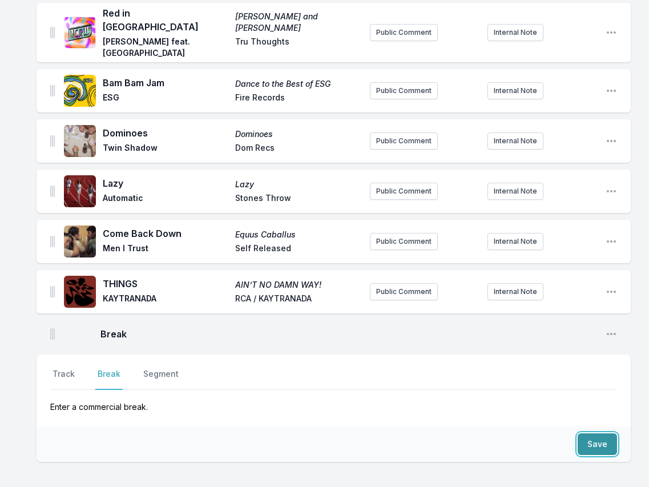
scroll to position [999, 0]
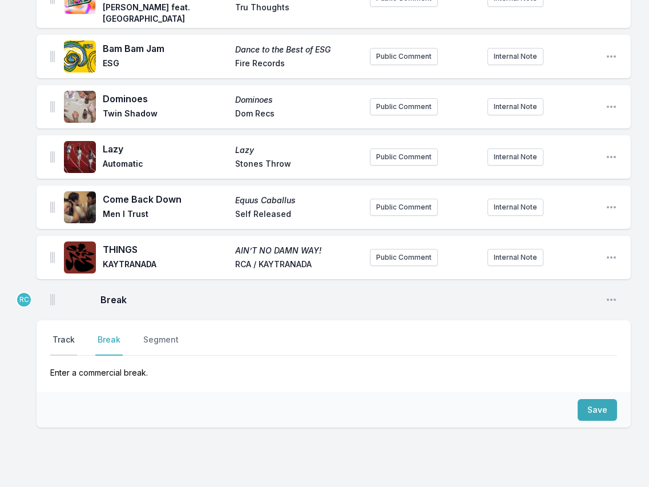
click at [64, 334] on button "Track" at bounding box center [63, 345] width 27 height 22
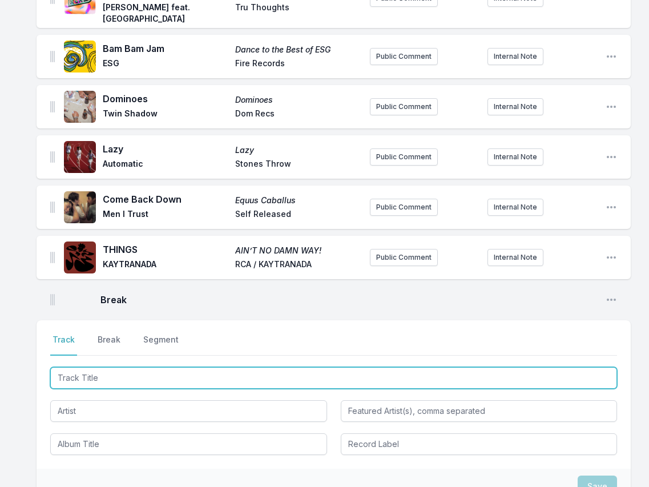
click at [556, 367] on input "Track Title" at bounding box center [333, 378] width 567 height 22
paste input "INTEIRA"
type input "INTEIRA"
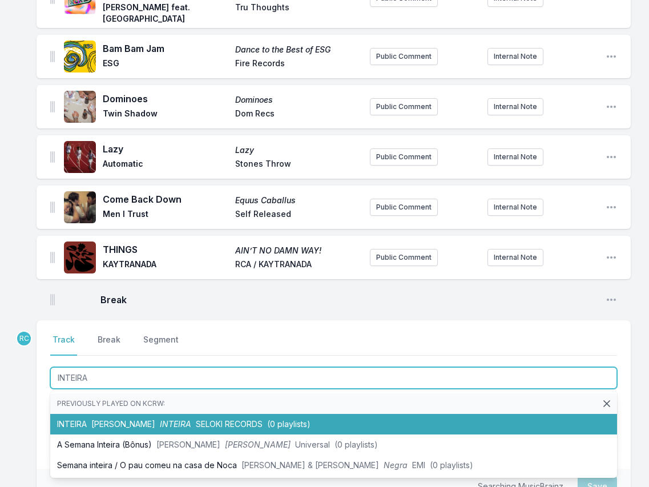
click at [267, 419] on span "(0 playlists)" at bounding box center [288, 424] width 43 height 10
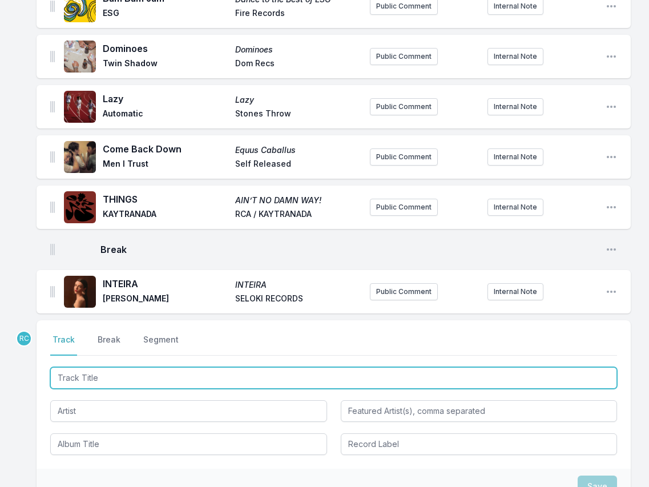
click at [592, 367] on input "Track Title" at bounding box center [333, 378] width 567 height 22
paste input "Amor Di Mundo"
type input "Amor Di Mundo"
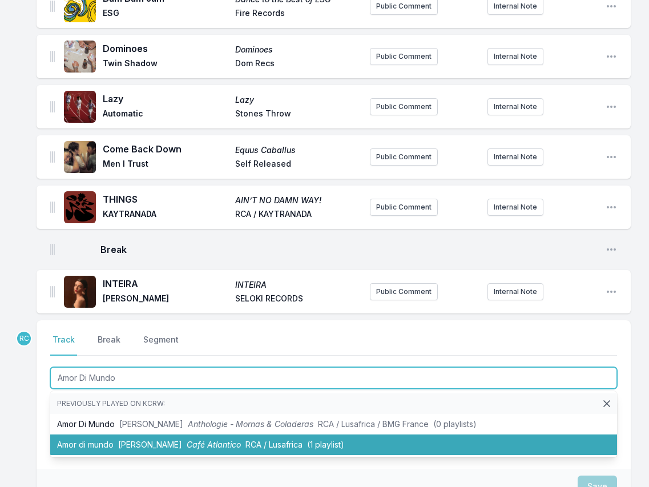
click at [146, 434] on li "Amor di mundo [PERSON_NAME] Café Atlantico RCA / Lusafrica (1 playlist)" at bounding box center [333, 444] width 567 height 21
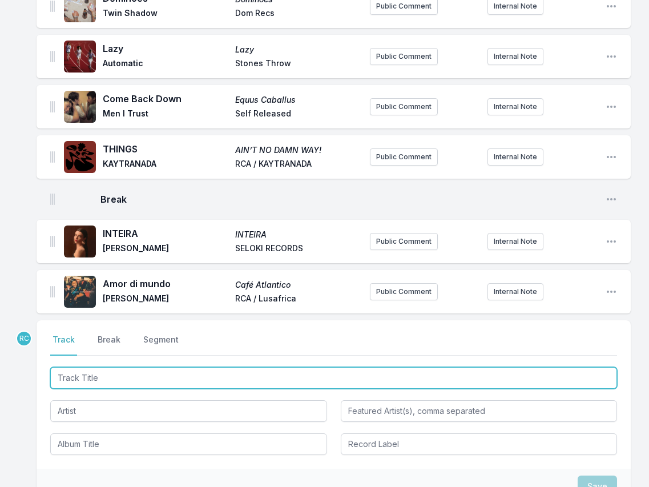
paste input "Embeces"
type input "Embeces"
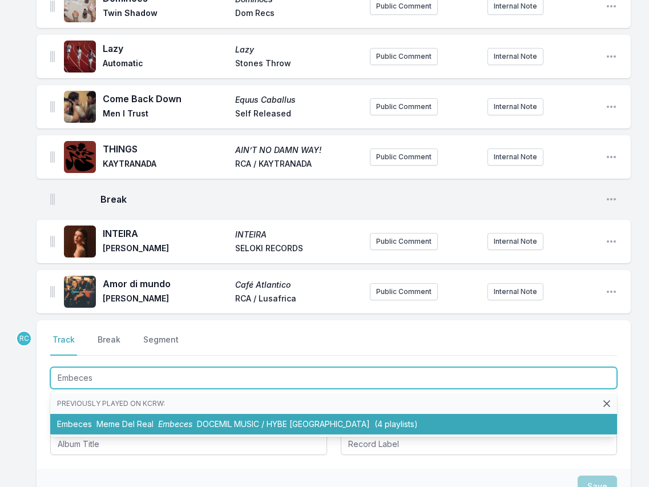
click at [106, 419] on span "Meme Del Real" at bounding box center [124, 424] width 57 height 10
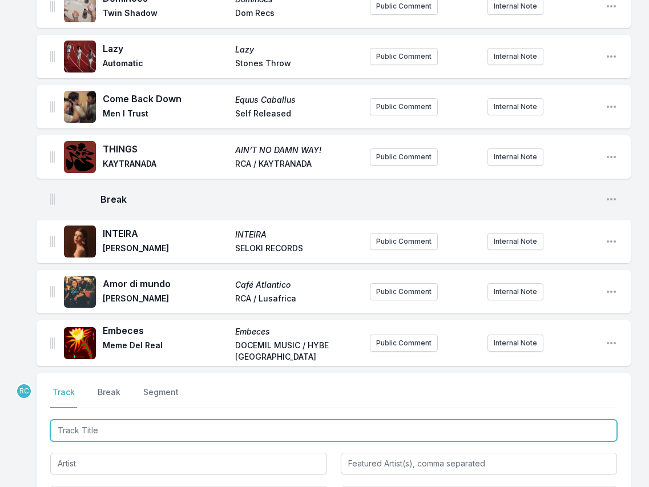
scroll to position [1152, 0]
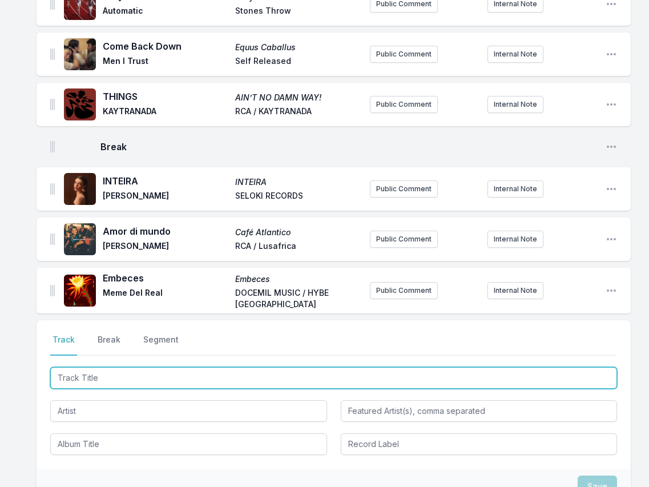
click at [575, 367] on input "Track Title" at bounding box center [333, 378] width 567 height 22
paste input "[PERSON_NAME] feat. Cuco"
type input "[PERSON_NAME] feat. Cuco"
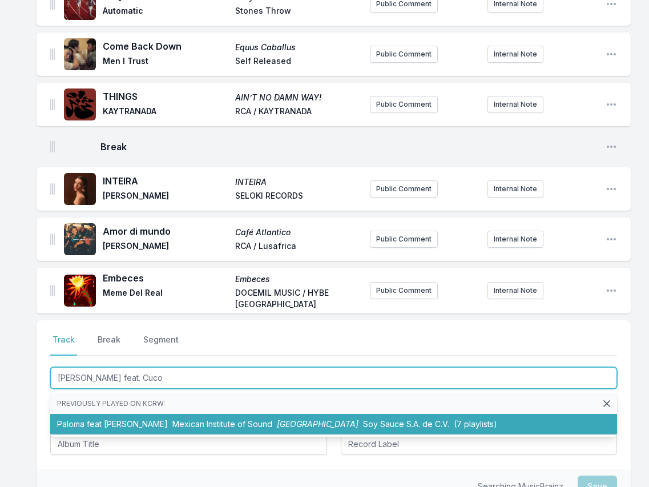
click at [181, 419] on span "Mexican Institute of Sound" at bounding box center [222, 424] width 100 height 10
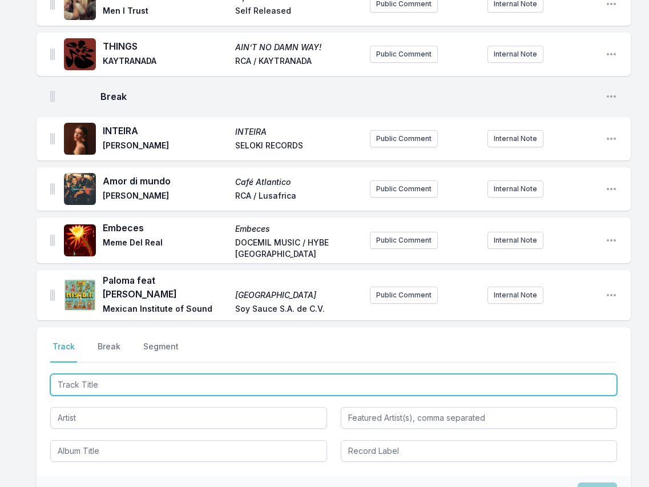
click at [523, 374] on input "Track Title" at bounding box center [333, 385] width 567 height 22
paste input "Magica feat [PERSON_NAME]"
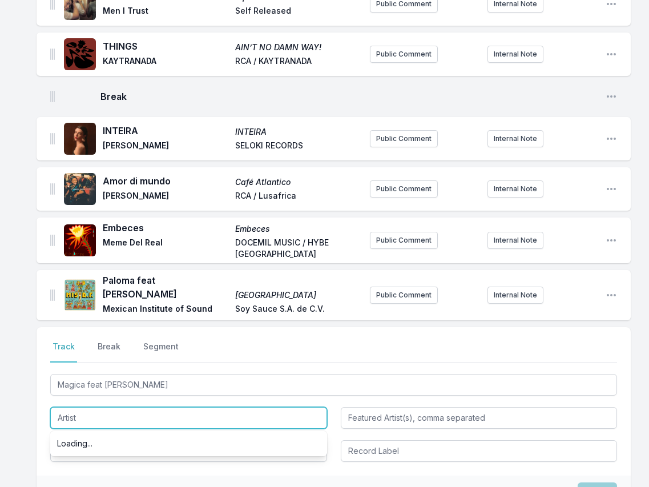
click at [75, 407] on input "Artist" at bounding box center [188, 418] width 277 height 22
type input "Magica"
type input "Rogê"
paste input "El [PERSON_NAME] Affair"
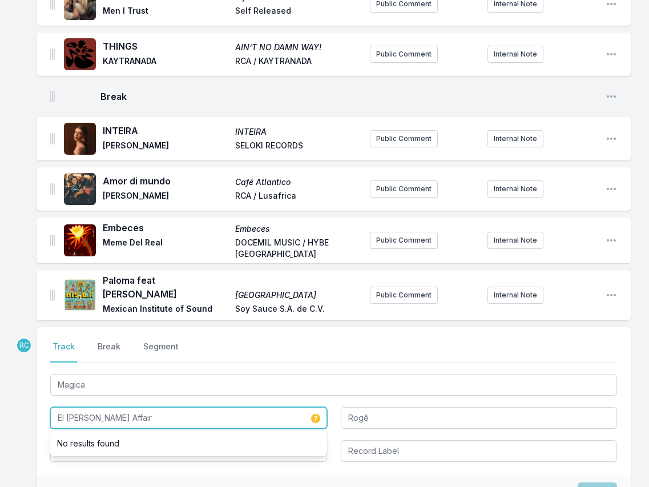
type input "El [PERSON_NAME] Affair"
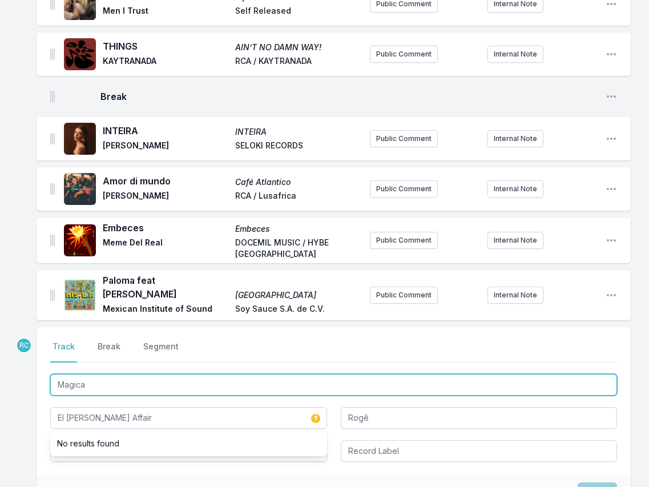
drag, startPoint x: 97, startPoint y: 326, endPoint x: 66, endPoint y: 331, distance: 31.3
click at [66, 374] on input "Magica" at bounding box center [333, 385] width 567 height 22
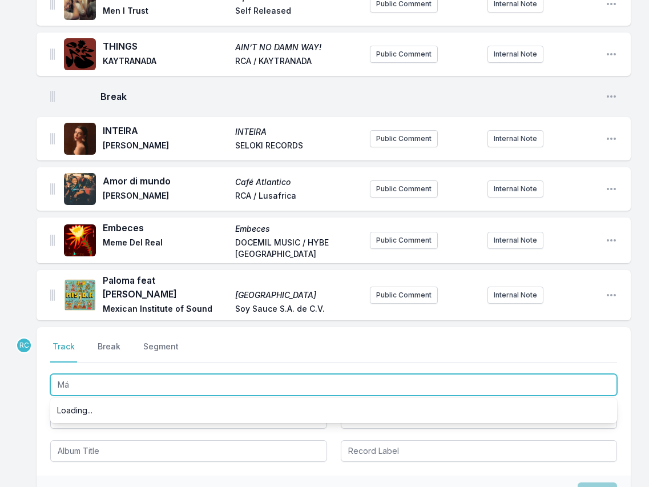
type input "Mág"
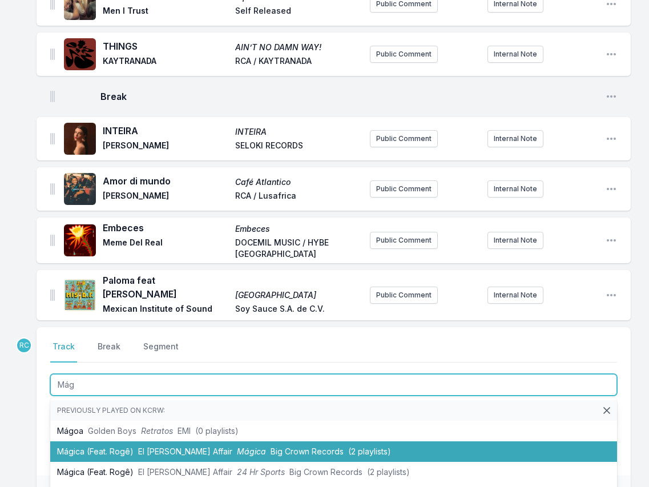
click at [196, 446] on span "El [PERSON_NAME] Affair" at bounding box center [185, 451] width 94 height 10
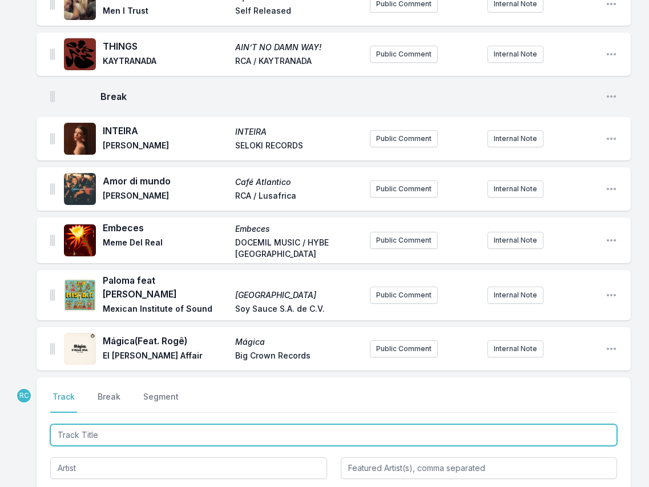
scroll to position [1252, 0]
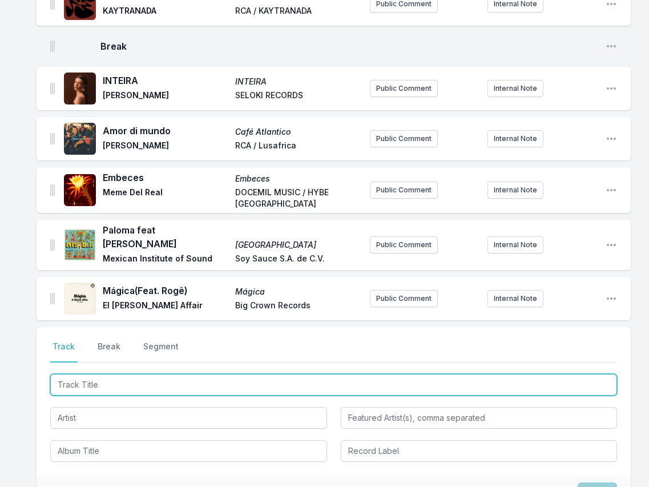
click at [529, 374] on input "Track Title" at bounding box center [333, 385] width 567 height 22
paste input "My Favorite Things"
type input "My Favorite Things"
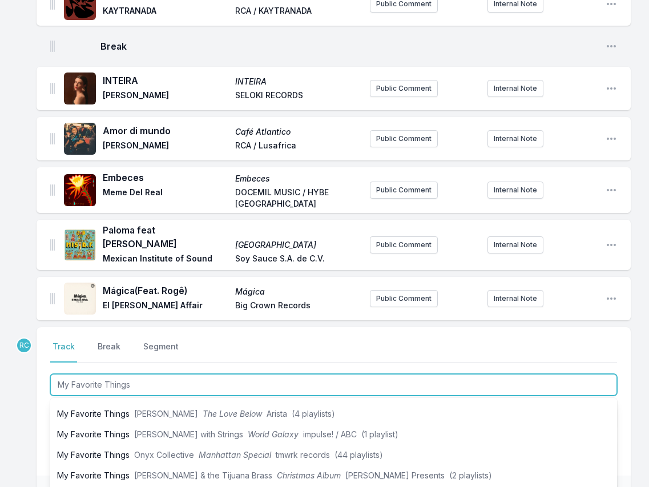
scroll to position [203, 0]
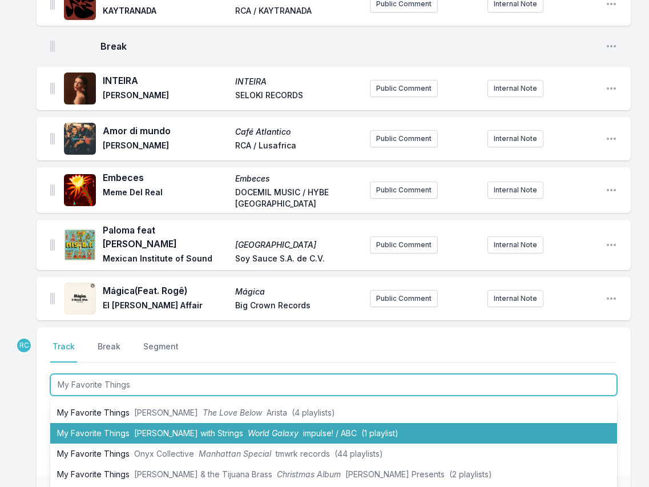
click at [141, 423] on li "My Favorite Things [PERSON_NAME] with Strings World Galaxy impulse! / ABC (1 pl…" at bounding box center [333, 433] width 567 height 21
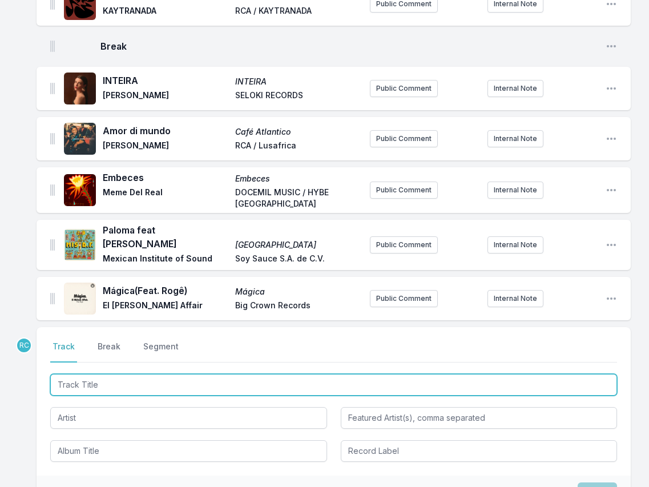
scroll to position [1303, 0]
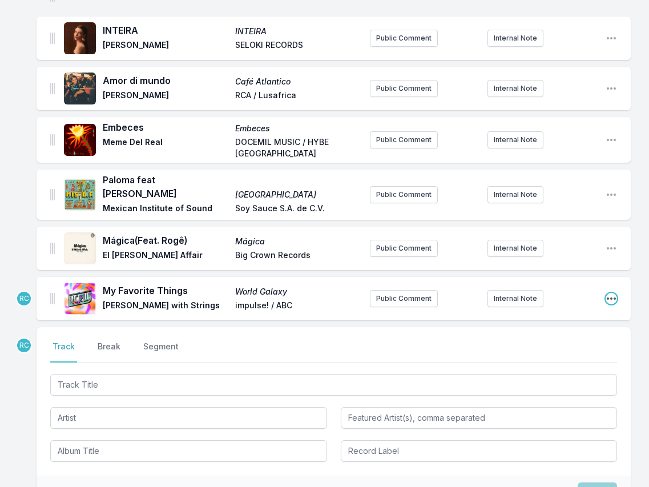
click at [616, 293] on icon "Open playlist item options" at bounding box center [610, 298] width 11 height 11
click at [587, 311] on button "Edit Track Details" at bounding box center [553, 321] width 128 height 21
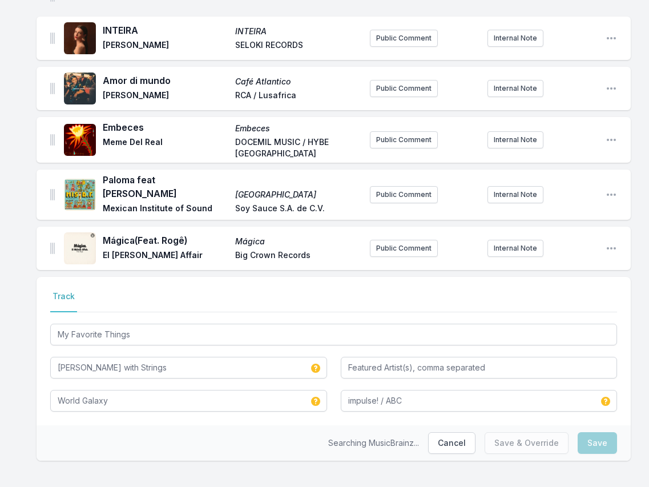
scroll to position [1256, 0]
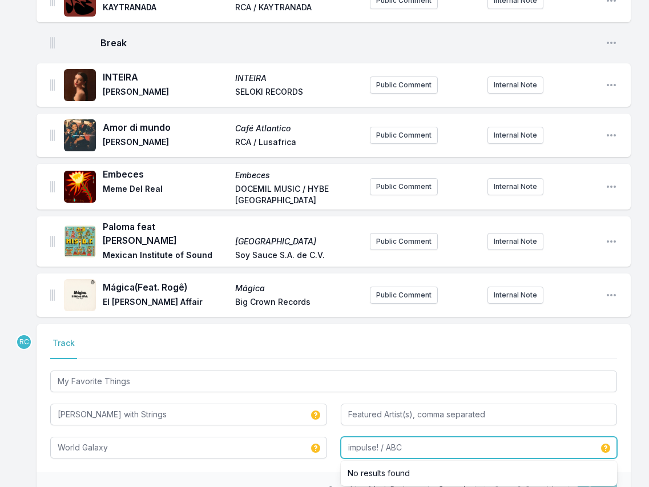
drag, startPoint x: 417, startPoint y: 392, endPoint x: 381, endPoint y: 394, distance: 36.6
click at [381, 436] on input "impulse! / ABC" at bounding box center [479, 447] width 277 height 22
type input "impulse!"
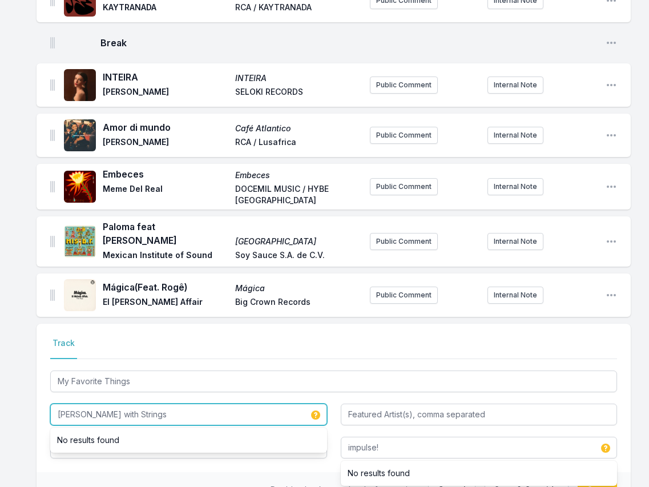
drag, startPoint x: 171, startPoint y: 361, endPoint x: 112, endPoint y: 361, distance: 58.8
click at [112, 403] on input "[PERSON_NAME] with Strings" at bounding box center [188, 414] width 277 height 22
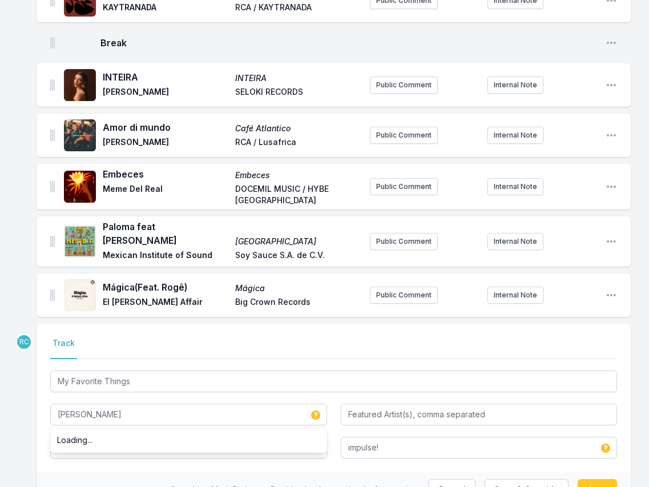
click at [151, 472] on div "Searching MusicBrainz... Double check your data before saving. Cancel Save & Ov…" at bounding box center [334, 489] width 594 height 35
click at [607, 479] on button "Save" at bounding box center [596, 490] width 39 height 22
type input "[PERSON_NAME] with Strings"
type input "impulse! / ABC"
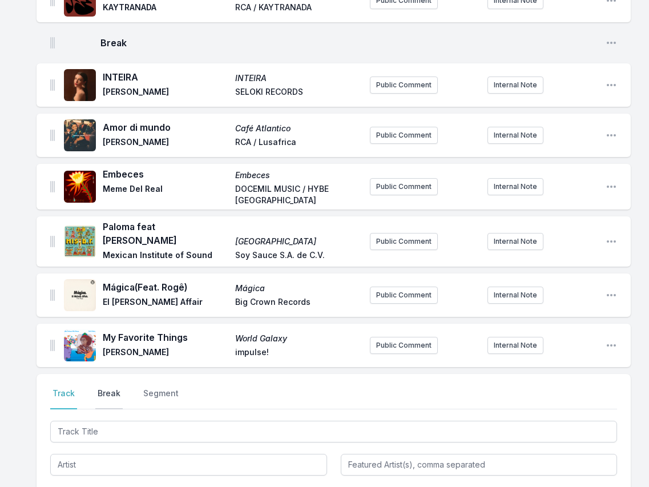
click at [114, 387] on button "Break" at bounding box center [108, 398] width 27 height 22
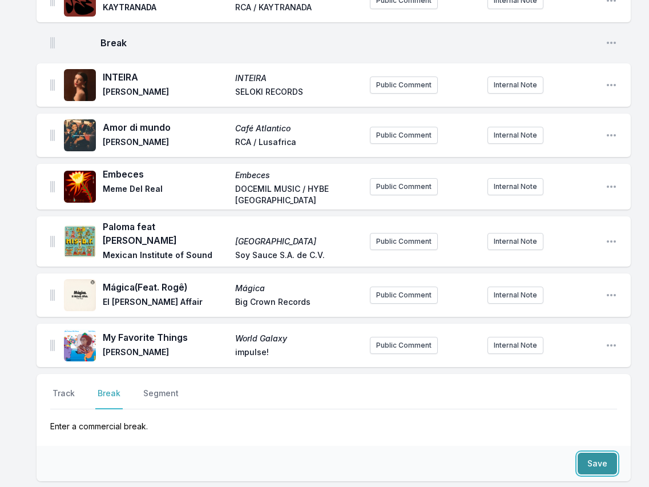
click at [589, 452] on button "Save" at bounding box center [596, 463] width 39 height 22
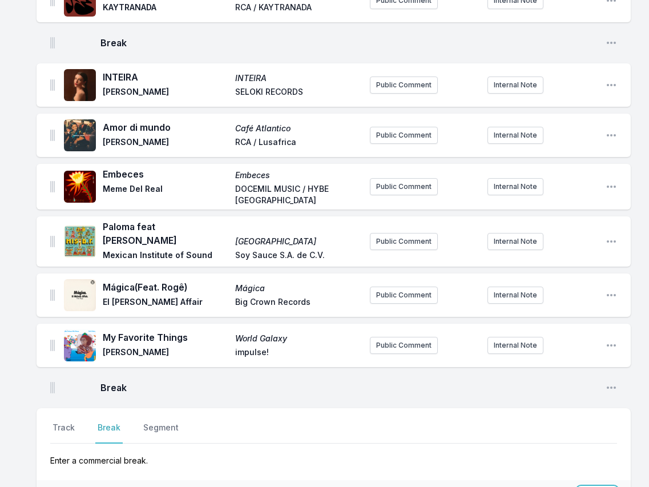
scroll to position [1290, 0]
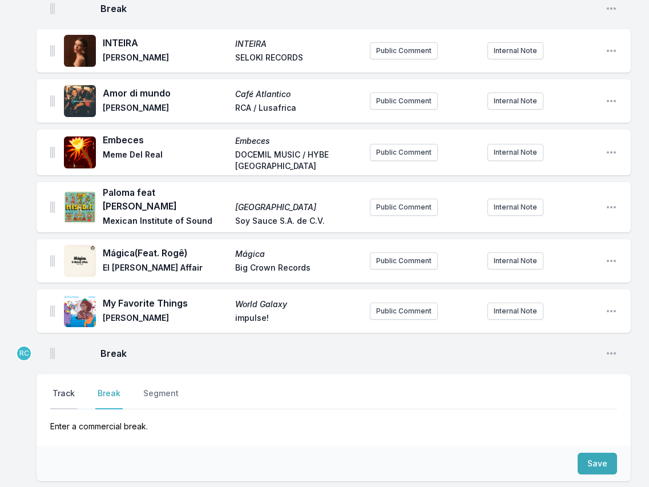
click at [64, 387] on button "Track" at bounding box center [63, 398] width 27 height 22
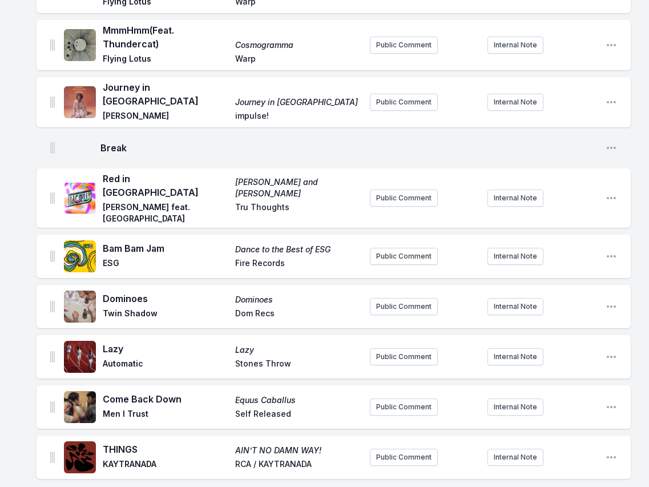
scroll to position [1413, 0]
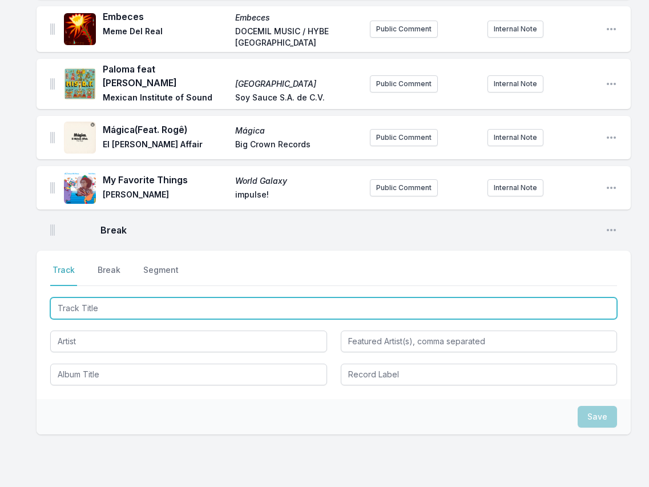
click at [89, 297] on input "Track Title" at bounding box center [333, 308] width 567 height 22
type input "Taka"
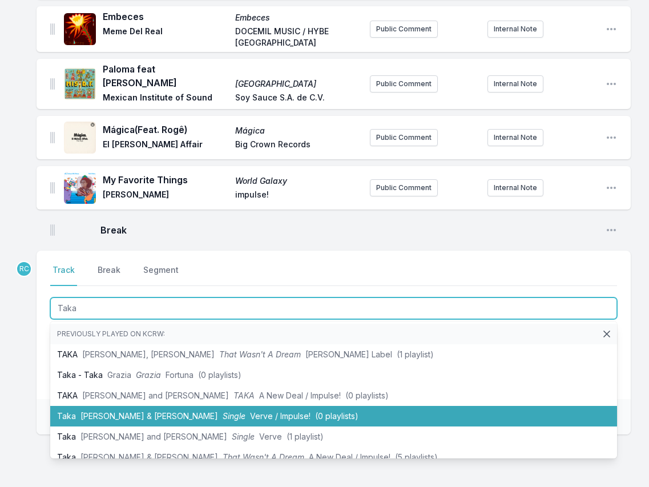
click at [108, 411] on span "[PERSON_NAME] & [PERSON_NAME]" at bounding box center [149, 416] width 138 height 10
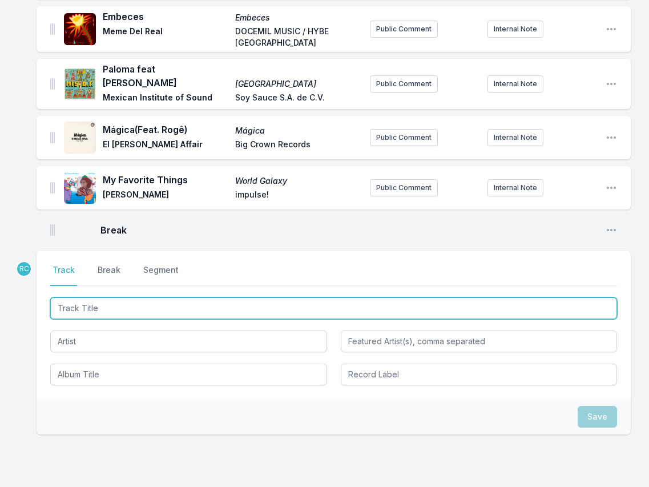
scroll to position [1463, 0]
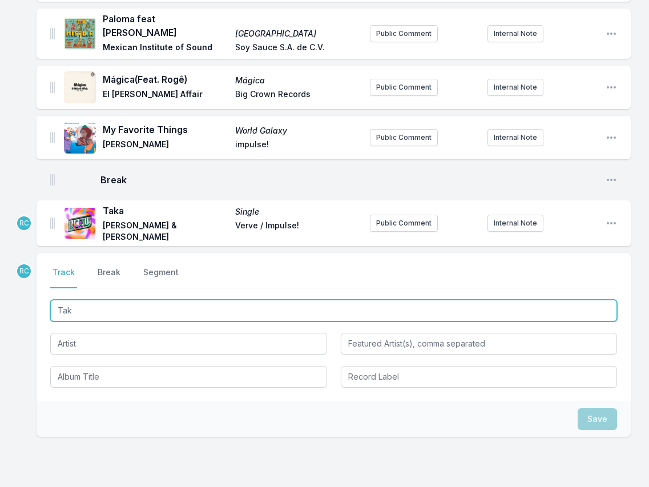
type input "Tak"
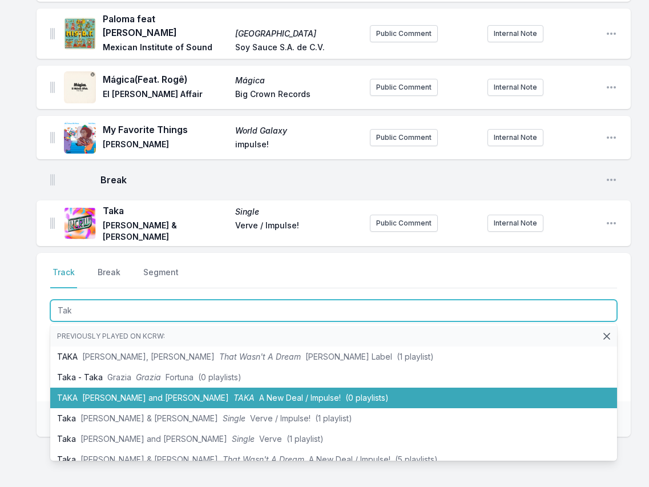
click at [128, 393] on span "[PERSON_NAME] and [PERSON_NAME]" at bounding box center [155, 398] width 147 height 10
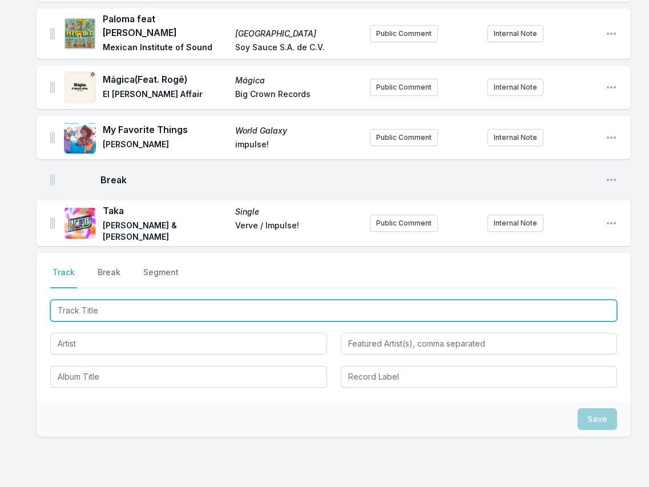
scroll to position [1514, 0]
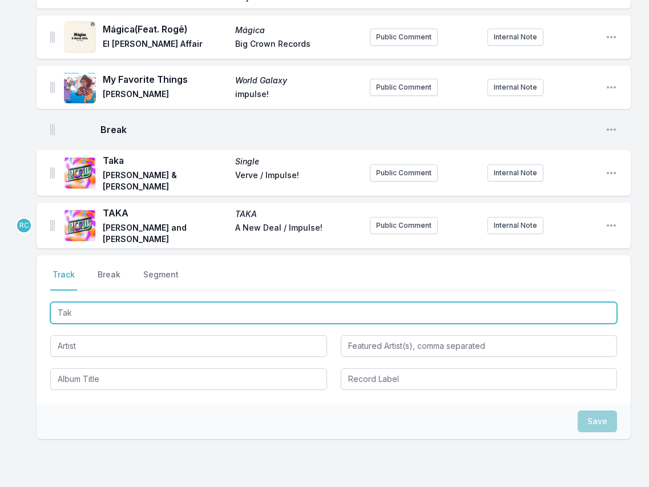
type input "Taka"
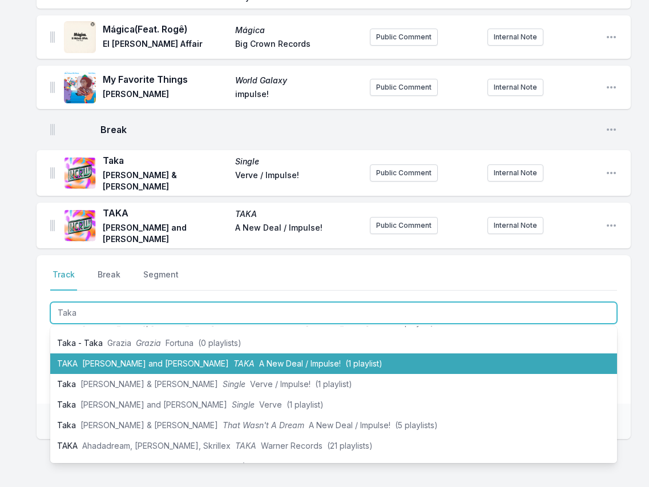
scroll to position [38, 0]
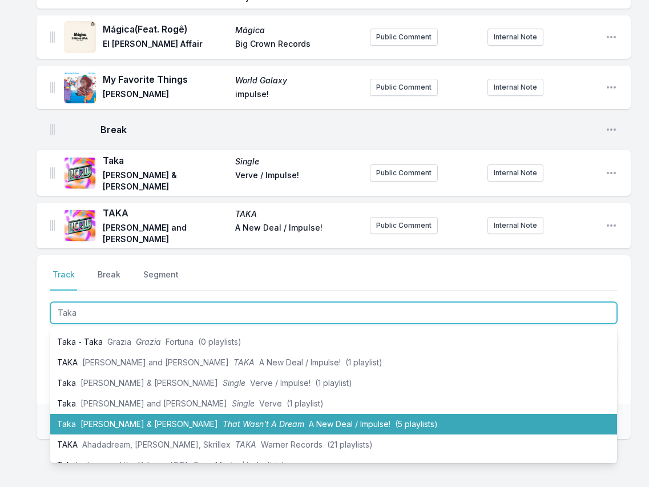
click at [123, 414] on li "[PERSON_NAME] & [PERSON_NAME] That Wasn't A Dream A New Deal / Impulse! (5 play…" at bounding box center [333, 424] width 567 height 21
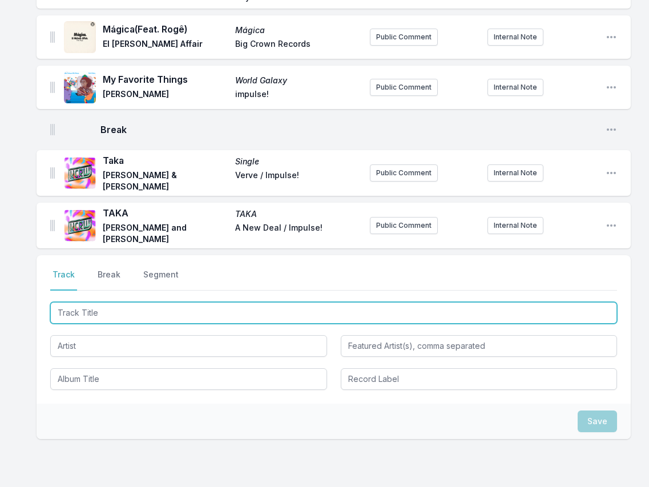
scroll to position [1564, 0]
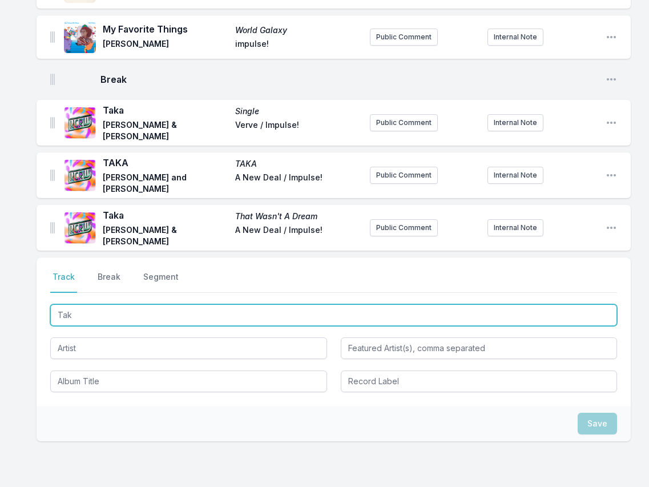
type input "Tak"
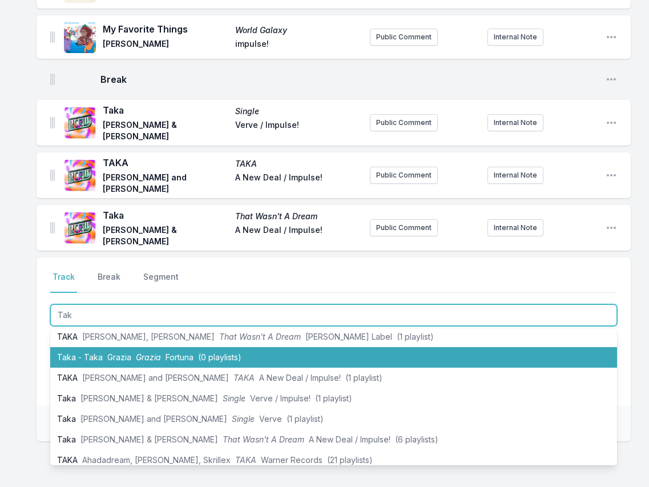
scroll to position [26, 0]
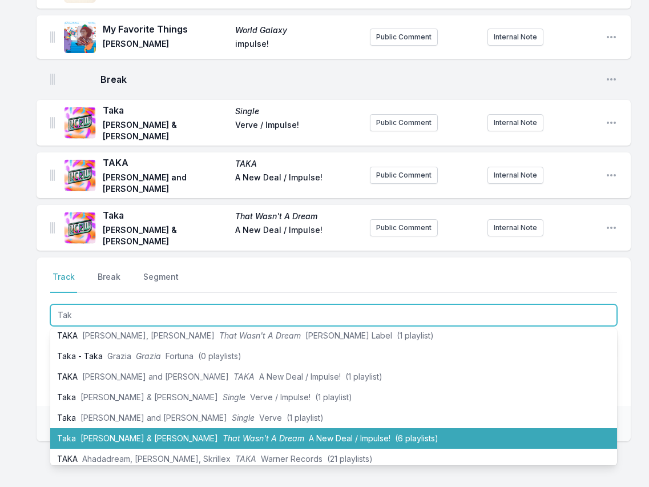
click at [215, 428] on li "[PERSON_NAME] & [PERSON_NAME] That Wasn't A Dream A New Deal / Impulse! (6 play…" at bounding box center [333, 438] width 567 height 21
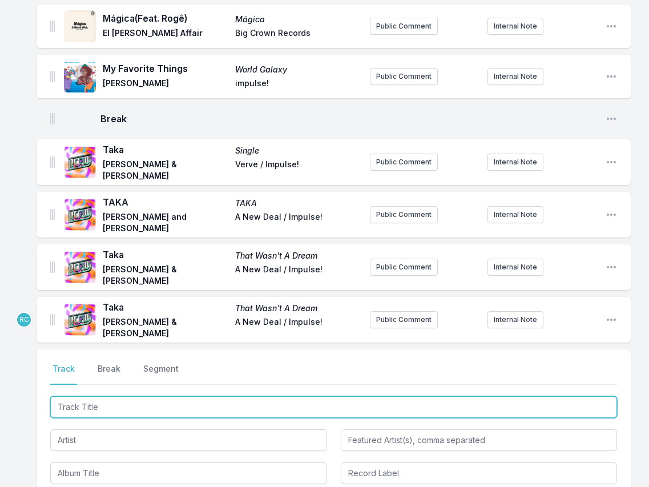
scroll to position [1526, 0]
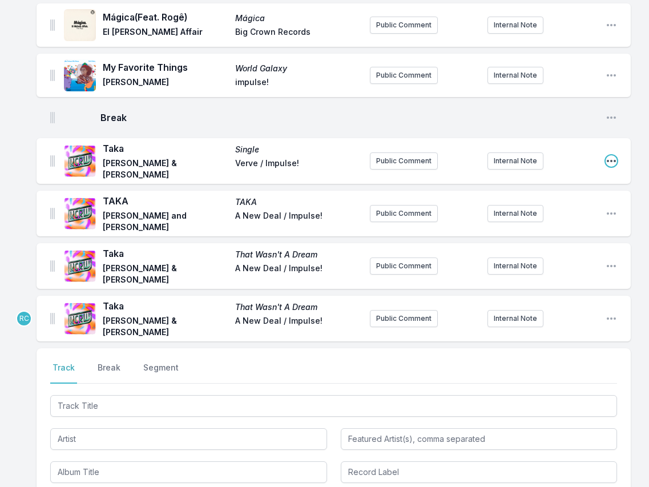
click at [611, 160] on icon "Open playlist item options" at bounding box center [611, 161] width 9 height 2
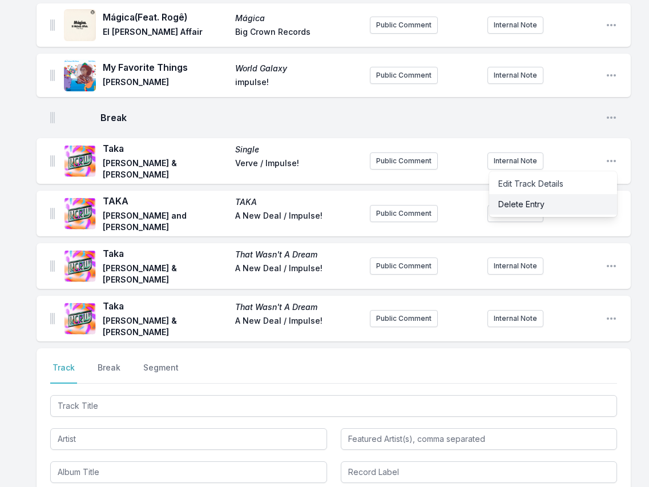
click at [565, 194] on button "Delete Entry" at bounding box center [553, 204] width 128 height 21
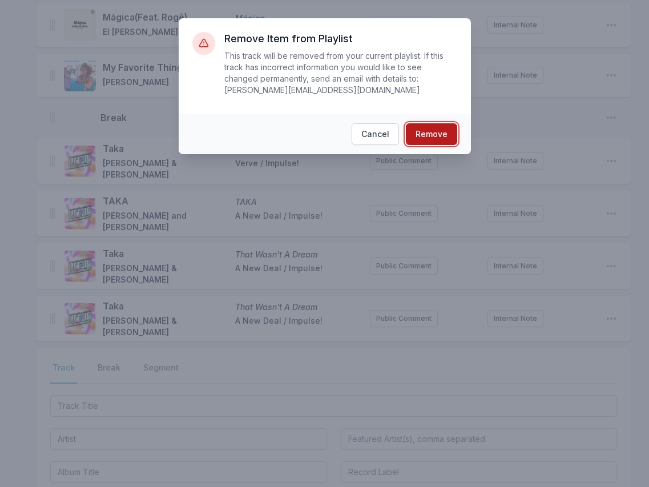
click at [443, 132] on button "Remove" at bounding box center [431, 134] width 51 height 22
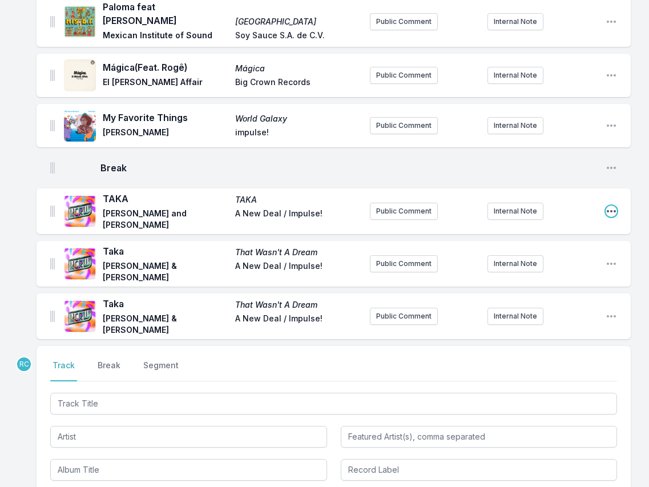
click at [612, 205] on icon "Open playlist item options" at bounding box center [610, 210] width 11 height 11
click at [576, 244] on button "Delete Entry" at bounding box center [553, 254] width 128 height 21
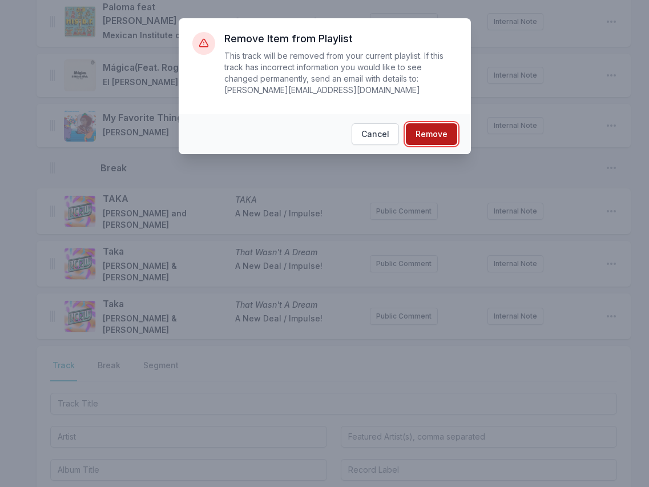
click at [435, 132] on button "Remove" at bounding box center [431, 134] width 51 height 22
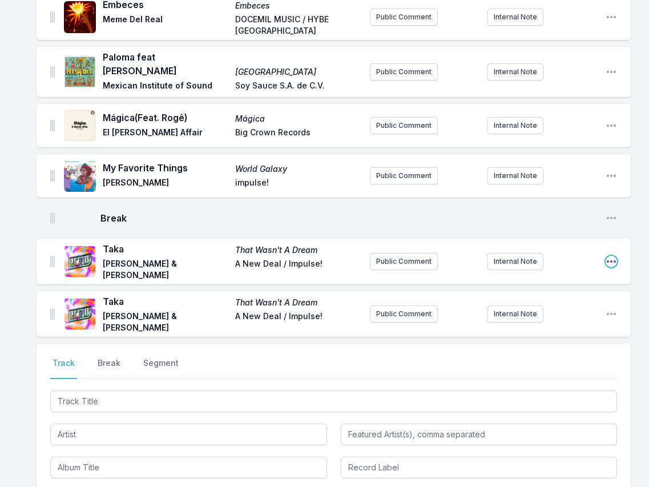
click at [614, 256] on icon "Open playlist item options" at bounding box center [610, 261] width 11 height 11
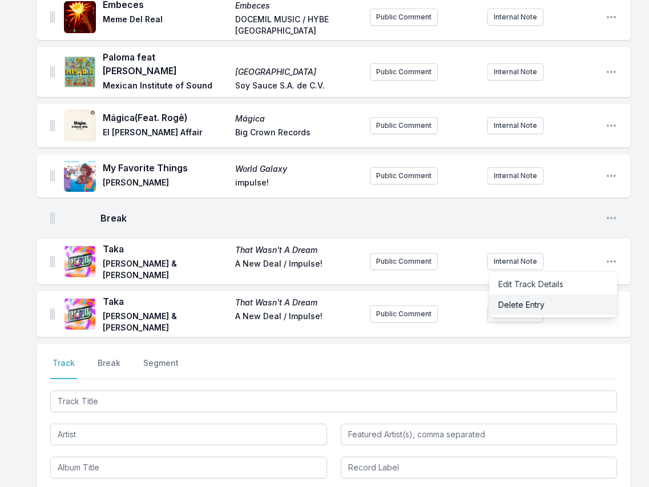
click at [553, 294] on button "Delete Entry" at bounding box center [553, 304] width 128 height 21
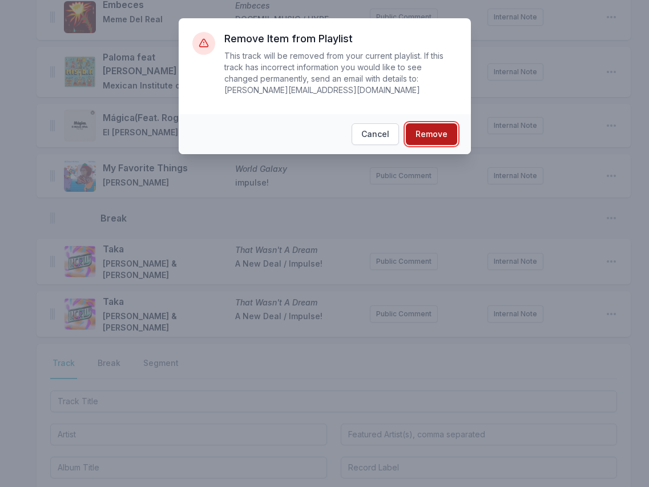
click at [440, 133] on button "Remove" at bounding box center [431, 134] width 51 height 22
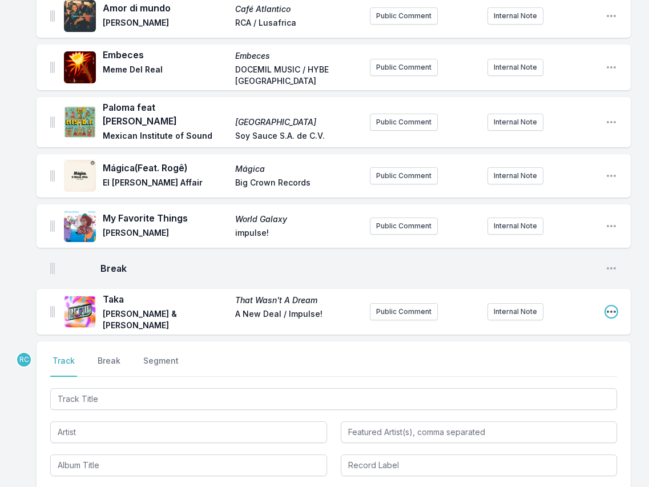
click at [610, 310] on icon "Open playlist item options" at bounding box center [611, 311] width 9 height 2
click at [569, 324] on button "Edit Track Details" at bounding box center [553, 334] width 128 height 21
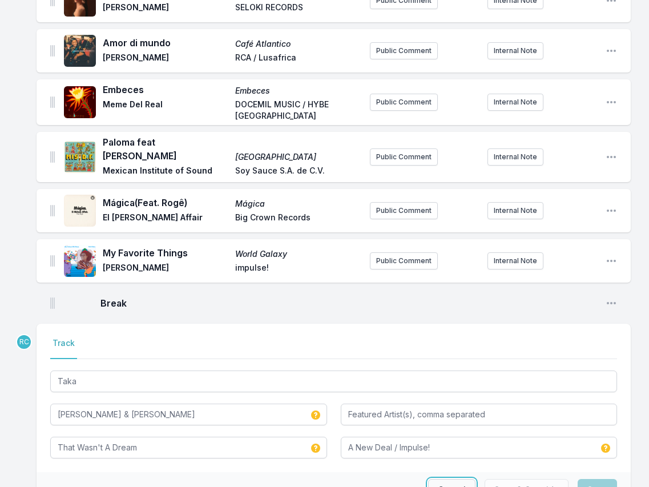
click at [464, 479] on button "Cancel" at bounding box center [451, 490] width 47 height 22
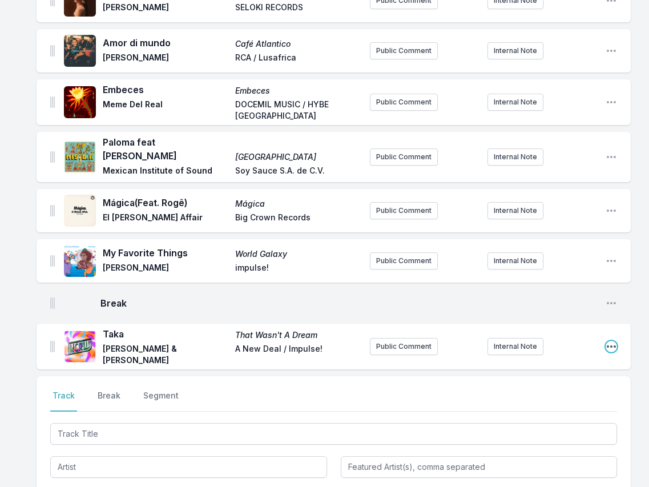
click at [611, 341] on icon "Open playlist item options" at bounding box center [610, 346] width 11 height 11
click at [563, 379] on button "Delete Entry" at bounding box center [553, 389] width 128 height 21
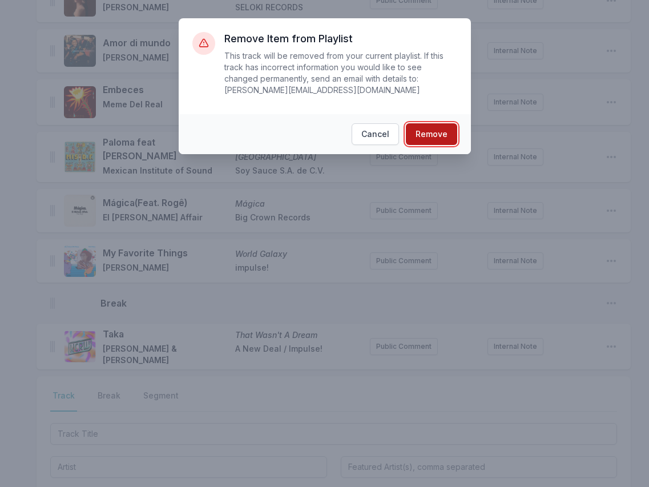
click at [447, 134] on button "Remove" at bounding box center [431, 134] width 51 height 22
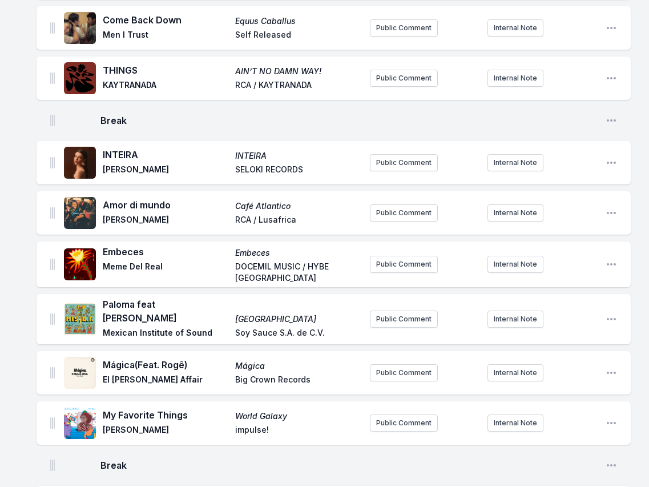
scroll to position [1413, 0]
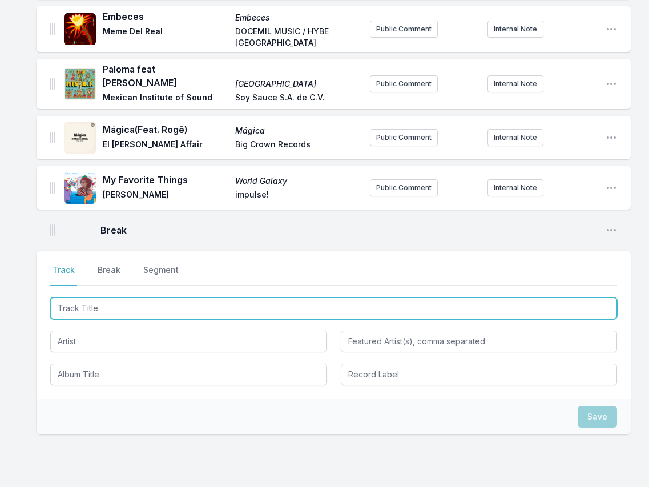
click at [143, 297] on input "Track Title" at bounding box center [333, 308] width 567 height 22
paste input "Ibtihaj (feat. D'Angelo & GZA)"
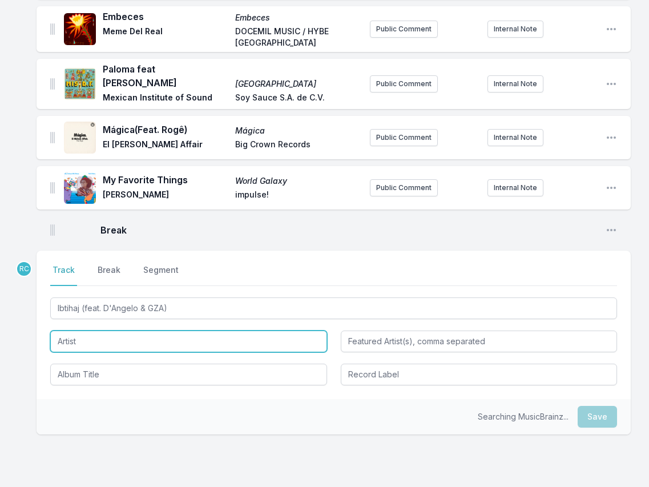
type input "Ibtihaj"
type input "D'Angelo & GZA"
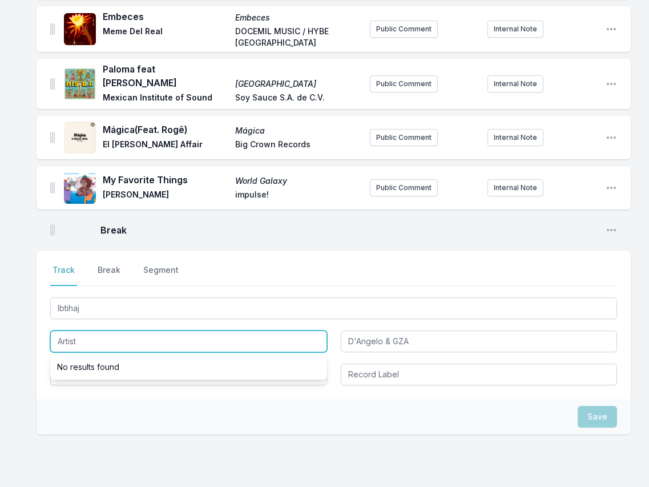
paste input "Rapsody"
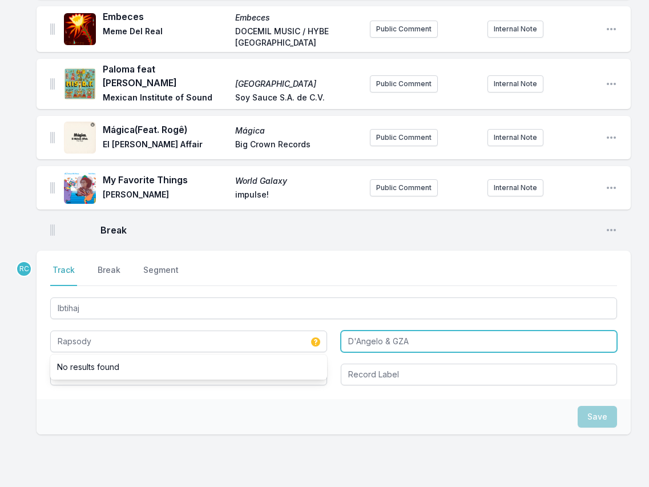
type input "Rapsody"
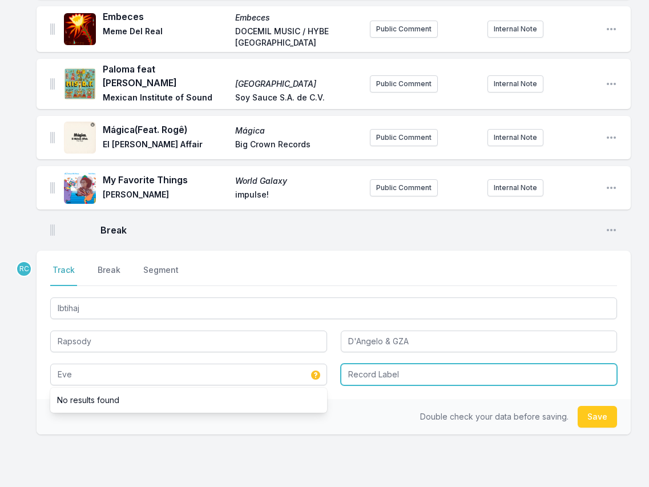
type input "Eve"
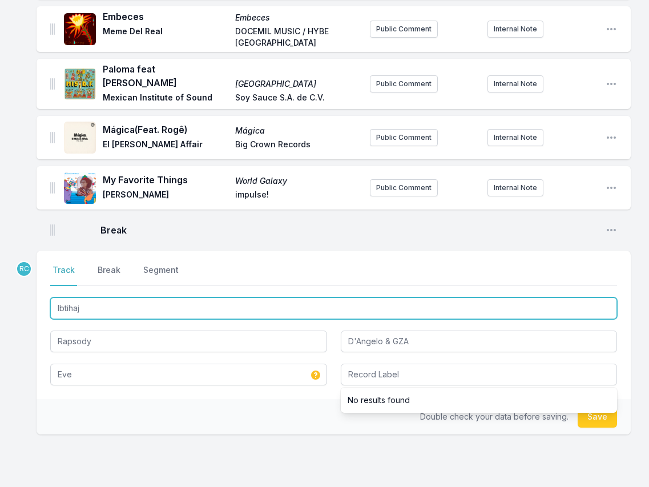
click at [124, 297] on input "Ibtihaj" at bounding box center [333, 308] width 567 height 22
type input "Ibtiha"
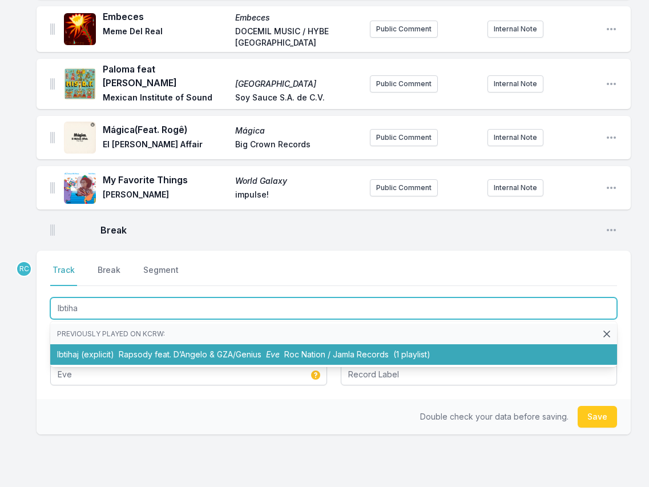
click at [139, 349] on span "Rapsody feat. D’Angelo & GZA/Genius" at bounding box center [190, 354] width 143 height 10
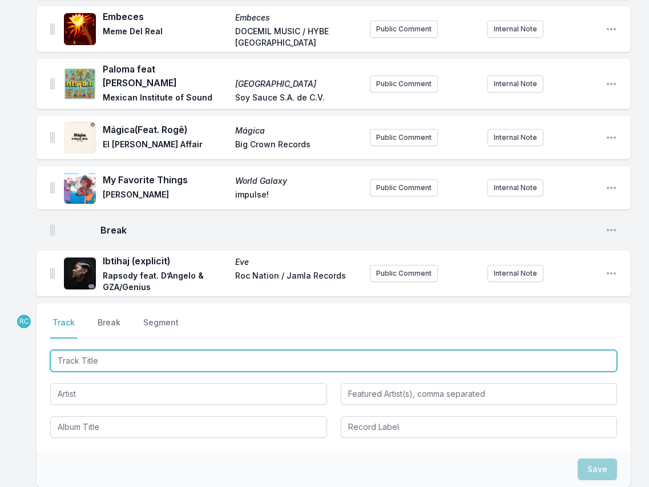
scroll to position [1466, 0]
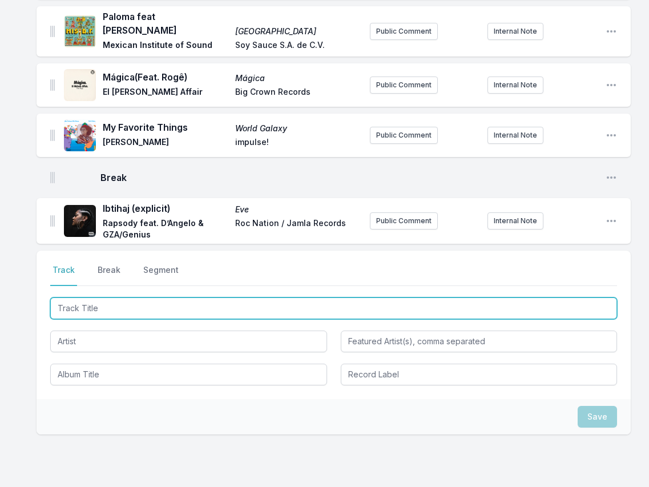
click at [547, 297] on input "Track Title" at bounding box center [333, 308] width 567 height 22
paste input "Pick Up Your Feelings"
type input "Pick Up Your Feelings"
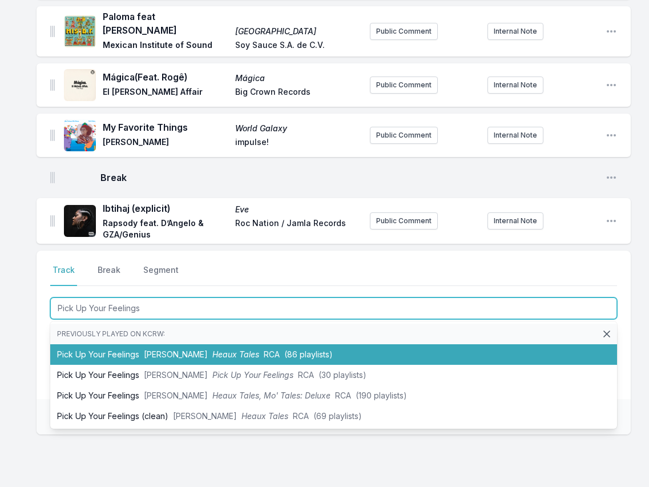
click at [186, 344] on li "Pick Up Your Feelings [PERSON_NAME] Heaux Tales RCA (86 playlists)" at bounding box center [333, 354] width 567 height 21
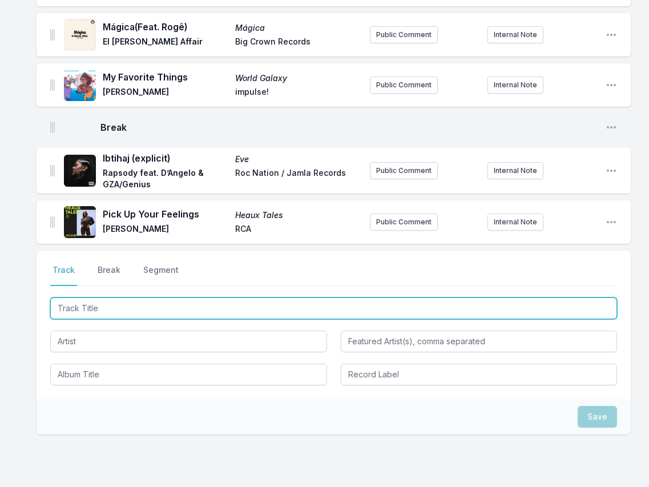
click at [563, 297] on input "Track Title" at bounding box center [333, 308] width 567 height 22
paste input "Particular Flowr ft. [PERSON_NAME]"
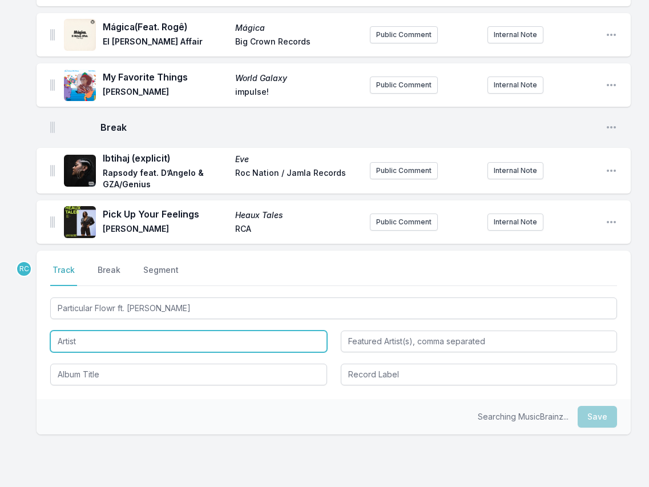
type input "Particular Flowr"
type input "[PERSON_NAME]"
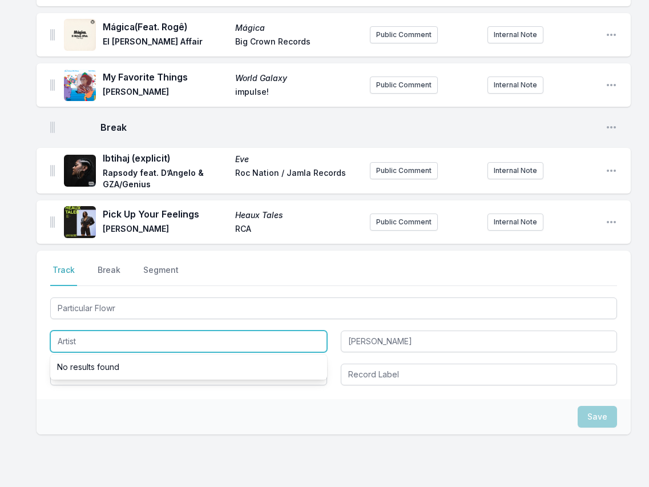
paste input "MNDSGN"
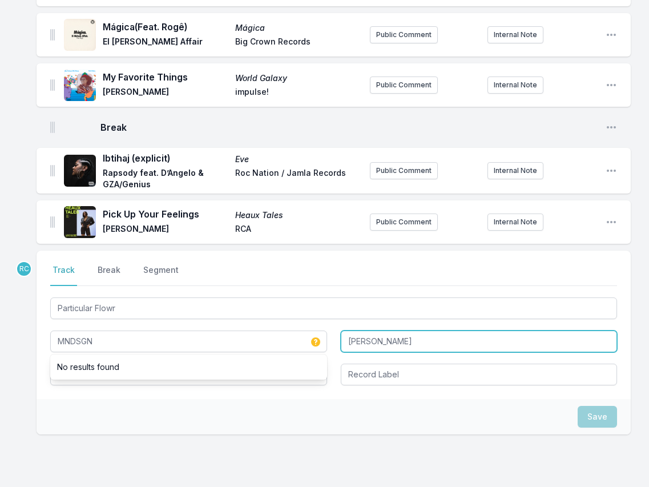
type input "MNDSGN"
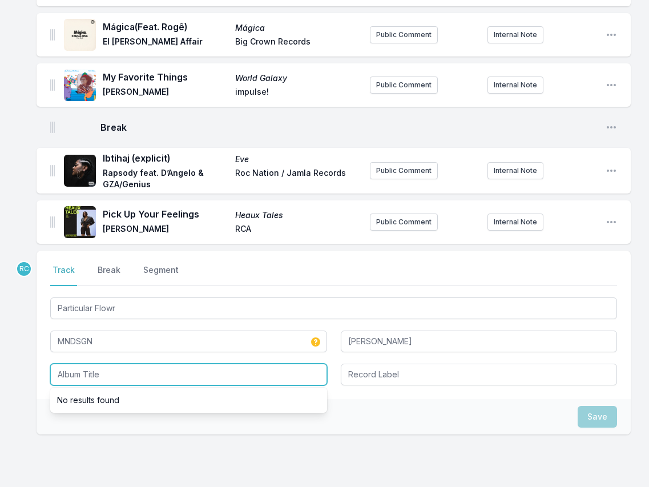
paste input "SNAXXX"
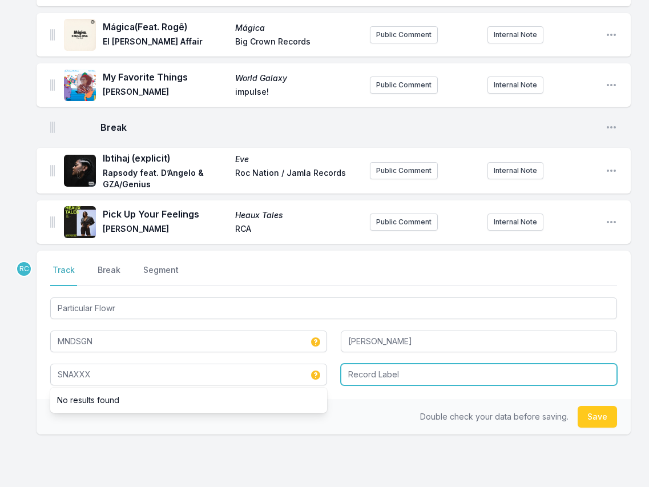
type input "SNAXXX"
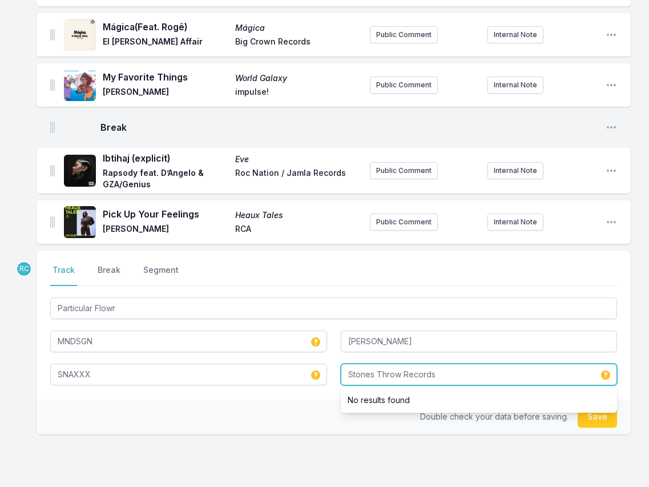
type input "Stones Throw Records"
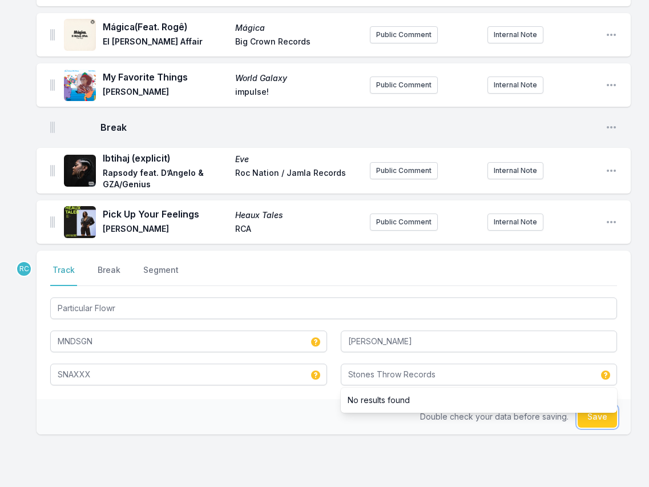
click at [599, 406] on button "Save" at bounding box center [596, 417] width 39 height 22
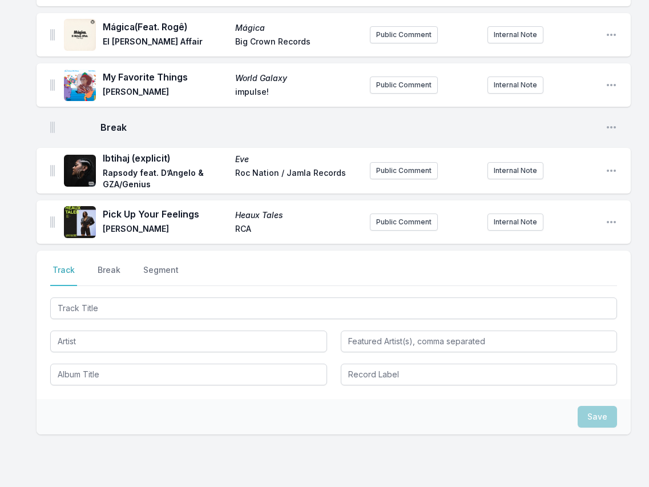
scroll to position [1573, 0]
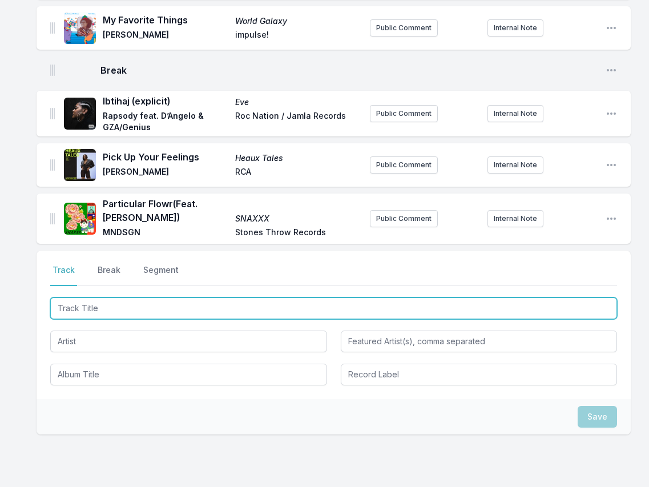
click at [568, 297] on input "Track Title" at bounding box center [333, 308] width 567 height 22
paste input "Run It Back"
type input "Run It Back"
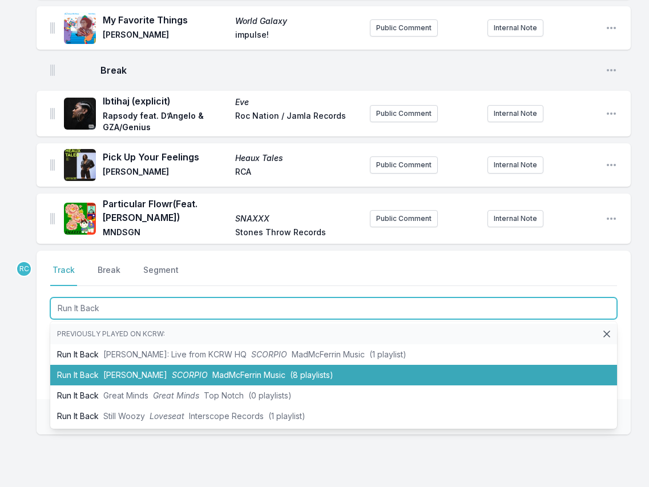
click at [160, 370] on span "[PERSON_NAME]" at bounding box center [135, 375] width 64 height 10
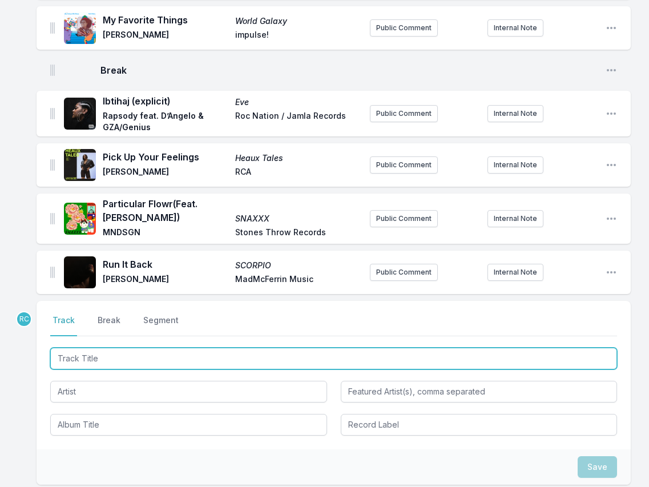
scroll to position [1623, 0]
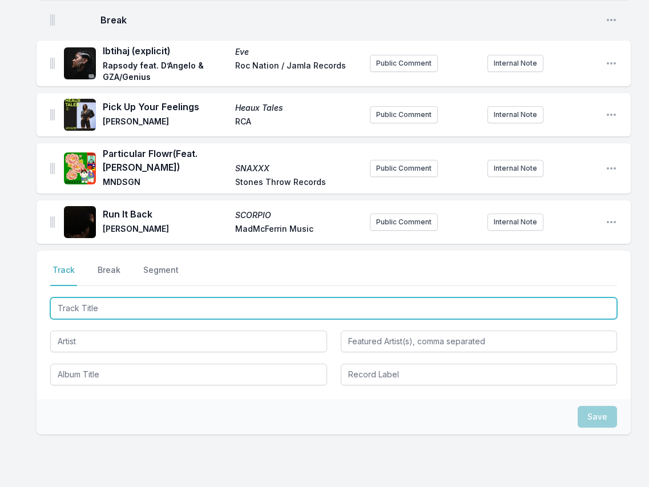
click at [548, 297] on input "Track Title" at bounding box center [333, 308] width 567 height 22
paste input "Before We Begin"
type input "Before We Begin"
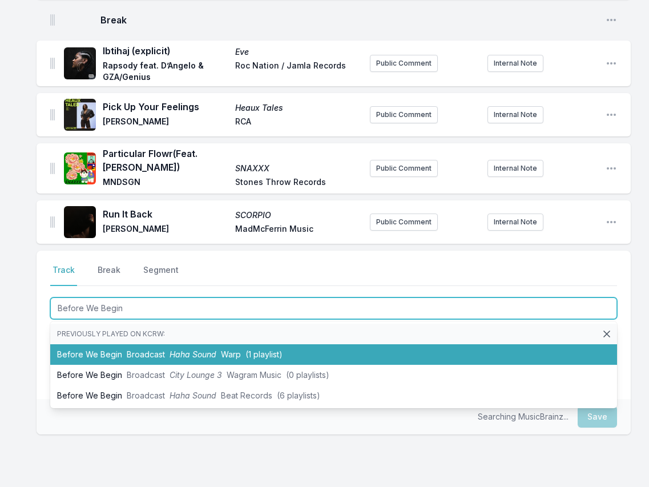
click at [155, 349] on span "Broadcast" at bounding box center [146, 354] width 38 height 10
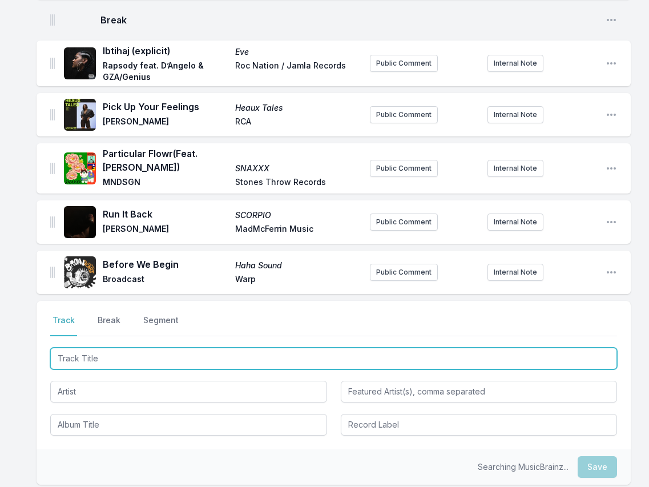
scroll to position [1673, 0]
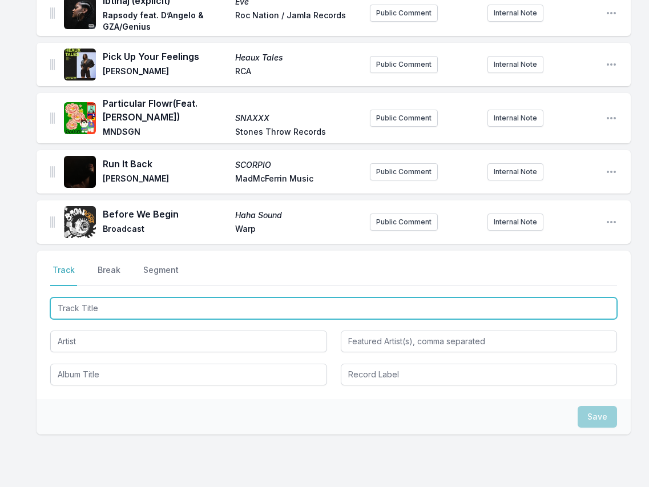
click at [543, 297] on input "Track Title" at bounding box center [333, 308] width 567 height 22
paste input "[PERSON_NAME]"
type input "[PERSON_NAME]"
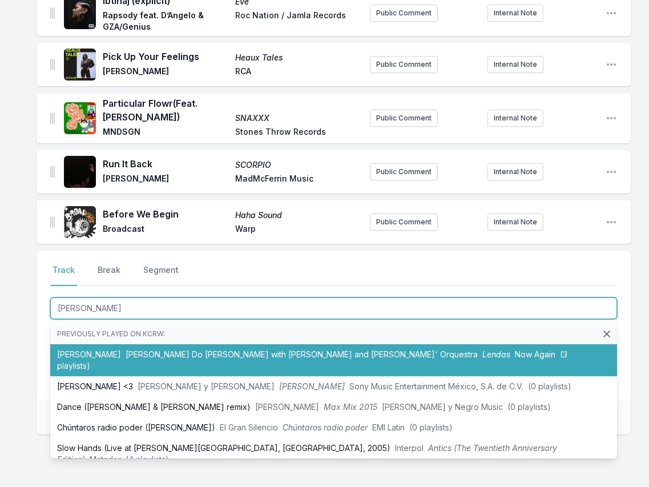
click at [188, 344] on li "[PERSON_NAME] Do [PERSON_NAME] with [PERSON_NAME] and [PERSON_NAME]' Orquestra …" at bounding box center [333, 360] width 567 height 32
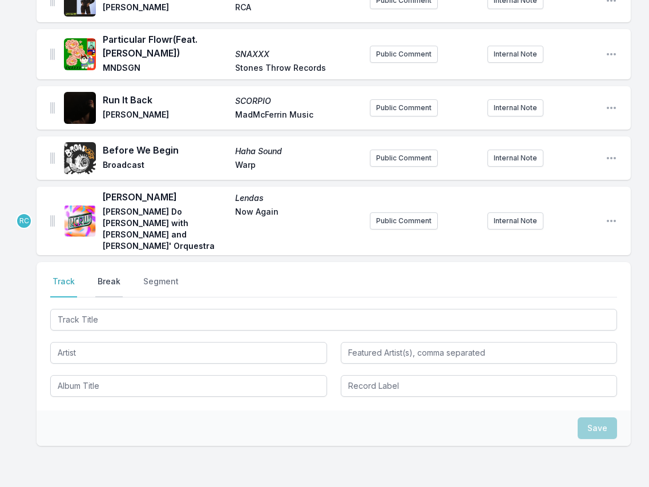
click at [103, 276] on button "Break" at bounding box center [108, 287] width 27 height 22
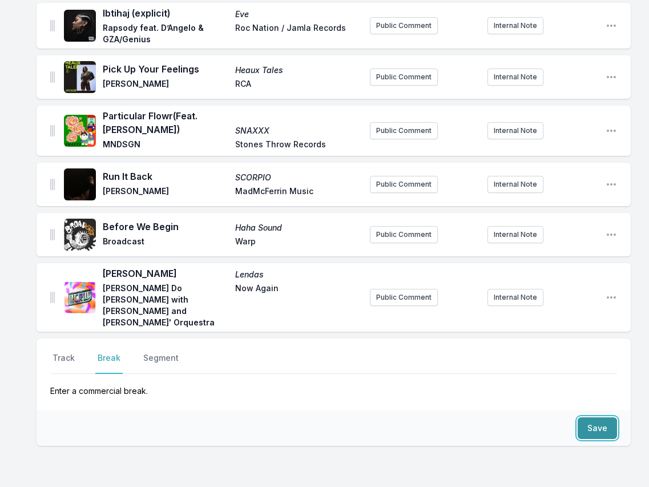
click at [599, 417] on button "Save" at bounding box center [596, 428] width 39 height 22
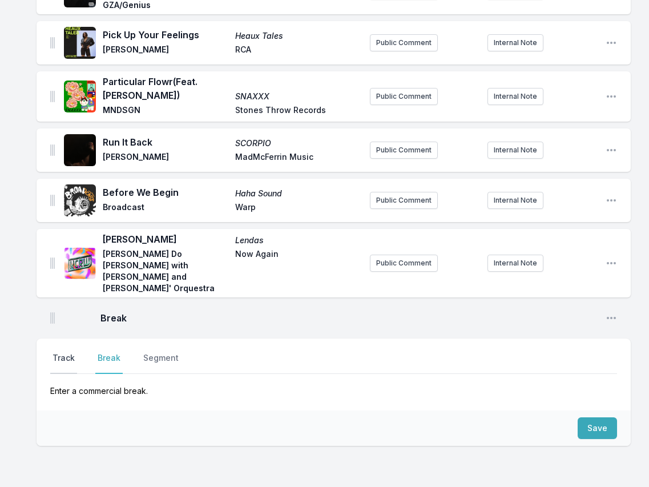
click at [60, 352] on button "Track" at bounding box center [63, 363] width 27 height 22
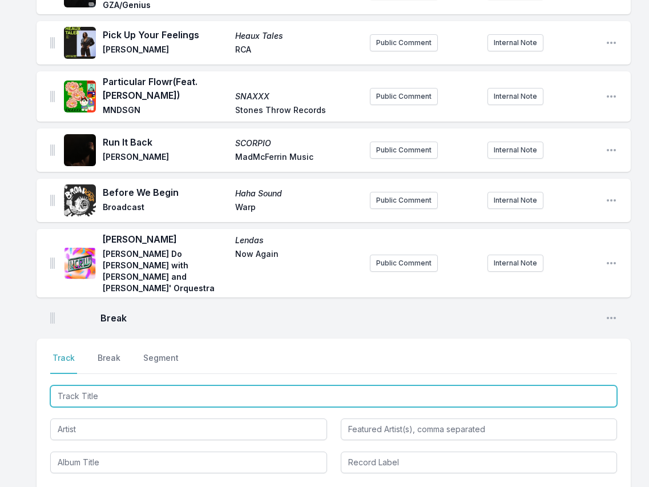
click at [545, 385] on input "Track Title" at bounding box center [333, 396] width 567 height 22
paste input "SWEETER"
type input "SWEETER"
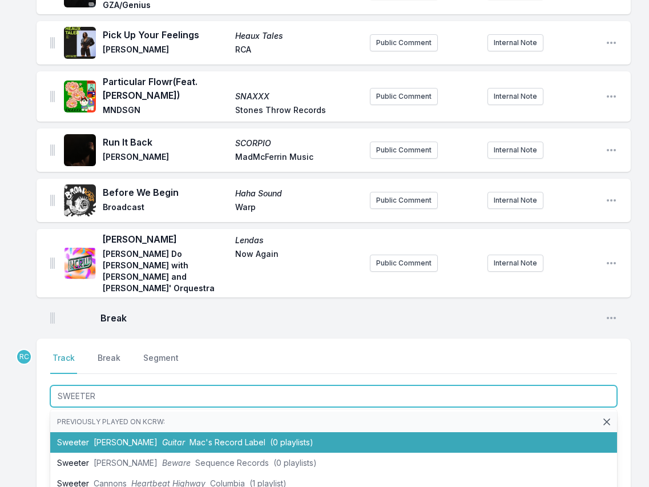
click at [126, 432] on li "Sweeter [PERSON_NAME] Guitar Mac's Record Label (0 playlists)" at bounding box center [333, 442] width 567 height 21
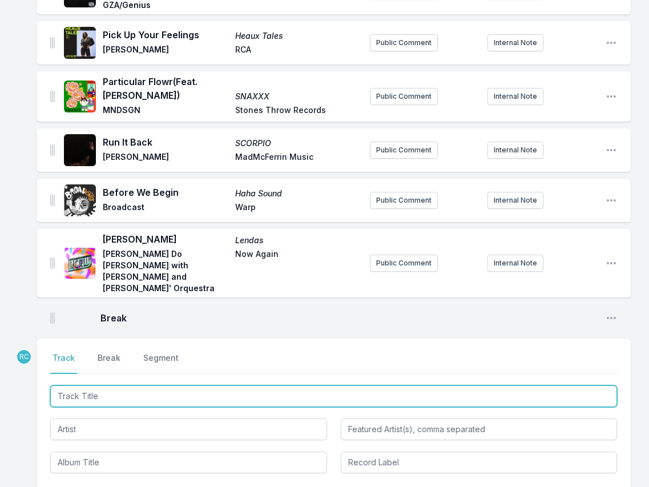
scroll to position [1745, 0]
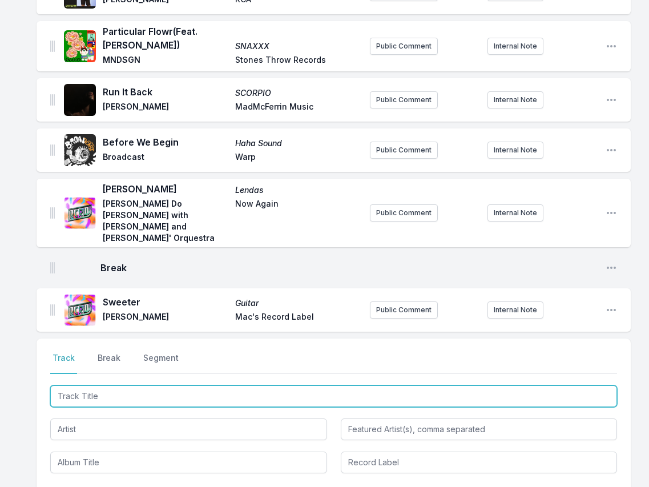
click at [562, 385] on input "Track Title" at bounding box center [333, 396] width 567 height 22
paste input "Seagulls (feat. MARCO PLUS & BADBADNOTGOOD) (Clean)"
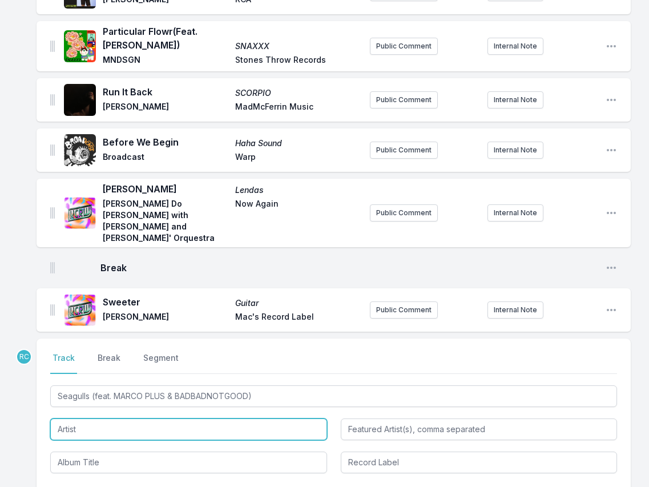
type input "Seagulls"
type input "MARCO PLUS & BADBADNOTGOOD"
paste input "[PERSON_NAME]"
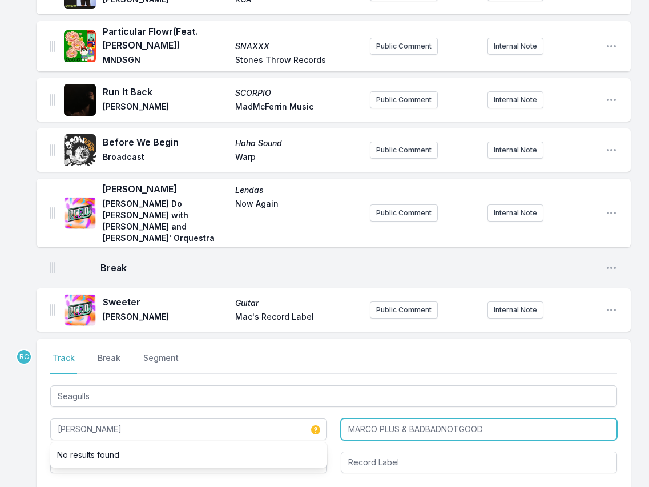
type input "[PERSON_NAME]"
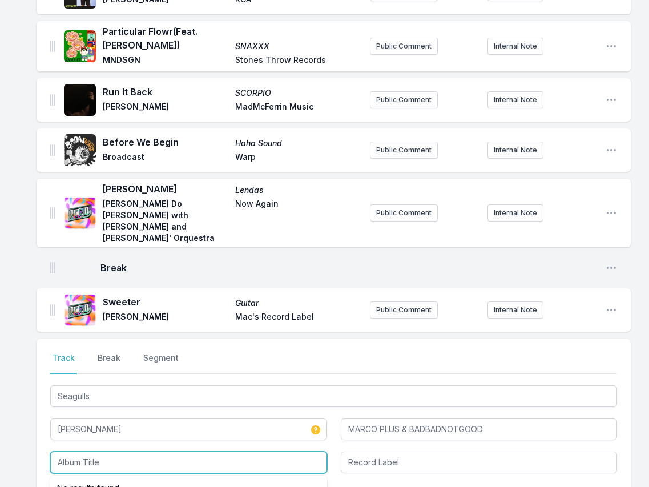
paste input "New Moon"
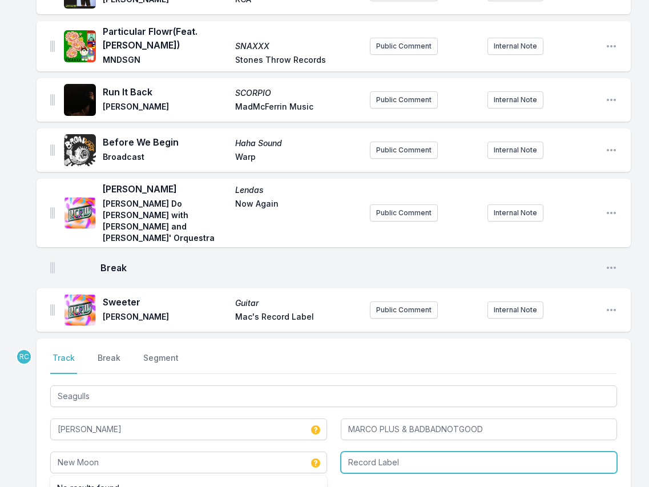
type input "New Moon"
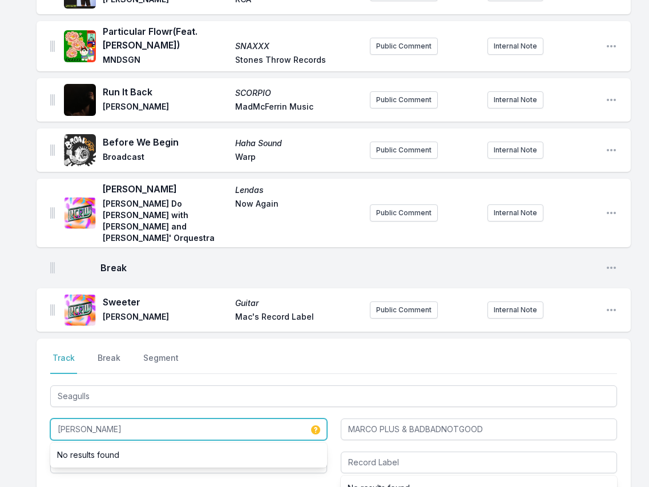
drag, startPoint x: 126, startPoint y: 359, endPoint x: 47, endPoint y: 350, distance: 78.7
click at [47, 350] on div "Select a tab Track Break Segment Track Break Segment Seagulls [PERSON_NAME] No …" at bounding box center [334, 412] width 594 height 148
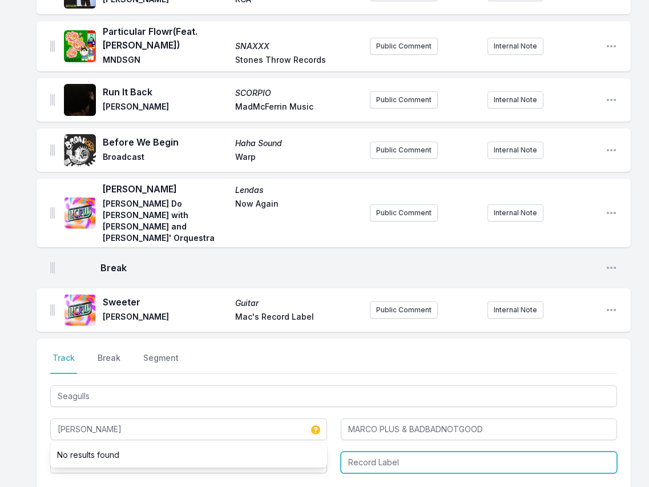
click at [386, 451] on input "Record Label" at bounding box center [479, 462] width 277 height 22
paste input "[PERSON_NAME]"
type input "[PERSON_NAME]"
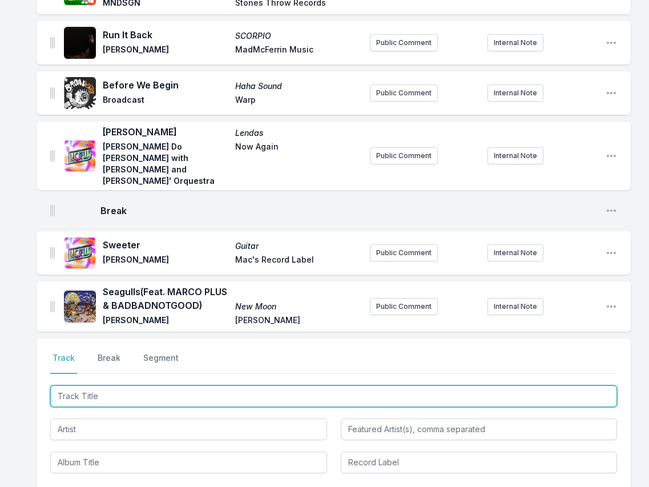
click at [589, 385] on input "Track Title" at bounding box center [333, 396] width 567 height 22
paste input "Love Me Like I Love You"
type input "Love Me Like I Love You"
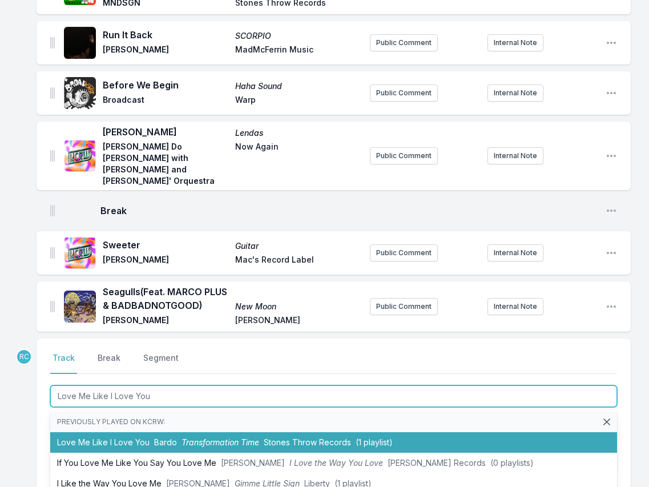
click at [156, 437] on span "Bardo" at bounding box center [165, 442] width 23 height 10
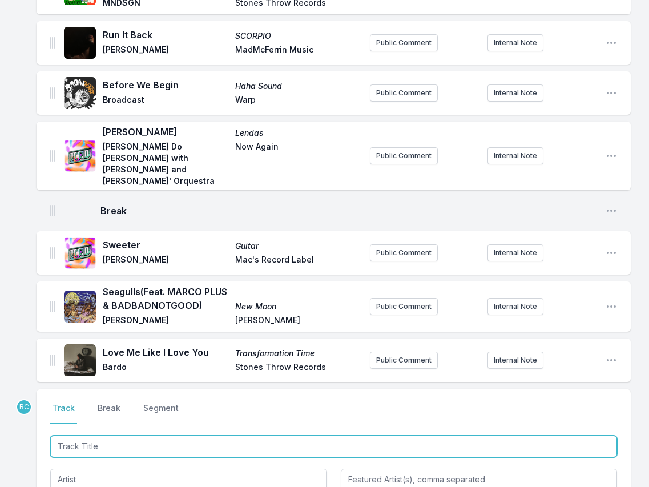
scroll to position [1853, 0]
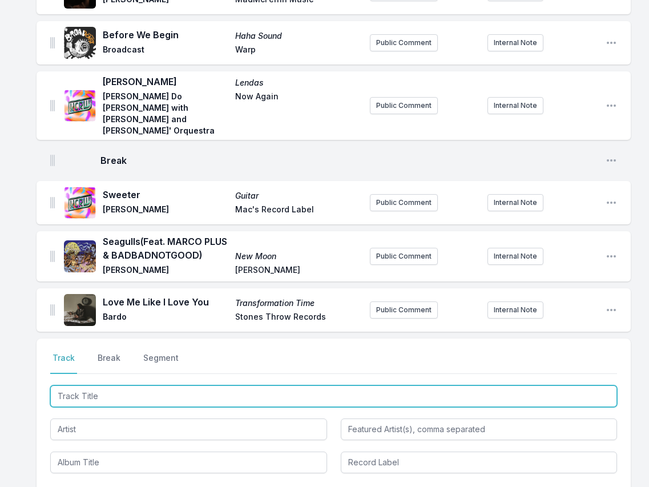
click at [552, 385] on input "Track Title" at bounding box center [333, 396] width 567 height 22
paste input "LETTHE"
type input "LETTHE"
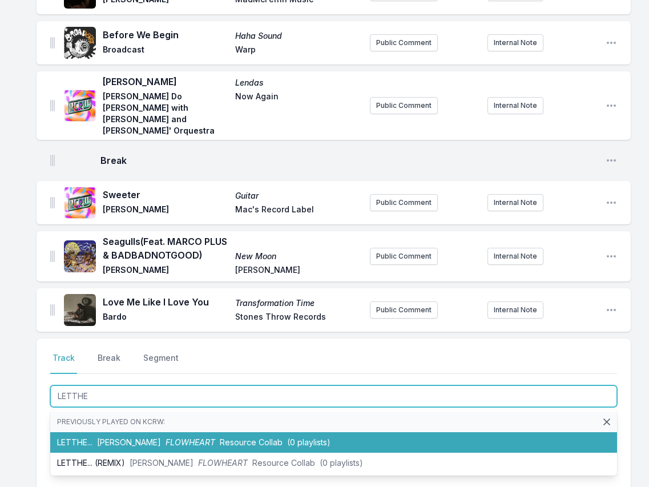
click at [131, 437] on span "[PERSON_NAME]" at bounding box center [129, 442] width 64 height 10
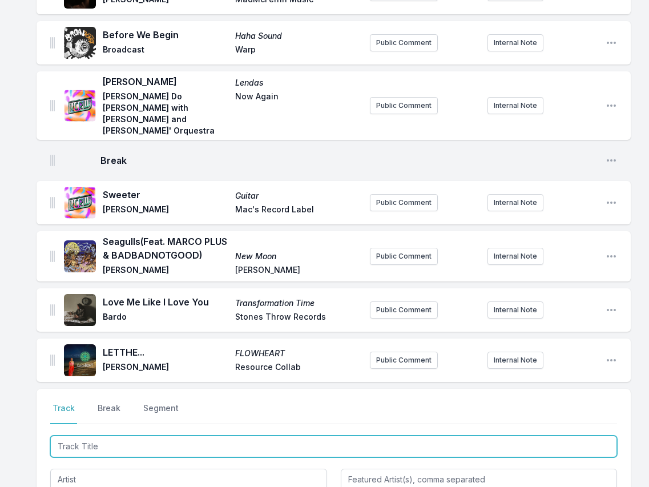
scroll to position [1903, 0]
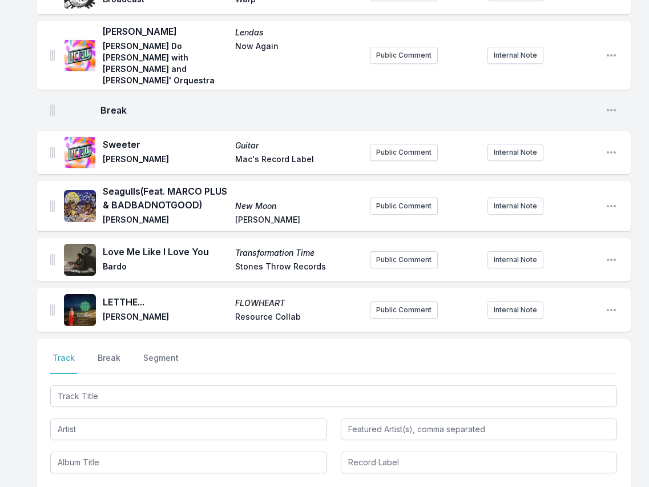
click at [580, 383] on div at bounding box center [333, 428] width 567 height 90
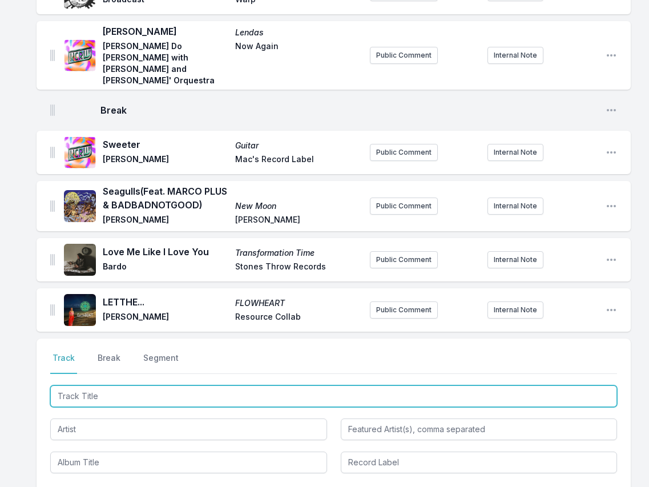
click at [126, 385] on input "Track Title" at bounding box center [333, 396] width 567 height 22
paste input "Café Tropical"
type input "Café Tropical"
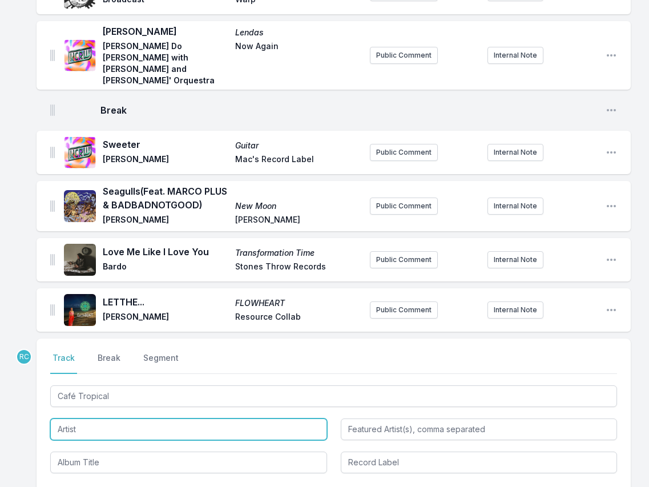
click at [258, 418] on input "Artist" at bounding box center [188, 429] width 277 height 22
paste input "LA LOM"
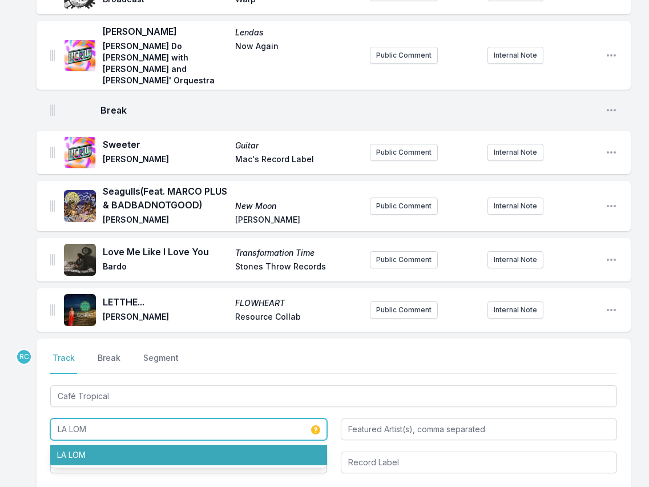
click at [111, 444] on li "LA LOM" at bounding box center [188, 454] width 277 height 21
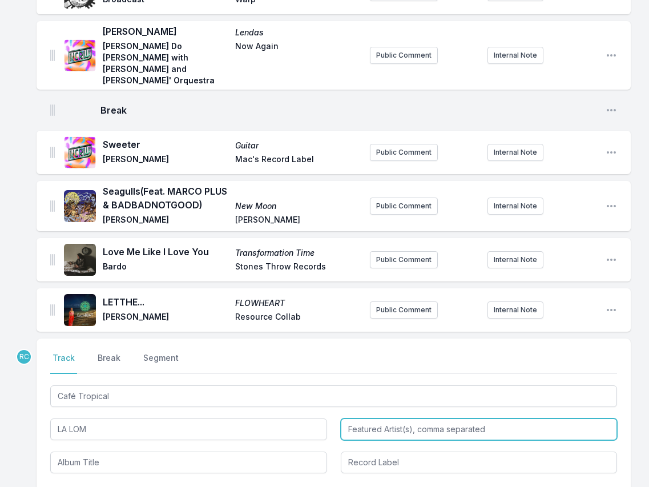
type input "LA LOM"
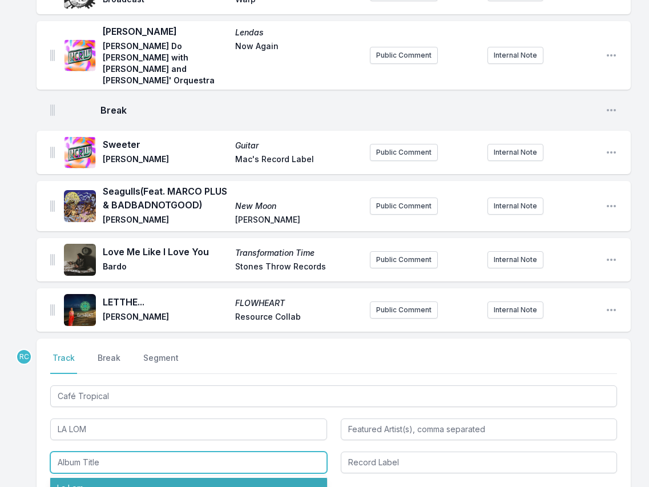
click at [79, 478] on li "La Lom" at bounding box center [188, 488] width 277 height 21
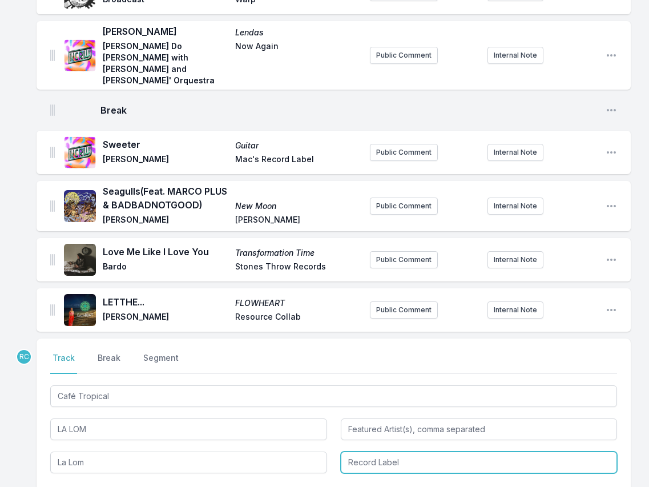
type input "La Lom"
click at [381, 478] on li "[no label]" at bounding box center [479, 488] width 277 height 21
type input "[no label]"
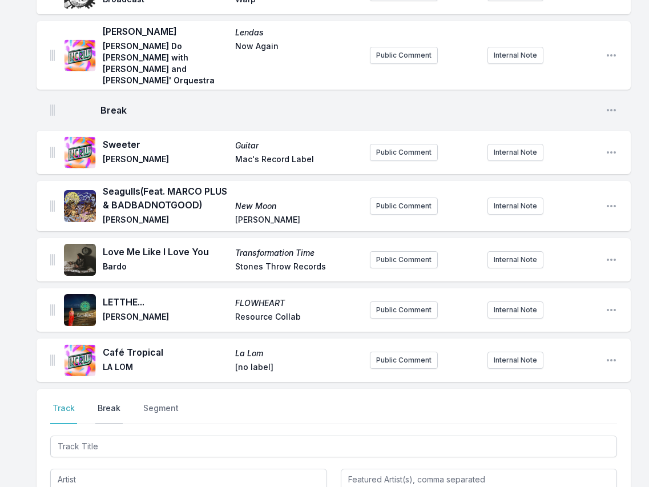
scroll to position [1953, 0]
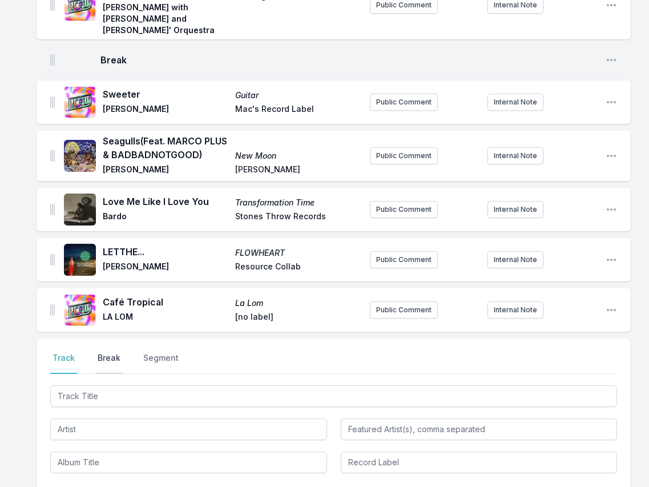
click at [110, 352] on button "Break" at bounding box center [108, 363] width 27 height 22
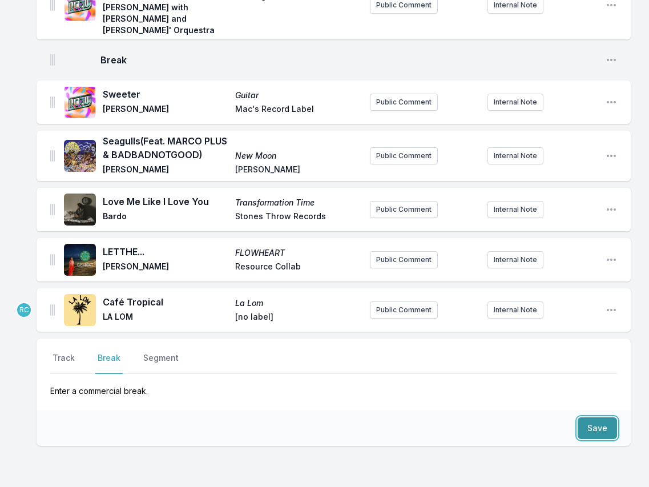
click at [615, 417] on button "Save" at bounding box center [596, 428] width 39 height 22
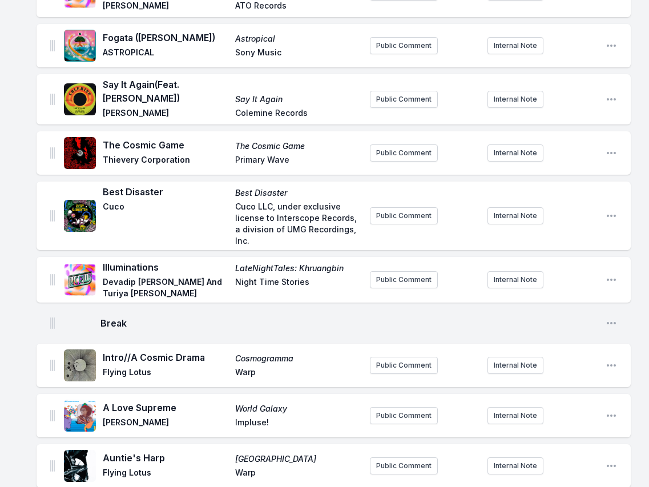
scroll to position [0, 0]
